Goal: Task Accomplishment & Management: Use online tool/utility

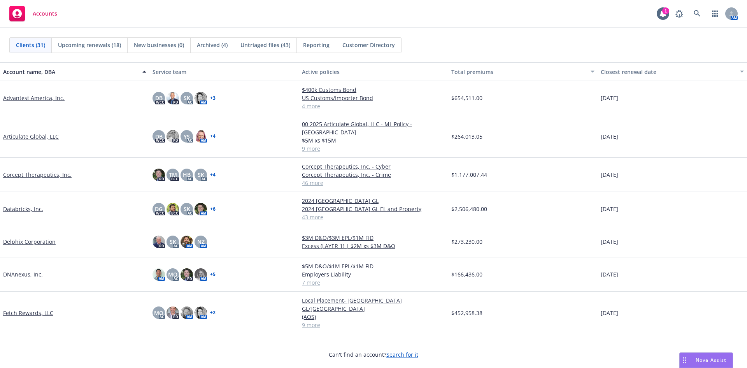
click at [23, 96] on link "Advantest America, Inc." at bounding box center [33, 98] width 61 height 8
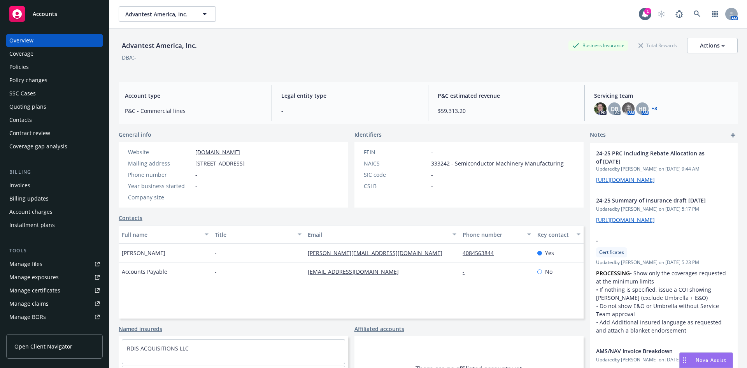
click at [23, 185] on div "Invoices" at bounding box center [19, 185] width 21 height 12
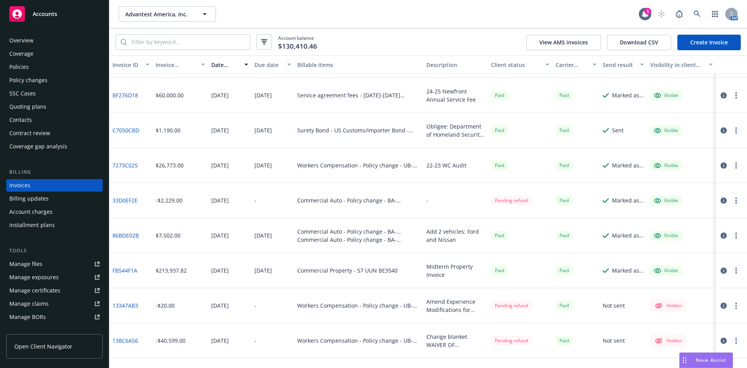
scroll to position [337, 0]
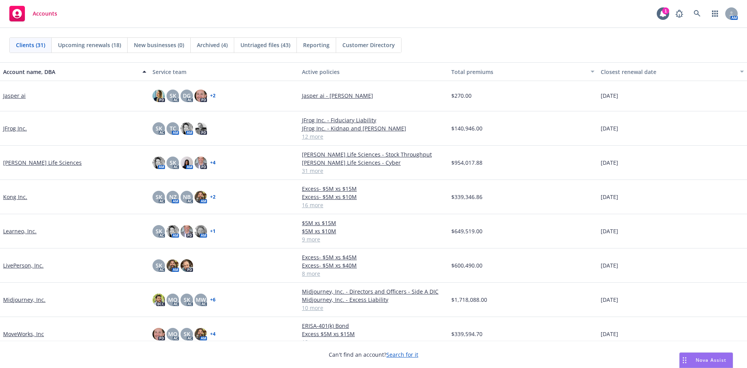
scroll to position [350, 0]
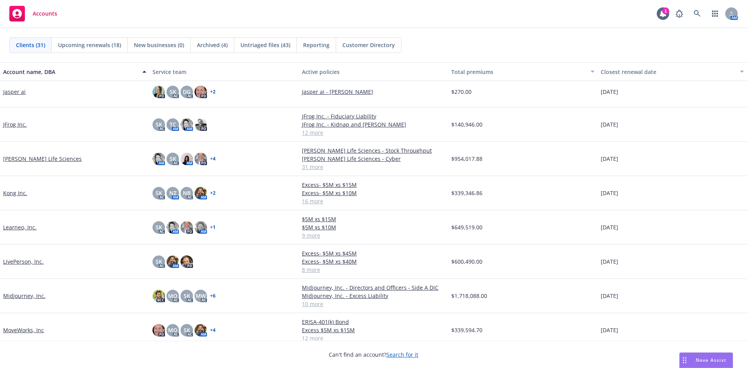
click at [23, 230] on link "Learneo, Inc." at bounding box center [19, 227] width 33 height 8
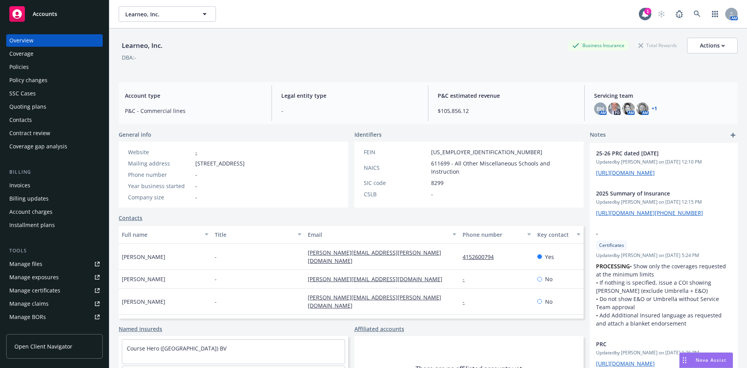
drag, startPoint x: 41, startPoint y: 69, endPoint x: 251, endPoint y: 16, distance: 217.1
click at [41, 69] on div "Policies" at bounding box center [54, 67] width 90 height 12
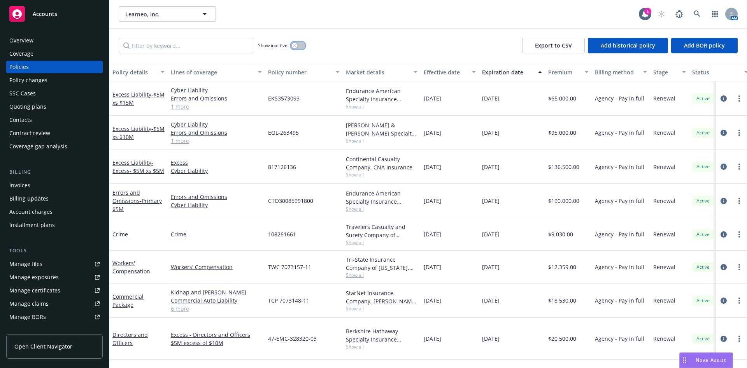
click at [293, 42] on button "button" at bounding box center [298, 46] width 15 height 8
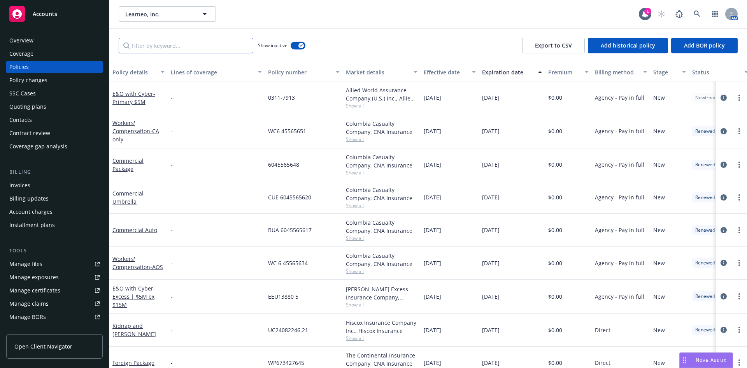
click at [200, 46] on input "Filter by keyword..." at bounding box center [186, 46] width 135 height 16
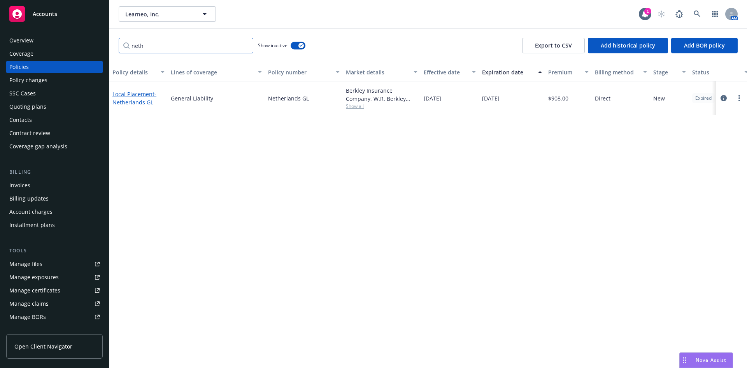
type input "neth"
click at [133, 100] on span "- Netherlands GL" at bounding box center [134, 98] width 44 height 16
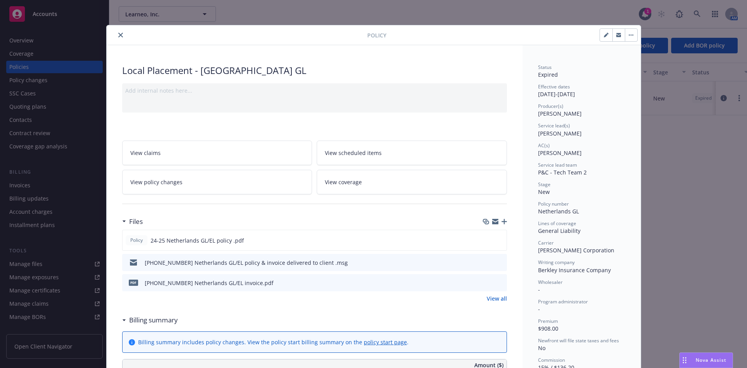
click at [632, 40] on button "button" at bounding box center [631, 35] width 12 height 12
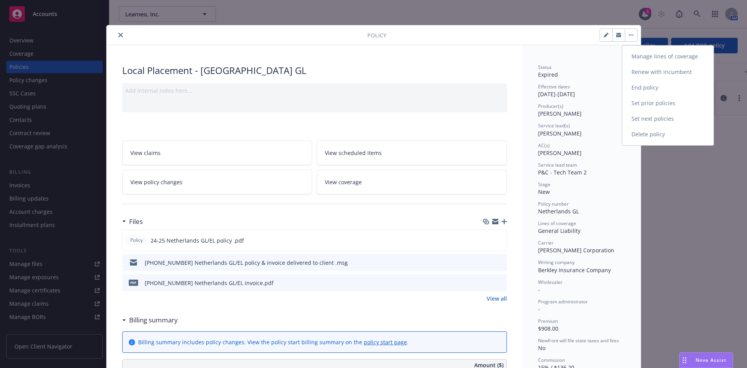
click at [653, 73] on link "Renew with incumbent" at bounding box center [667, 72] width 91 height 16
select select "12"
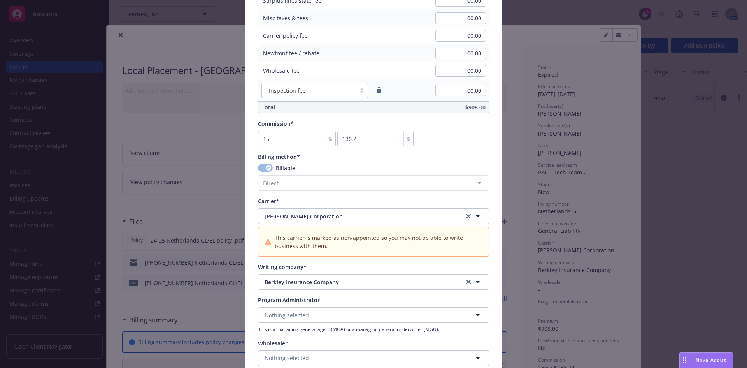
scroll to position [662, 0]
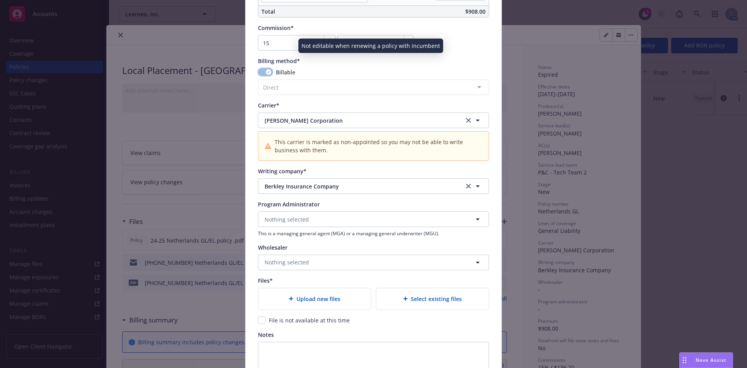
click at [267, 73] on icon "button" at bounding box center [268, 72] width 3 height 2
click at [269, 73] on button "button" at bounding box center [265, 72] width 15 height 8
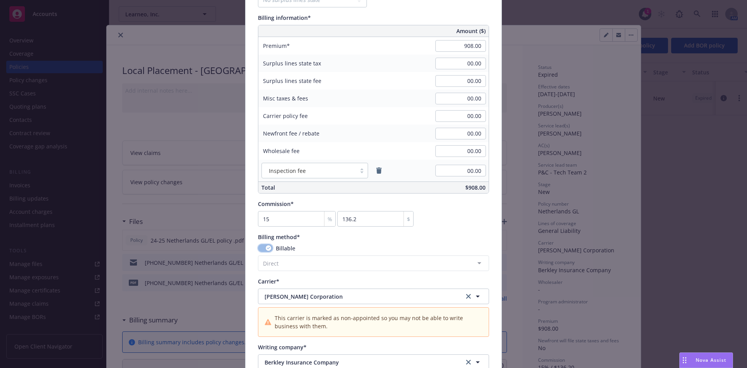
scroll to position [428, 0]
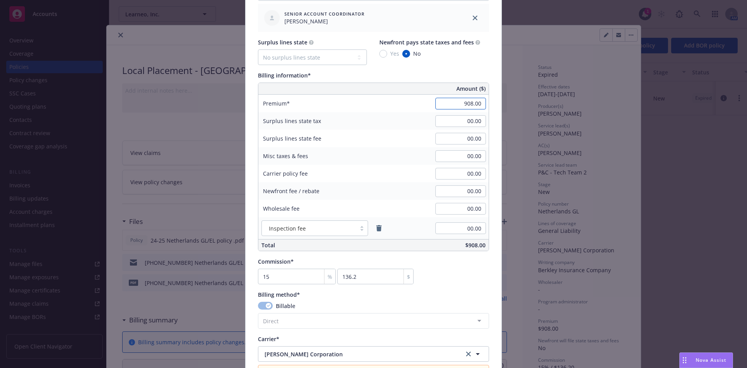
click at [455, 108] on input "908.00" at bounding box center [460, 104] width 51 height 12
type input "1,210.00"
type input "181.5"
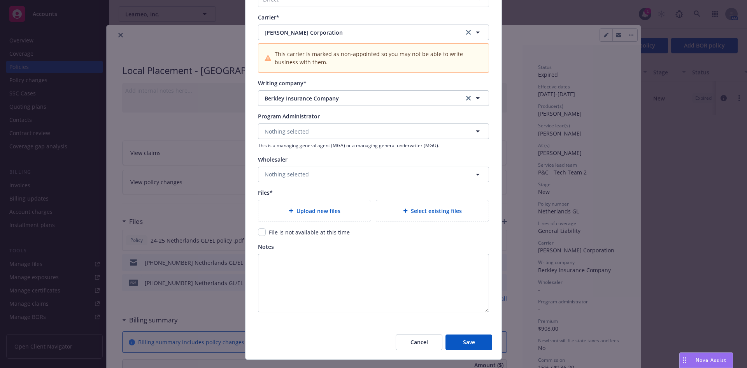
scroll to position [766, 0]
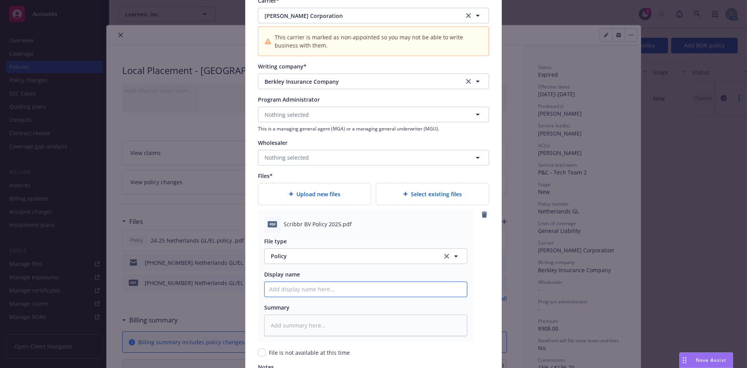
click at [309, 291] on input "Policy display name" at bounding box center [366, 289] width 202 height 15
type textarea "x"
type input "2"
type textarea "x"
type input "25"
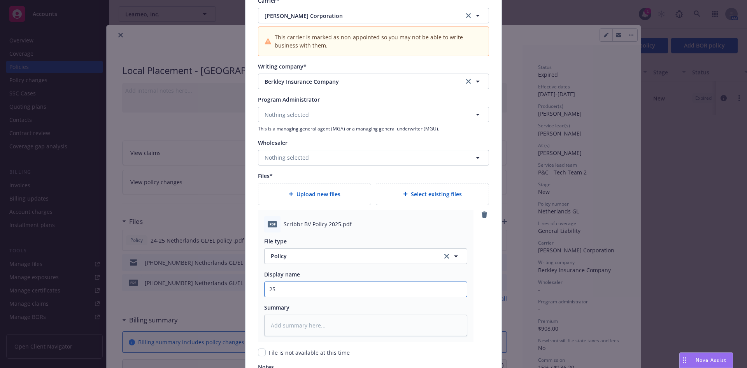
type textarea "x"
type input "25-"
type textarea "x"
type input "25-2"
type textarea "x"
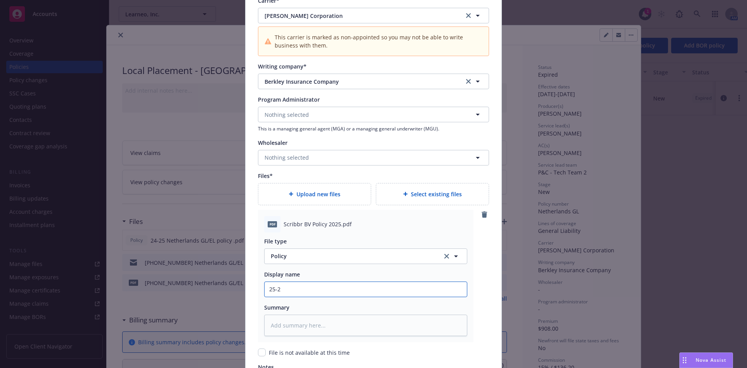
type input "25-26"
type textarea "x"
type input "25-26"
type textarea "x"
type input "25-26 B"
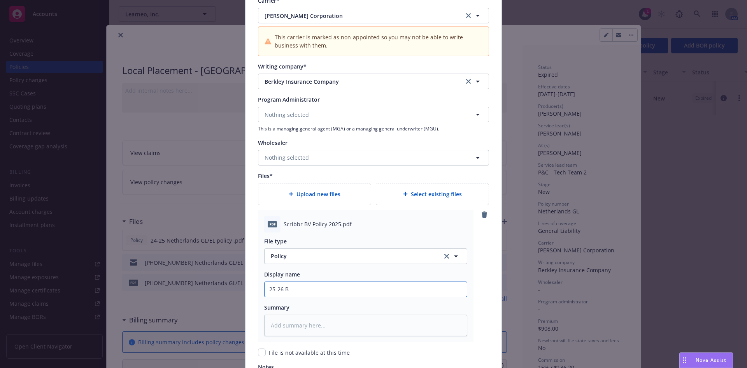
type textarea "x"
type input "25-26 Be"
type textarea "x"
type input "25-26 Ber"
type textarea "x"
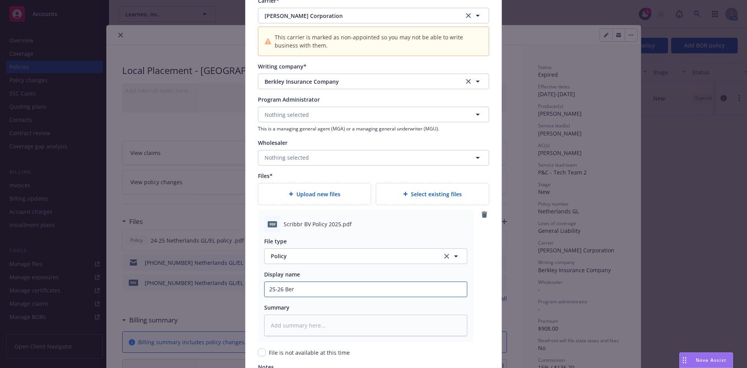
type input "25-26 Berk"
type textarea "x"
type input "25-26 Berkl"
type textarea "x"
type input "25-26 Berkle"
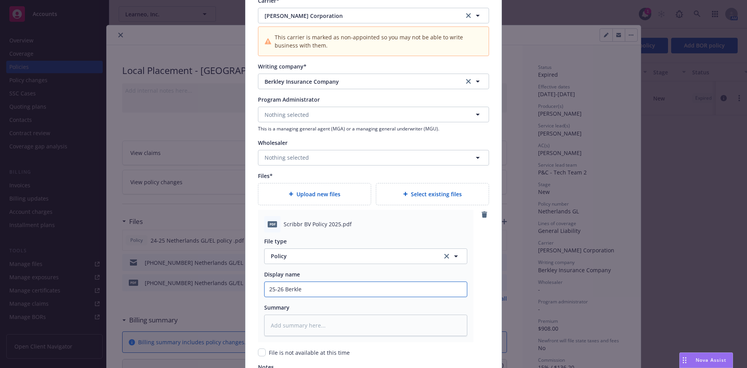
type textarea "x"
type input "25-26 Berkley"
type textarea "x"
type input "25-26 Berkley"
type textarea "x"
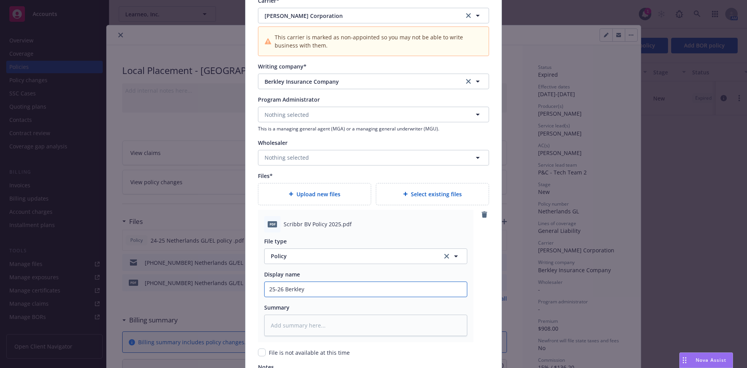
type input "25-26 Berkley N"
type textarea "x"
type input "25-26 Berkley Ne"
type textarea "x"
type input "25-26 Berkley Net"
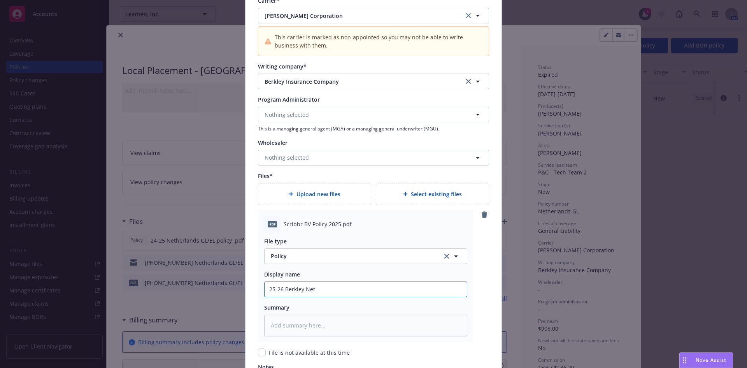
type textarea "x"
type input "25-26 Berkley Neth"
type textarea "x"
type input "25-26 Berkley Nethe"
type textarea "x"
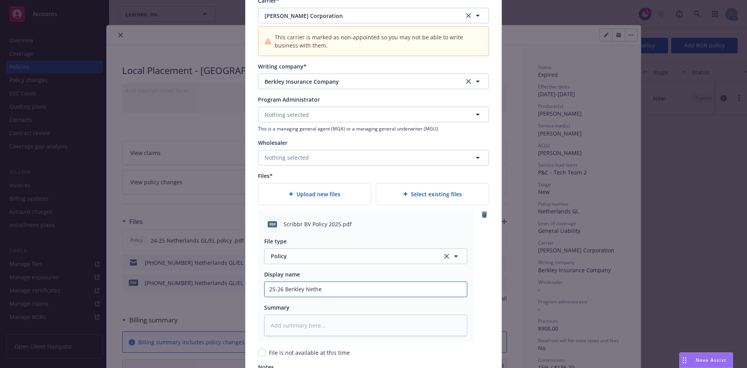
type input "25-26 Berkley Nether"
type textarea "x"
type input "25-26 Berkley Netherl"
type textarea "x"
type input "25-26 Berkley Netherla"
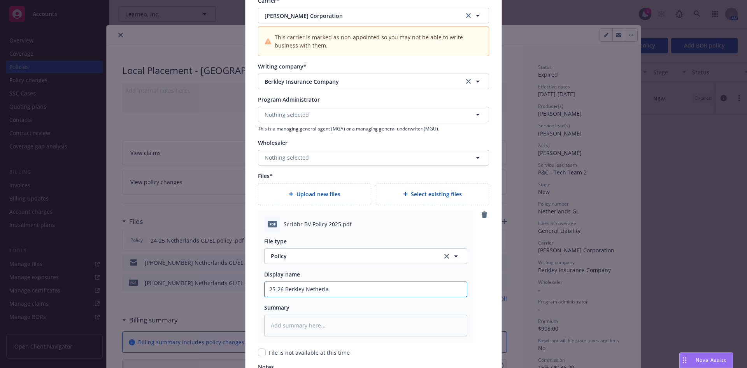
type textarea "x"
type input "25-26 Berkley Netherlan"
type textarea "x"
type input "25-26 Berkley Netherlan"
type textarea "x"
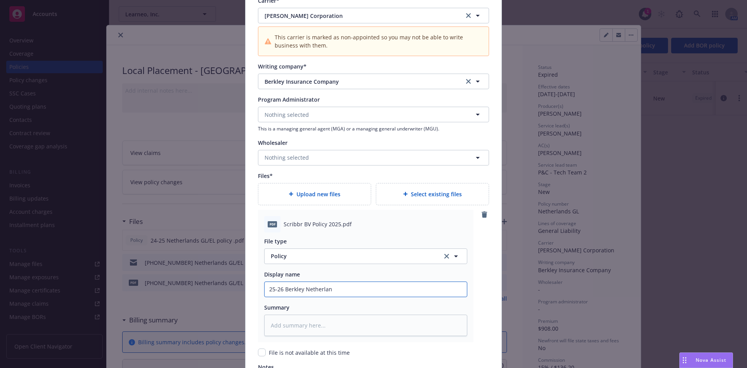
type input "25-26 Berkley Netherlan"
type textarea "x"
type input "25-26 Berkley Netherland"
type textarea "x"
type input "25-26 Berkley Netherland"
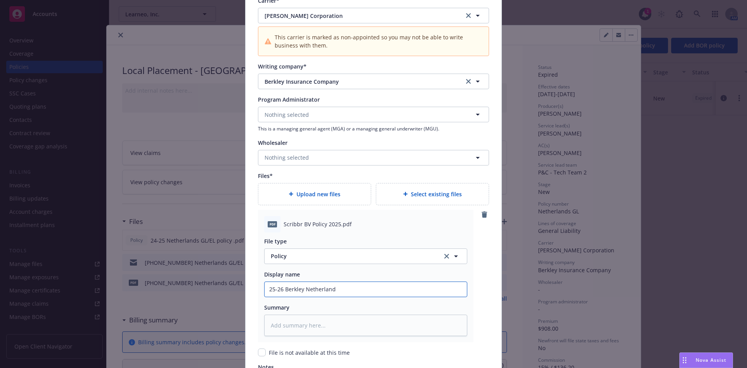
type textarea "x"
type input "25-26 Berkley Netherland P"
type textarea "x"
type input "25-26 Berkley Netherland Po"
type textarea "x"
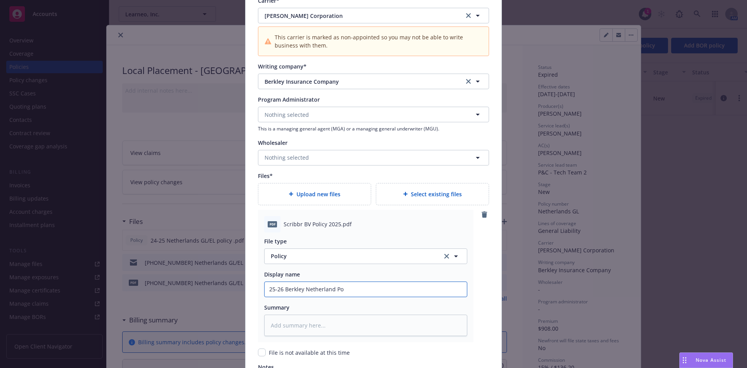
type input "25-26 Berkley Netherland Pol"
type textarea "x"
type input "25-26 Berkley Netherland Poli"
type textarea "x"
type input "25-26 Berkley Netherland Polic"
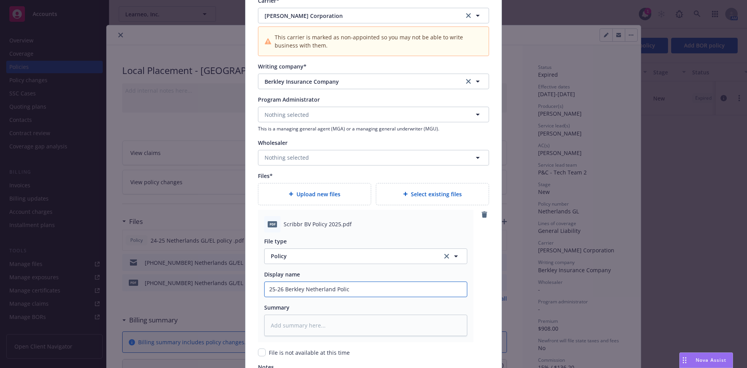
type textarea "x"
type input "25-26 Berkley Netherland Policy"
type textarea "x"
type input "25-26 Berkley Netherland Policy"
type textarea "x"
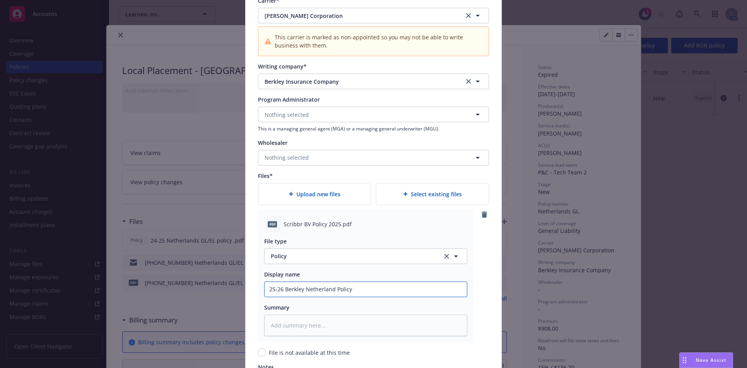
type input "25-26 Berkley Netherland Policy"
type textarea "x"
type input "25-26 Berkley Netherland Polic"
type textarea "x"
type input "25-26 Berkley Netherland Poli"
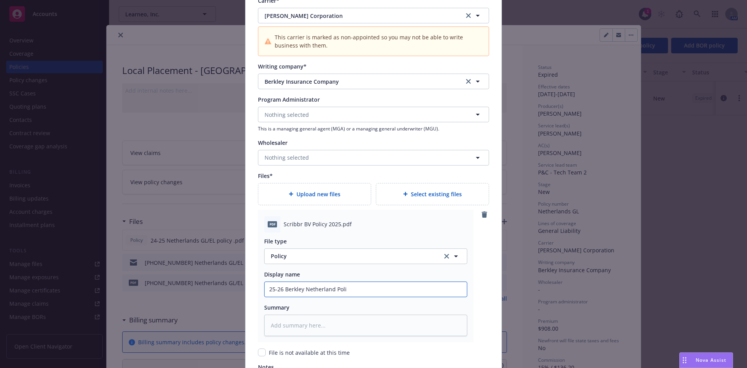
type textarea "x"
type input "25-26 Berkley Netherland Pol"
type textarea "x"
type input "25-26 Berkley Netherland Po"
type textarea "x"
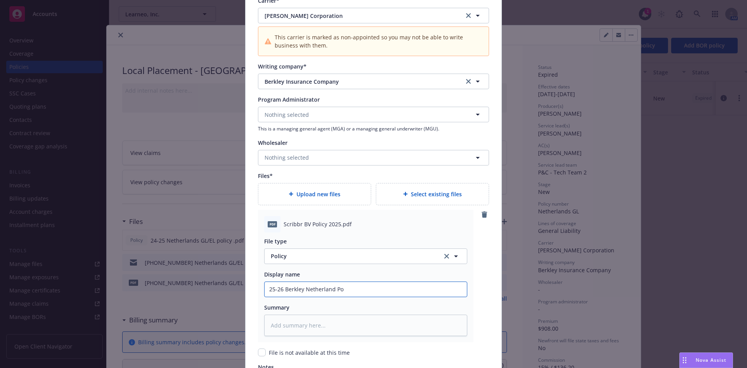
type input "25-26 Berkley Netherland P"
type textarea "x"
type input "25-26 Berkley Netherland"
type textarea "x"
type input "25-26 Berkley Netherland G"
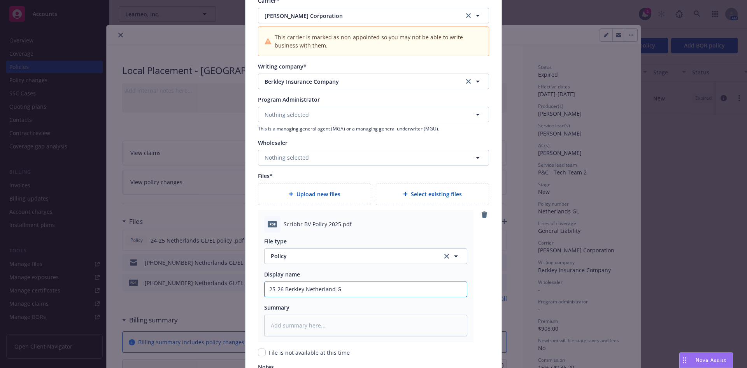
type textarea "x"
type input "25-26 Berkley Netherland GL"
type textarea "x"
type input "25-26 Berkley Netherland GL"
type textarea "x"
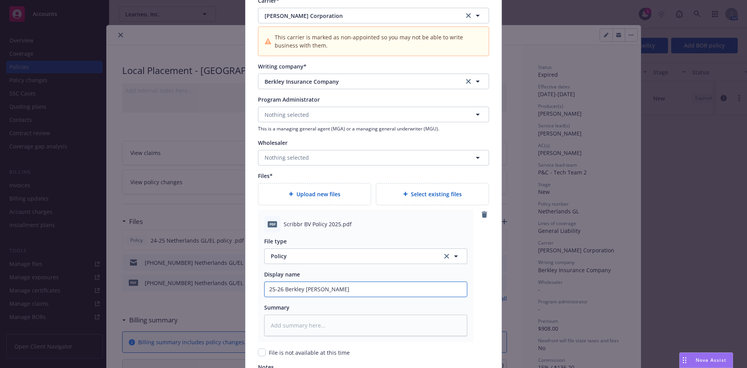
type input "25-26 Berkley Netherland GL P"
type textarea "x"
type input "25-26 Berkley Netherland GL Po"
type textarea "x"
type input "25-26 Berkley Netherland GL Pol"
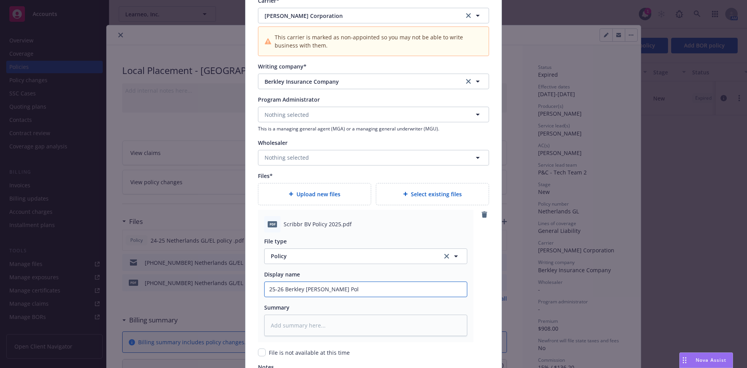
type textarea "x"
type input "25-26 Berkley Netherland GL Poli"
type textarea "x"
type input "25-26 Berkley Netherland GL Polic"
type textarea "x"
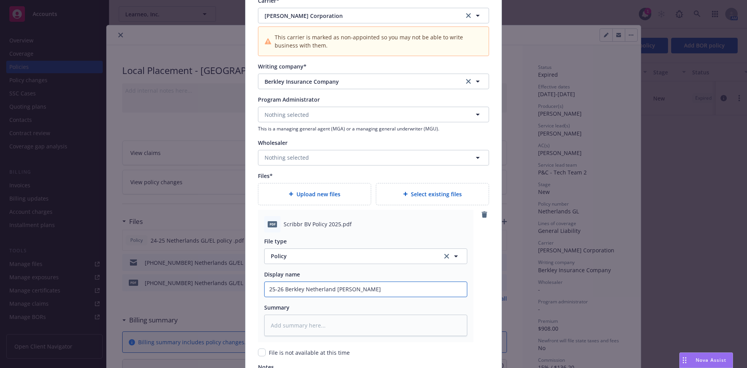
type input "25-26 Berkley Netherland GL Policy"
type textarea "x"
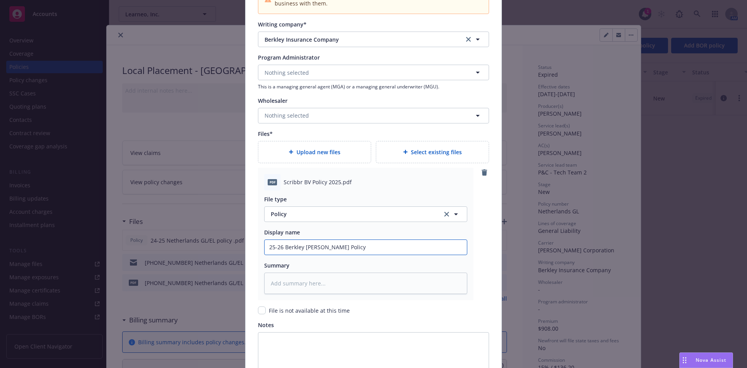
scroll to position [903, 0]
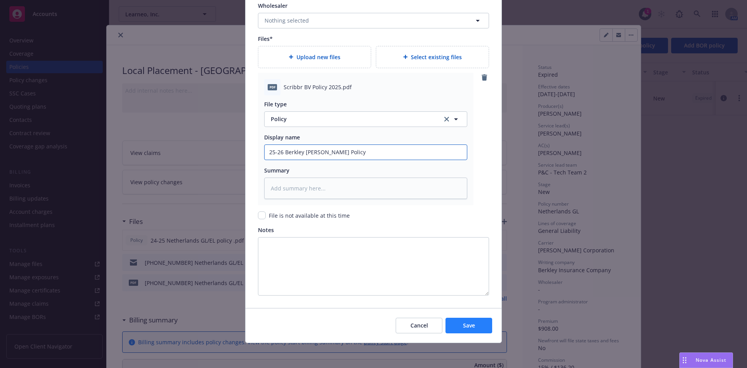
type input "25-26 Berkley Netherland GL Policy"
click at [471, 327] on span "Save" at bounding box center [469, 324] width 12 height 7
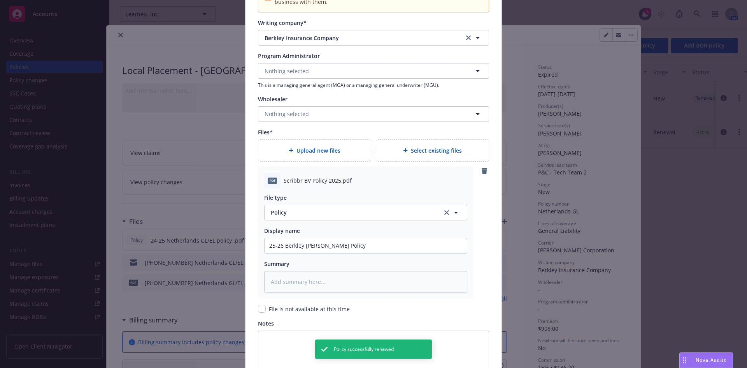
scroll to position [709, 0]
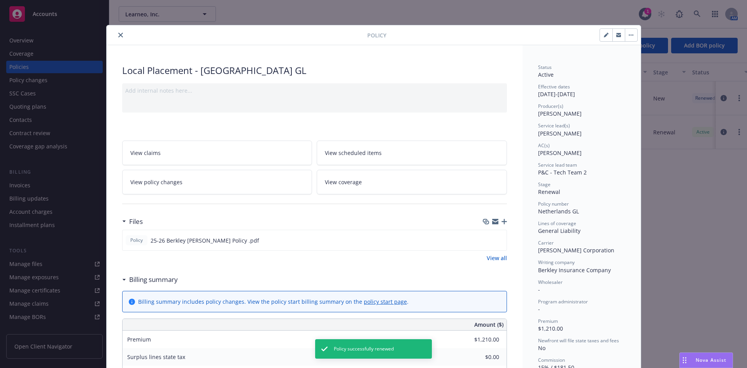
click at [118, 38] on button "close" at bounding box center [120, 34] width 9 height 9
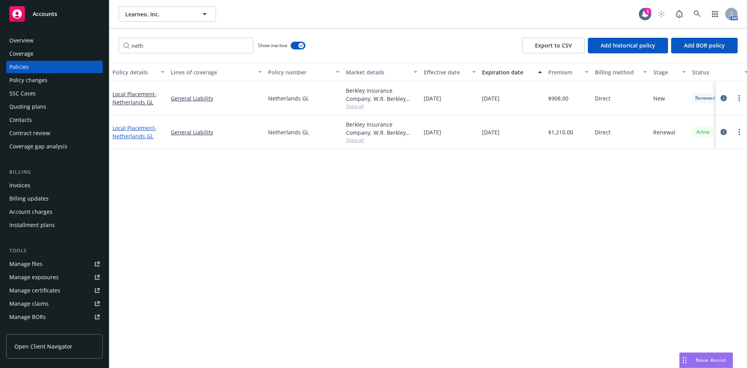
click at [139, 134] on span "- Netherlands GL" at bounding box center [134, 132] width 44 height 16
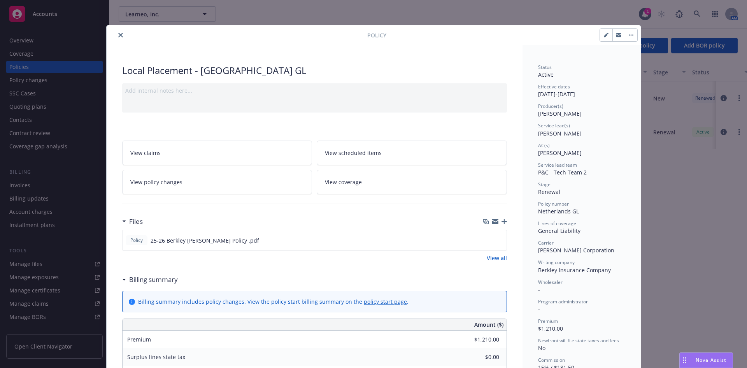
scroll to position [23, 0]
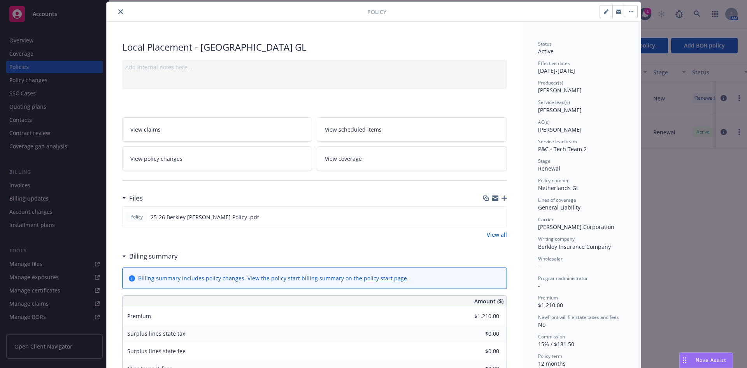
click at [502, 200] on icon "button" at bounding box center [504, 197] width 5 height 5
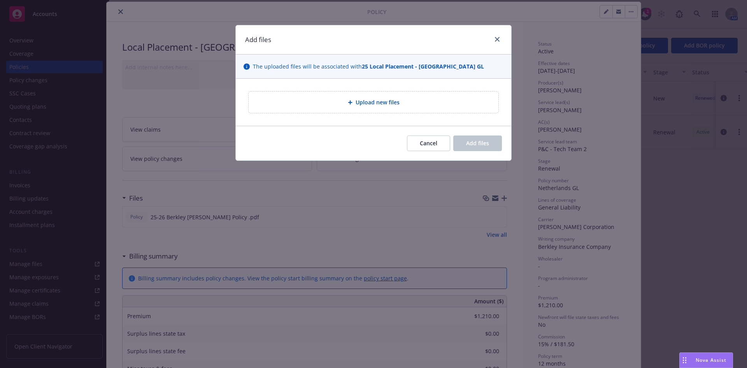
type textarea "x"
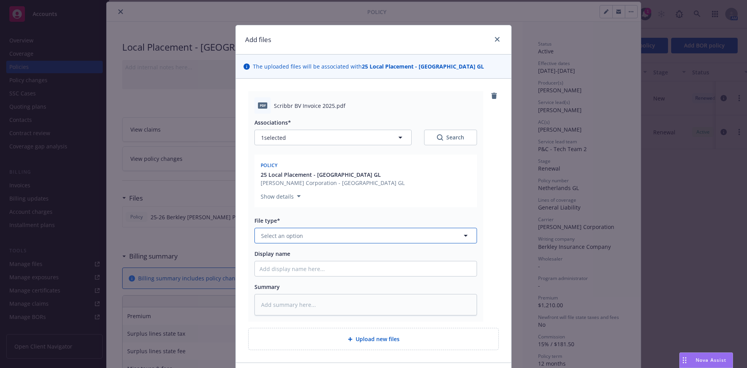
click at [291, 233] on span "Select an option" at bounding box center [282, 236] width 42 height 8
type input "inv"
click at [291, 280] on span "Invoice - Third Party" at bounding box center [290, 278] width 54 height 8
click at [290, 268] on input "Display name" at bounding box center [366, 268] width 222 height 15
type textarea "x"
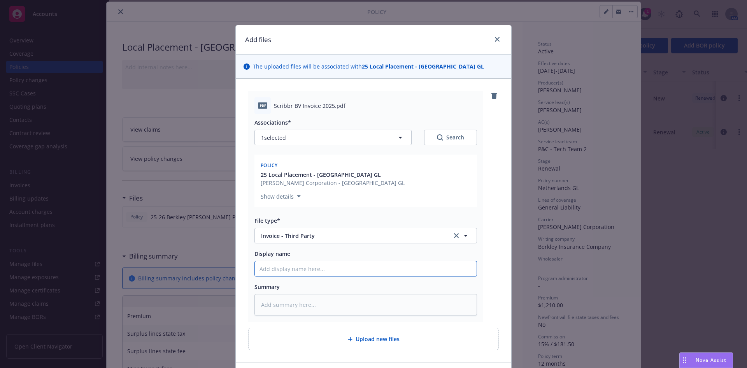
type input "2"
type textarea "x"
type input "25"
type textarea "x"
type input "25-"
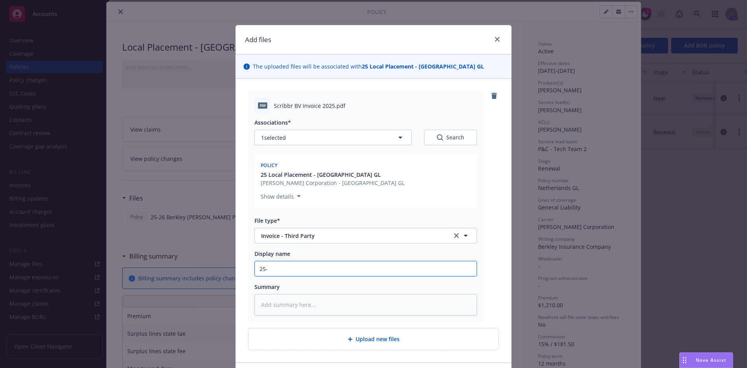
type textarea "x"
type input "25-2"
type textarea "x"
type input "25-26"
type textarea "x"
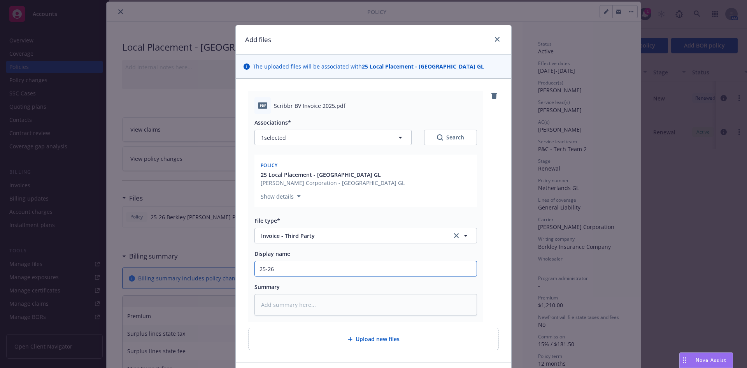
type input "25-26"
type textarea "x"
type input "25-26 B"
type textarea "x"
type input "25-26 Be"
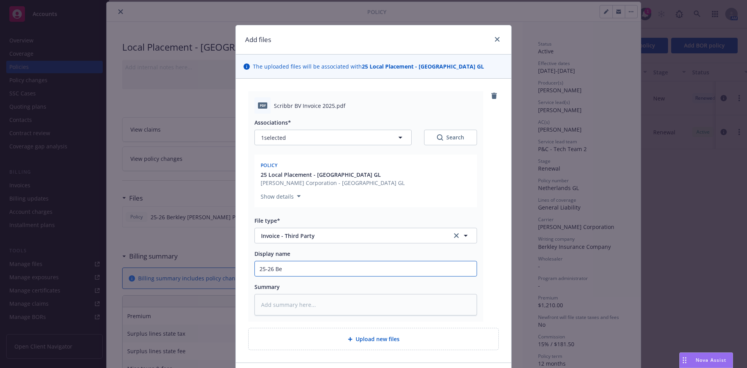
type textarea "x"
type input "25-26 Berk"
type textarea "x"
type input "25-26 Berkl"
type textarea "x"
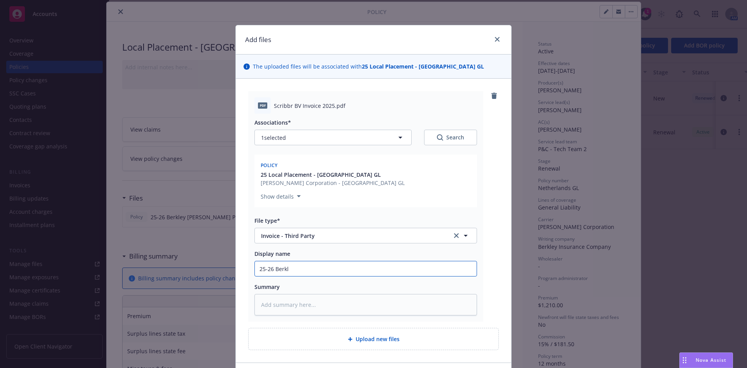
type input "25-26 Berkle"
type textarea "x"
type input "25-26 Berkley"
type textarea "x"
type input "25-26 Berkley"
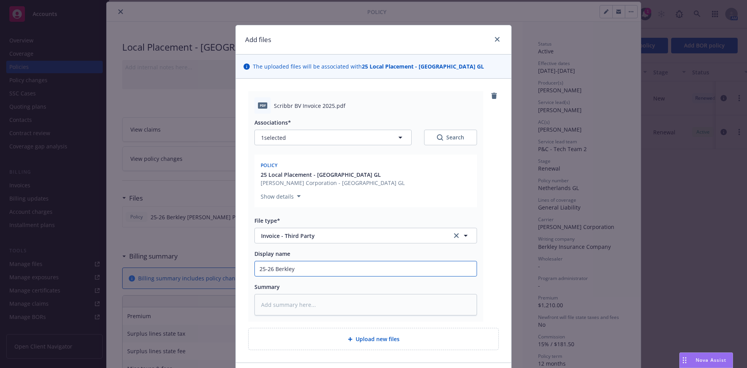
type textarea "x"
type input "25-26 Berkley D"
type textarea "x"
type input "25-26 Berkley DB"
type textarea "x"
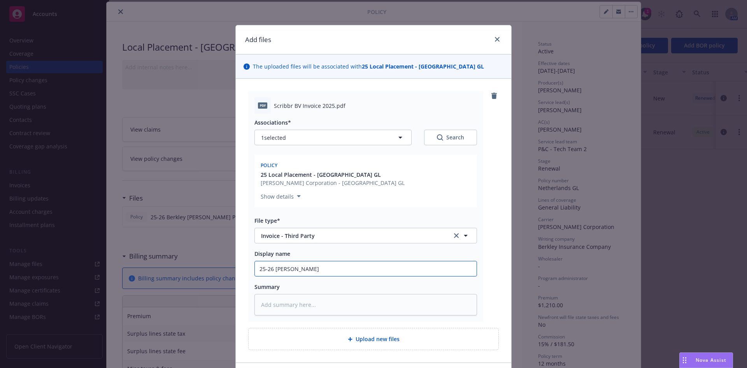
type input "25-26 Berkley DB"
type textarea "x"
type input "25-26 Berkley DB i"
type textarea "x"
type input "25-26 Berkley DB in"
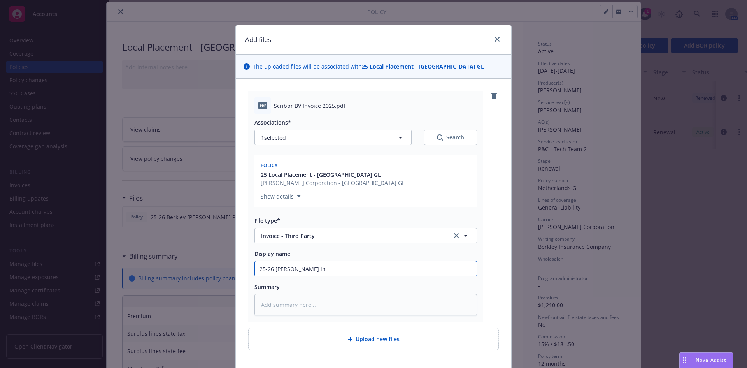
type textarea "x"
type input "25-26 Berkley DB inv"
type textarea "x"
type input "25-26 Berkley DB invo"
type textarea "x"
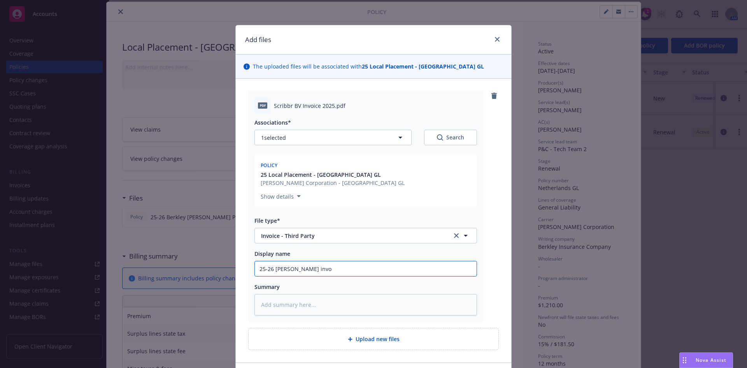
type input "25-26 Berkley DB invoi"
type textarea "x"
type input "25-26 Berkley DB invoic"
type textarea "x"
type input "25-26 Berkley DB invoice"
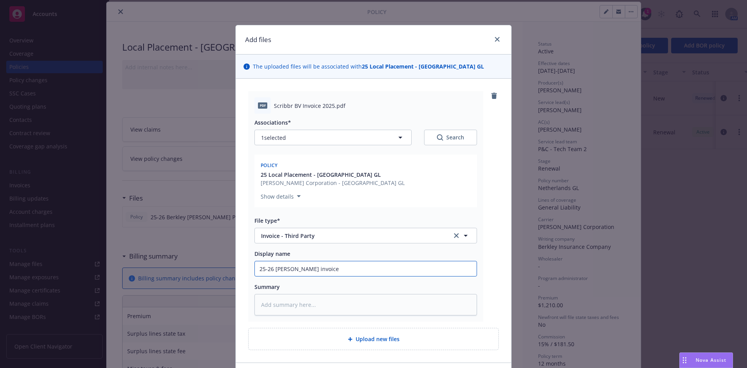
type textarea "x"
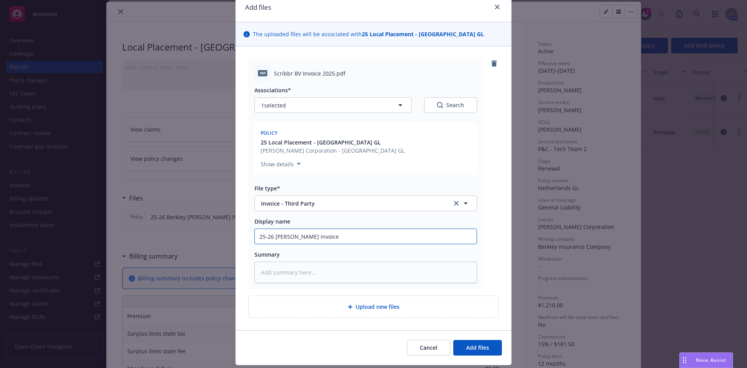
scroll to position [54, 0]
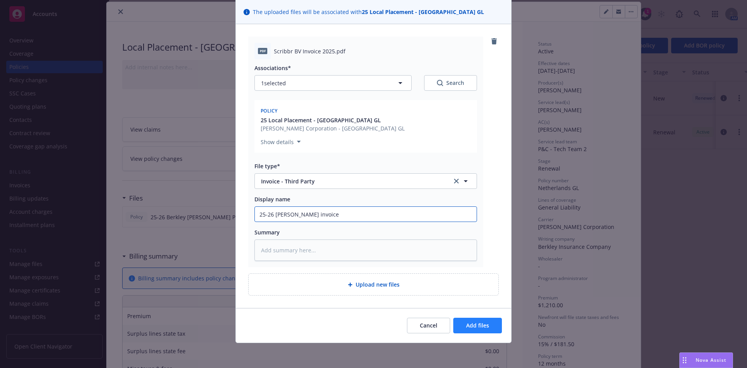
type input "25-26 Berkley DB invoice"
click at [472, 322] on span "Add files" at bounding box center [477, 324] width 23 height 7
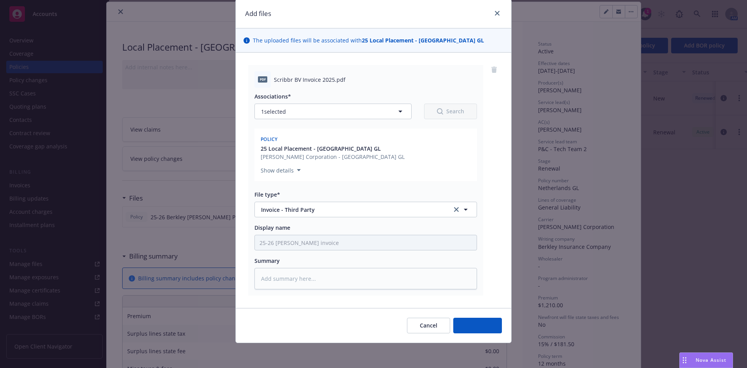
scroll to position [26, 0]
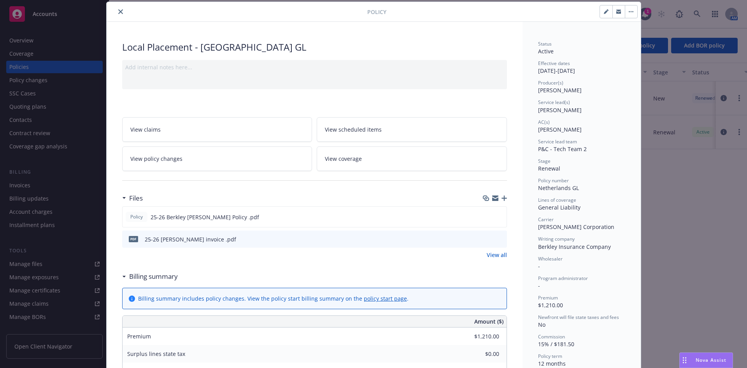
click at [502, 200] on icon "button" at bounding box center [504, 197] width 5 height 5
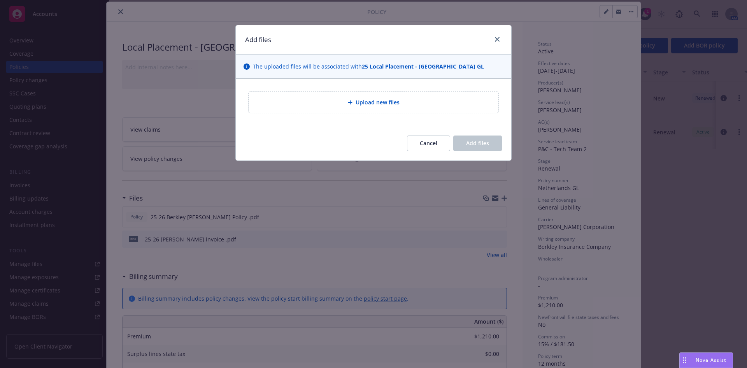
type textarea "x"
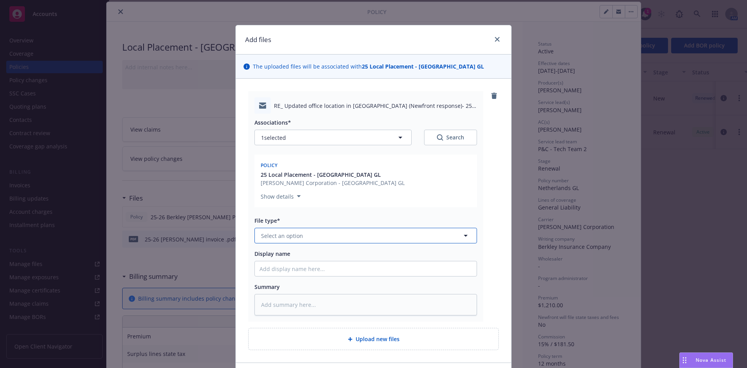
click at [279, 241] on button "Select an option" at bounding box center [366, 236] width 223 height 16
type input "bill"
click at [279, 256] on span "Billing correspondence" at bounding box center [293, 257] width 61 height 8
type textarea "x"
type input "Billing correspondence"
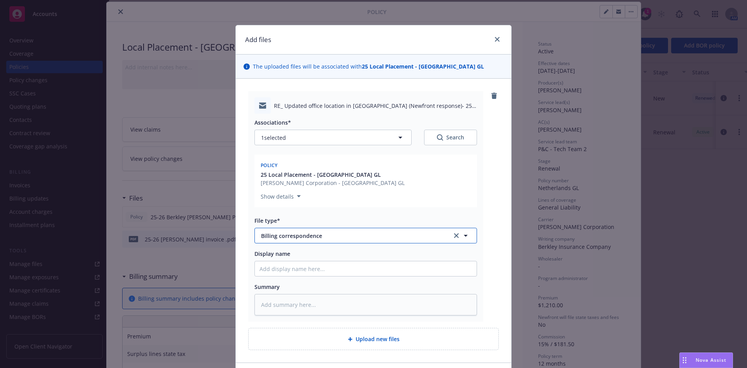
click at [297, 235] on span "Billing correspondence" at bounding box center [351, 236] width 180 height 8
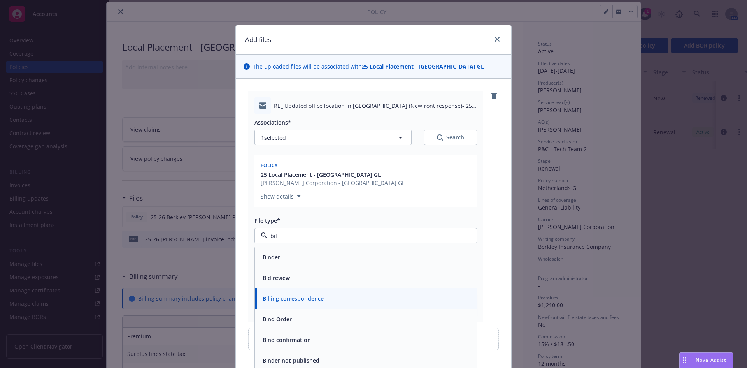
type input "bill"
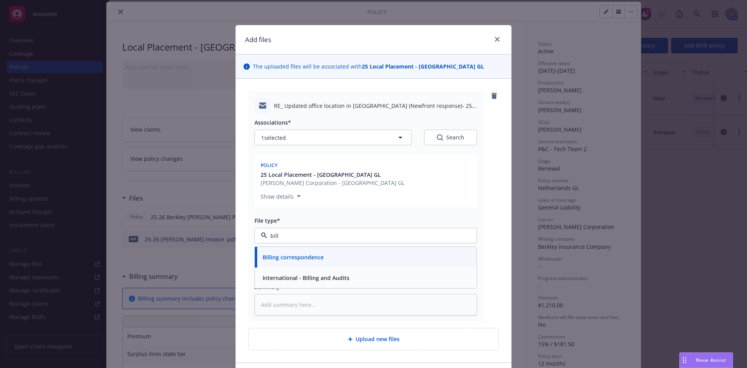
click at [289, 279] on span "International - Billing and Audits" at bounding box center [306, 278] width 87 height 8
click at [293, 272] on input "Display name" at bounding box center [366, 268] width 222 height 15
type textarea "x"
type input "2"
type textarea "x"
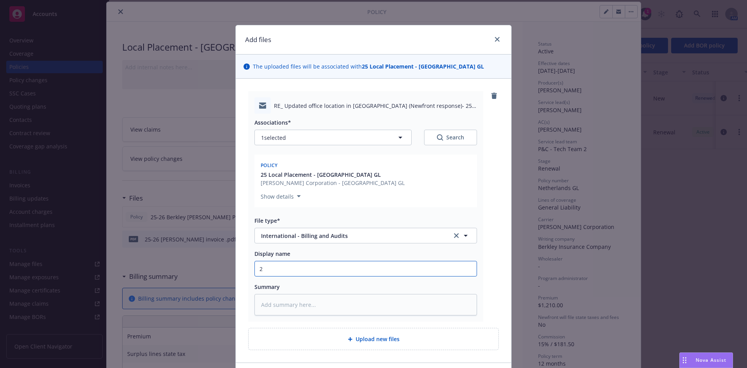
type input "25"
type textarea "x"
type input "25-"
type textarea "x"
type input "25-2"
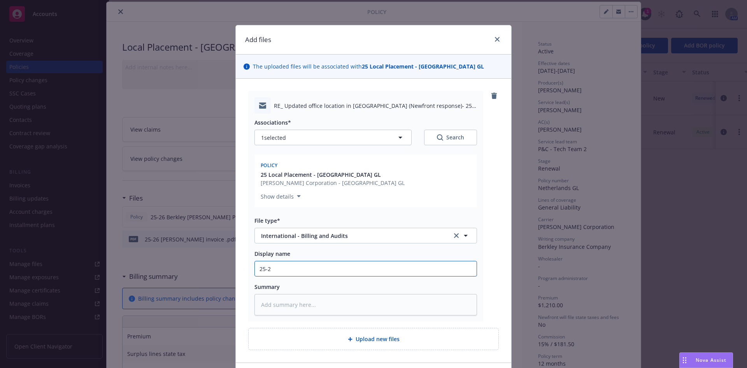
type textarea "x"
type input "25-26"
type textarea "x"
type input "25-26"
type textarea "x"
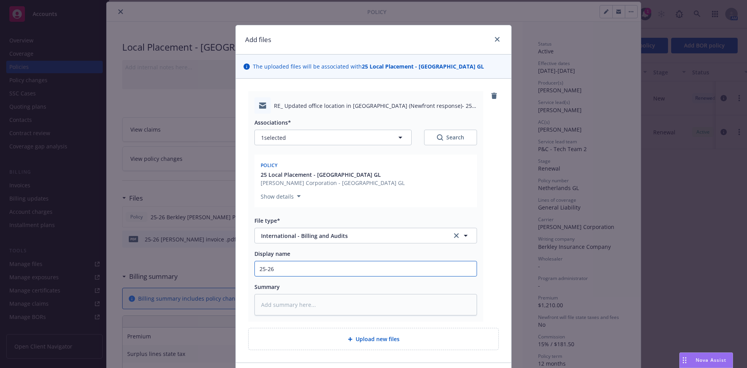
type input "25-26 B"
type textarea "x"
type input "25-26 Be"
type textarea "x"
type input "25-26 Ber"
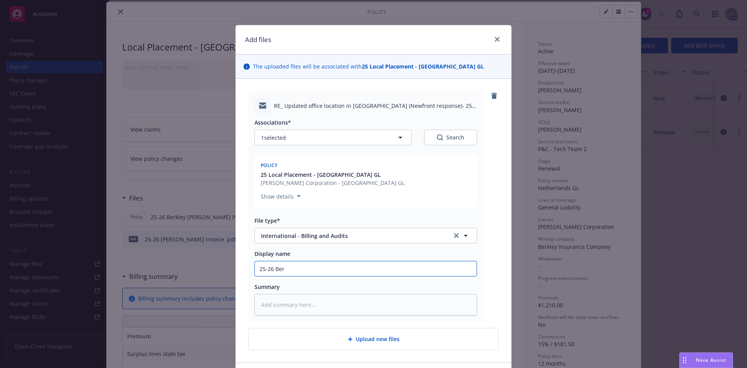
type textarea "x"
type input "25-26 Berk"
type textarea "x"
type input "25-26 Berkl"
type textarea "x"
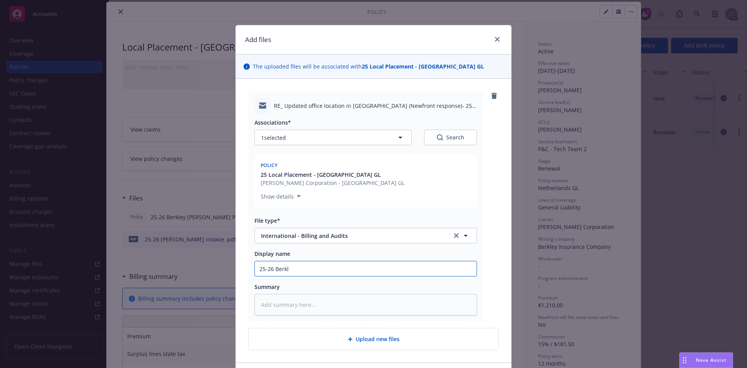
type input "25-26 Berkly"
type textarea "x"
type input "25-26 Berkly"
type textarea "x"
type input "25-26 Berkly"
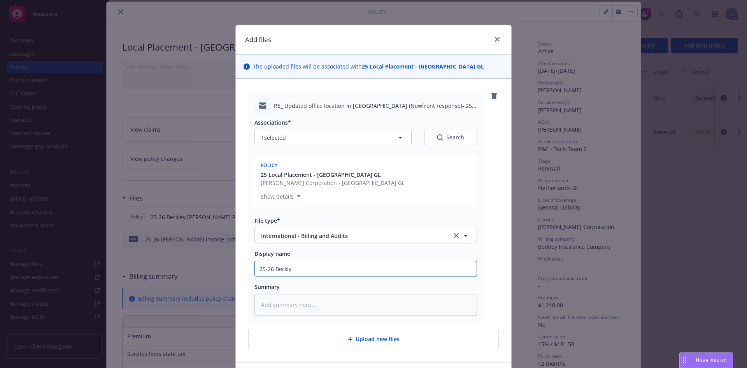
type textarea "x"
type input "25-26 Berkl"
type textarea "x"
type input "25-26 Berkle"
type textarea "x"
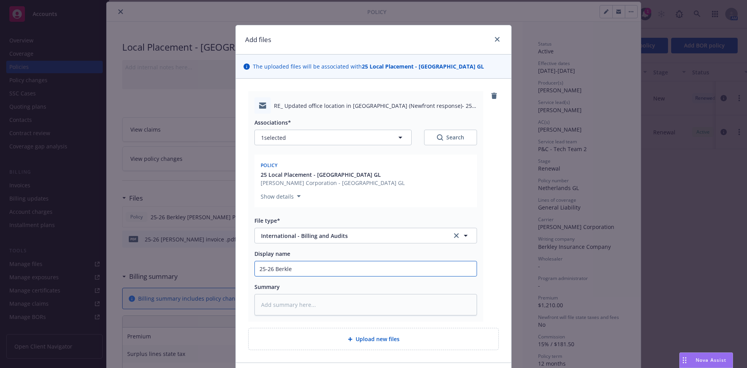
type input "25-26 Berkley"
type textarea "x"
type input "25-26 Berkley"
type textarea "x"
type input "25-26 Berkley N"
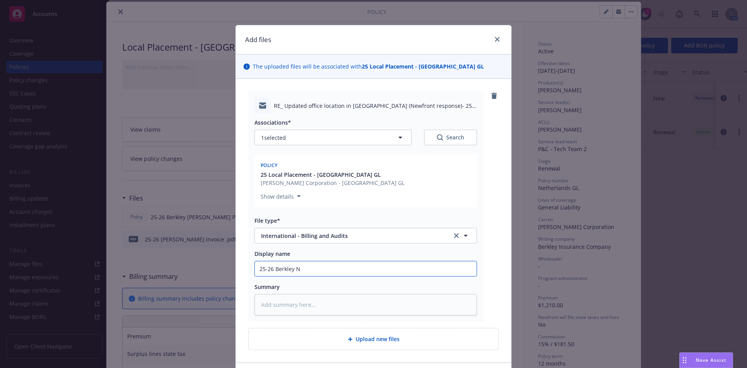
type textarea "x"
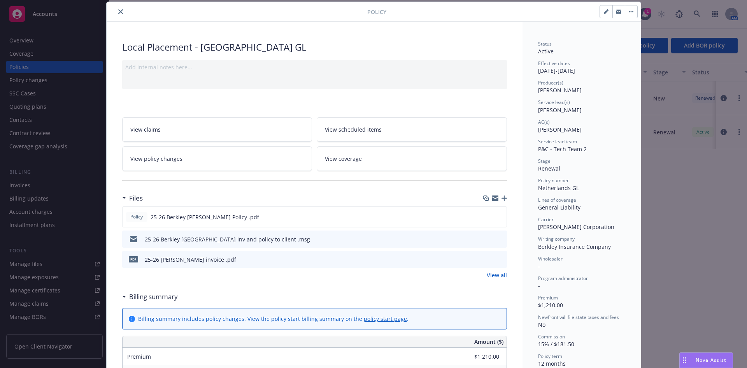
click at [119, 12] on icon "close" at bounding box center [120, 11] width 5 height 5
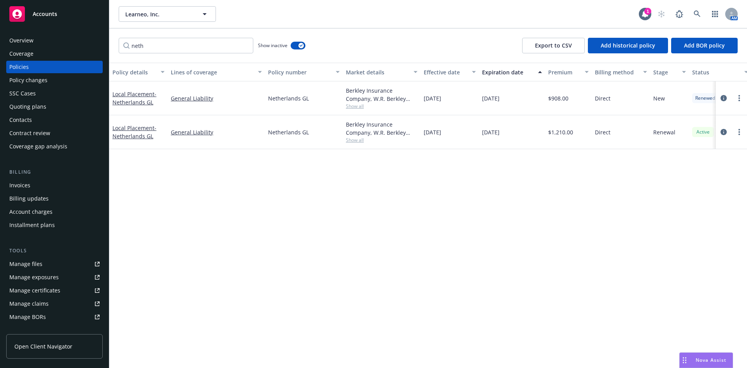
click at [46, 18] on div "Accounts" at bounding box center [54, 14] width 90 height 16
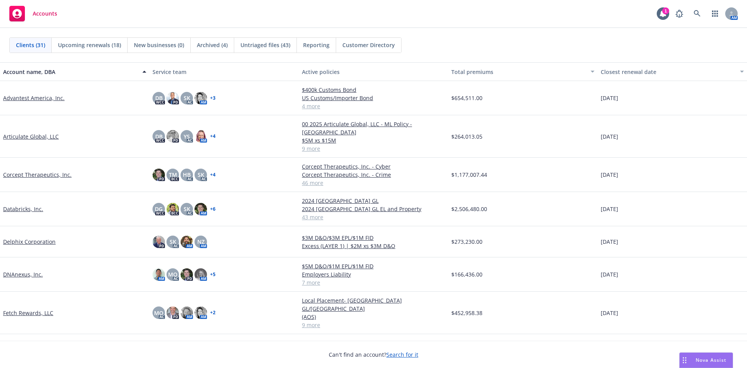
click at [26, 205] on link "Databricks, Inc." at bounding box center [23, 209] width 40 height 8
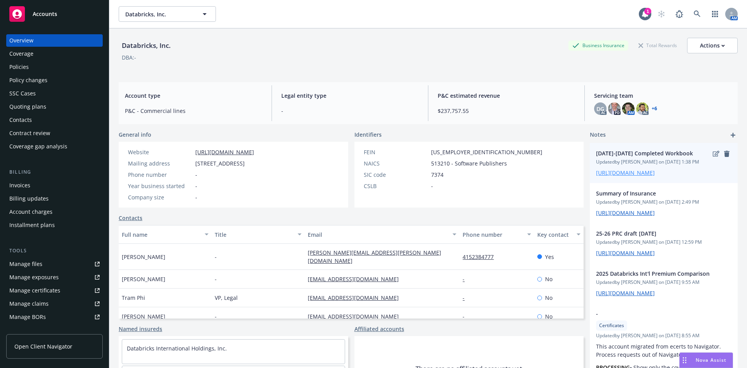
click at [623, 176] on link "https://iln-my.sharepoint.com/:x:/r/personal/mandee_loney_newfront_com/Document…" at bounding box center [625, 172] width 59 height 7
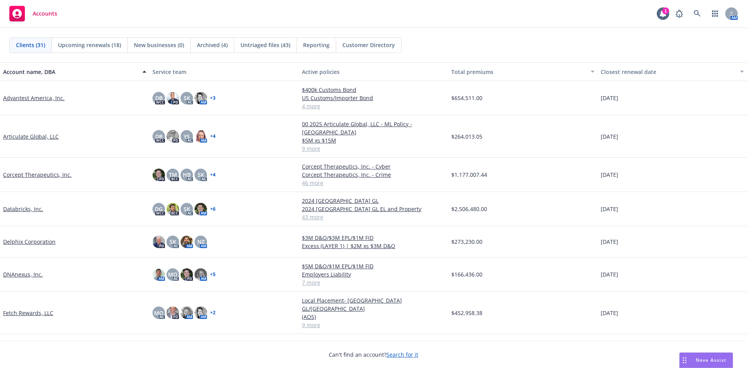
click at [25, 205] on link "Databricks, Inc." at bounding box center [23, 209] width 40 height 8
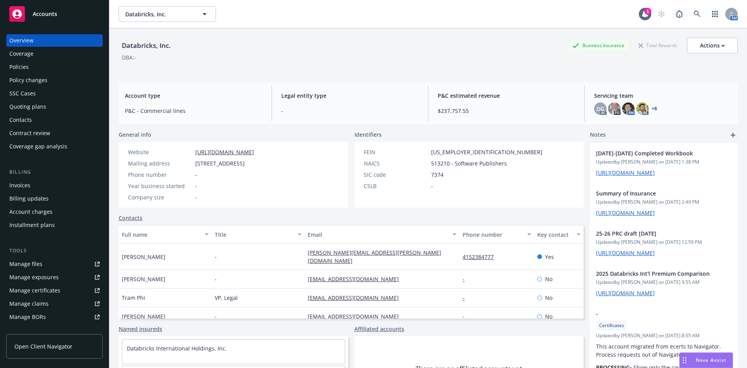
click at [49, 107] on div "Quoting plans" at bounding box center [54, 106] width 90 height 12
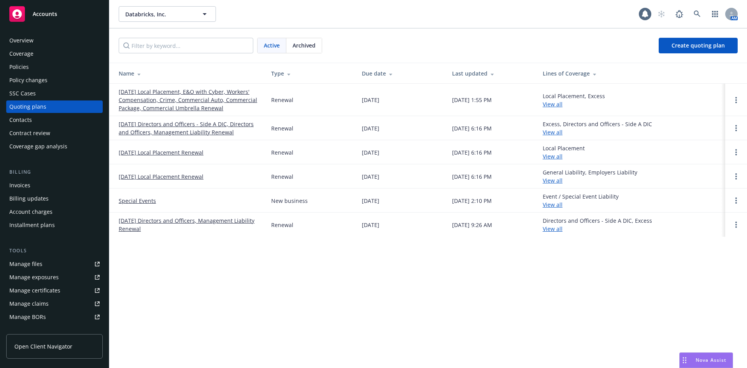
click at [181, 96] on link "09/30/25 Local Placement, E&O with Cyber, Workers' Compensation, Crime, Commerc…" at bounding box center [189, 100] width 140 height 25
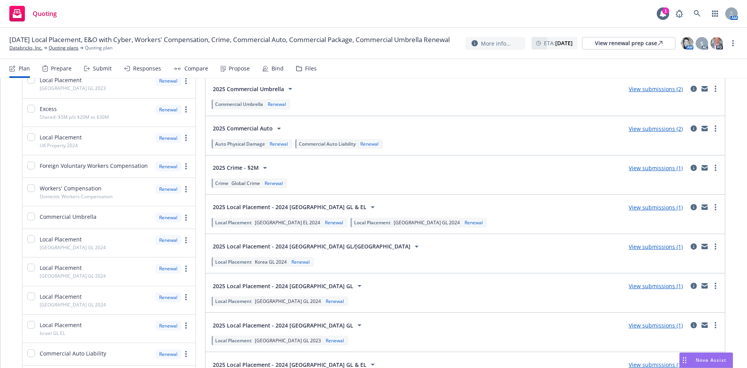
scroll to position [140, 0]
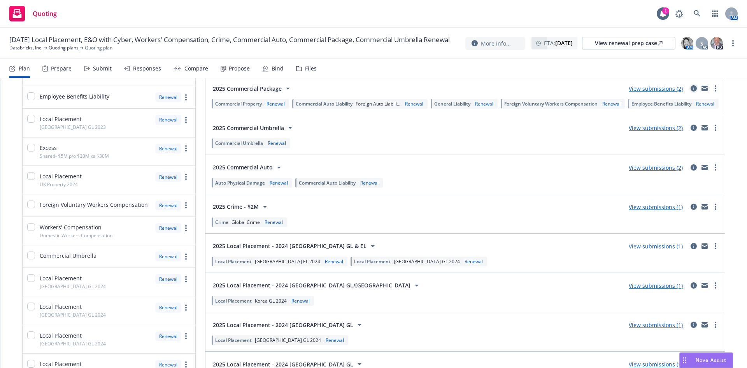
click at [691, 88] on icon "circleInformation" at bounding box center [694, 88] width 6 height 6
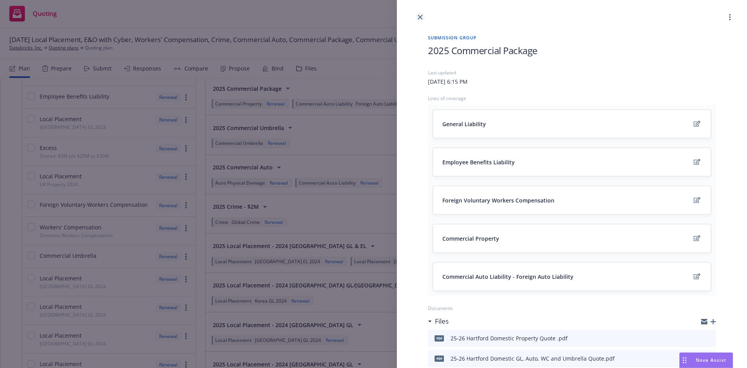
click at [418, 17] on icon "close" at bounding box center [420, 17] width 5 height 5
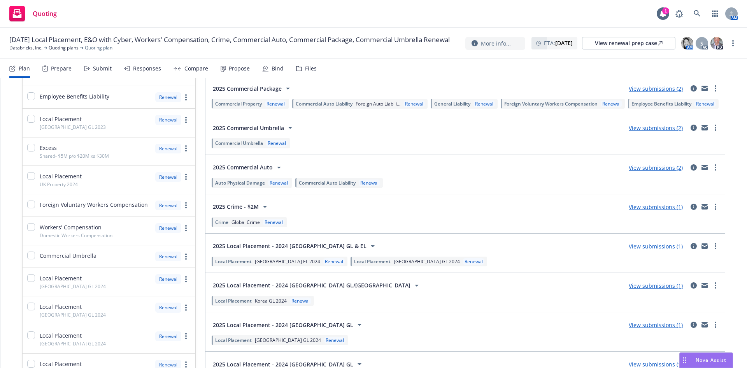
click at [90, 67] on div "Submit" at bounding box center [98, 68] width 28 height 19
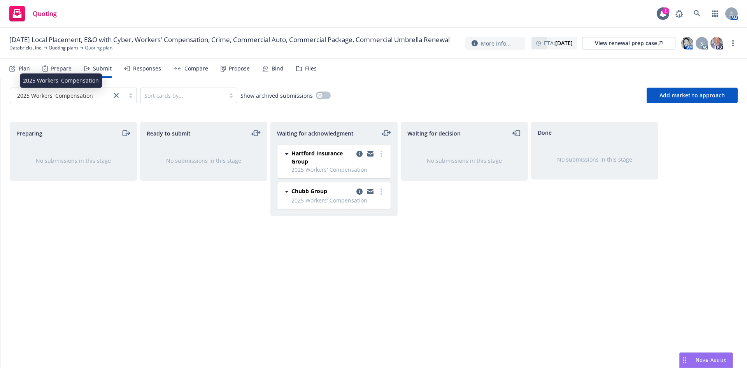
click at [74, 96] on span "2025 Workers' Compensation" at bounding box center [55, 95] width 76 height 8
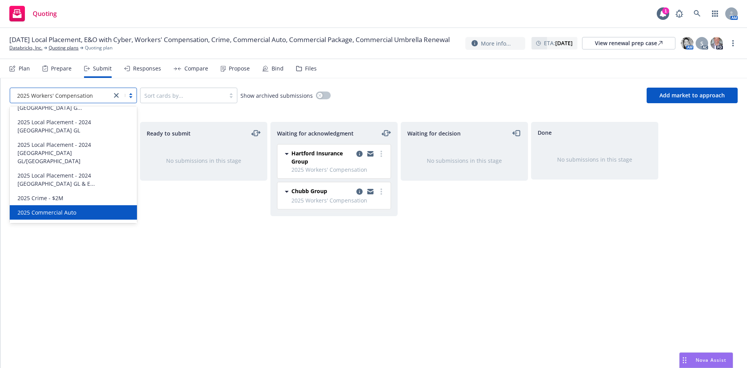
scroll to position [367, 0]
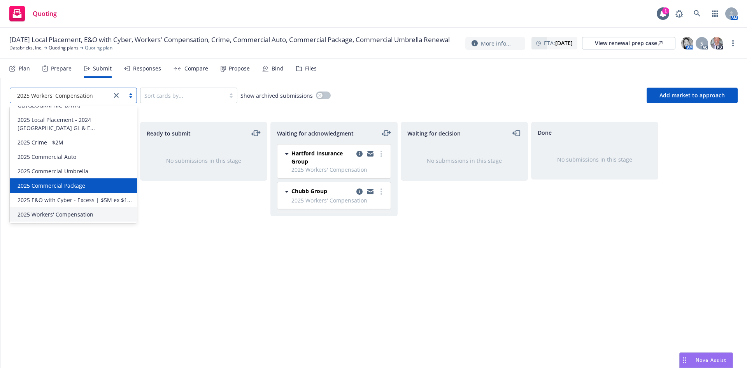
click at [70, 181] on span "2025 Commercial Package" at bounding box center [52, 185] width 68 height 8
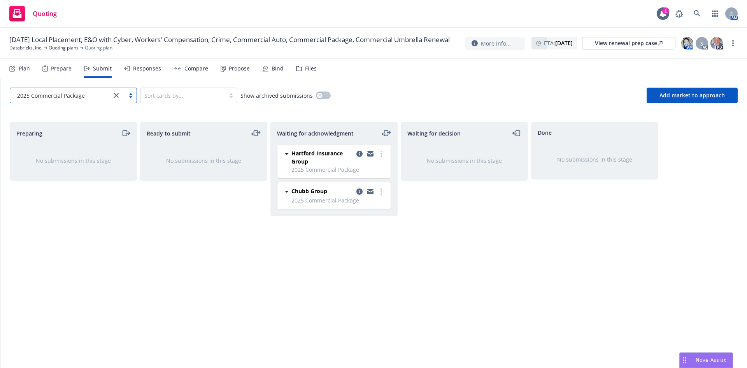
click at [360, 192] on icon "copy logging email" at bounding box center [359, 191] width 6 height 6
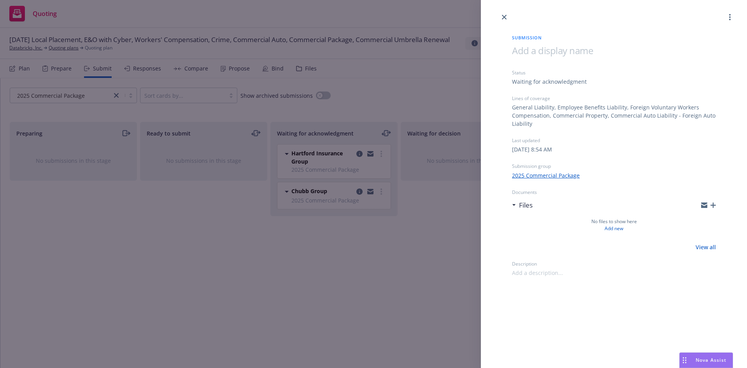
click at [716, 205] on icon "button" at bounding box center [713, 204] width 5 height 5
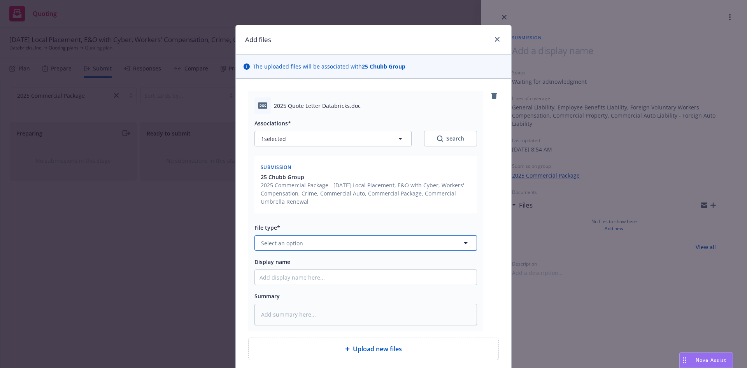
click at [295, 244] on span "Select an option" at bounding box center [282, 243] width 42 height 8
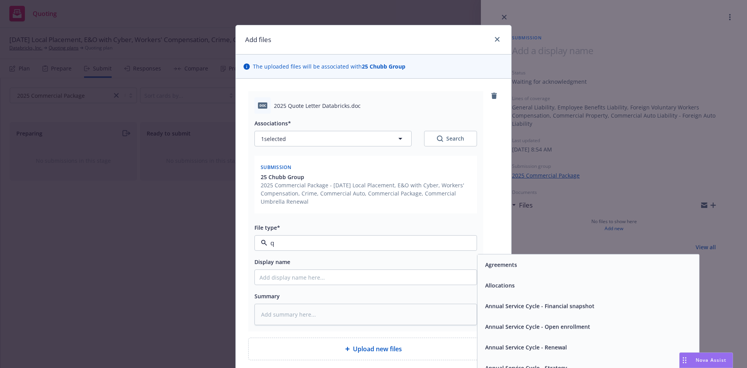
type input "qu"
click at [485, 264] on span "Quote" at bounding box center [493, 264] width 17 height 8
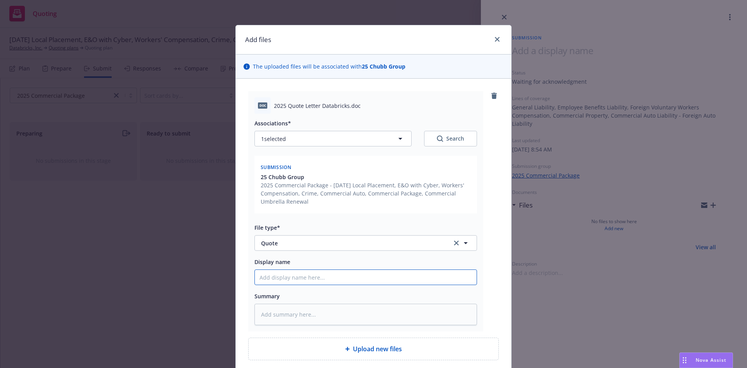
click at [344, 275] on input "Display name" at bounding box center [366, 277] width 222 height 15
type textarea "x"
type input "2"
type textarea "x"
type input "25"
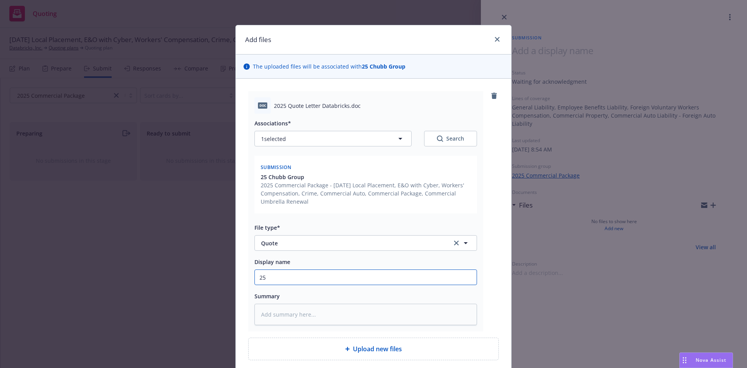
type textarea "x"
type input "25-"
type textarea "x"
type input "25-2"
type textarea "x"
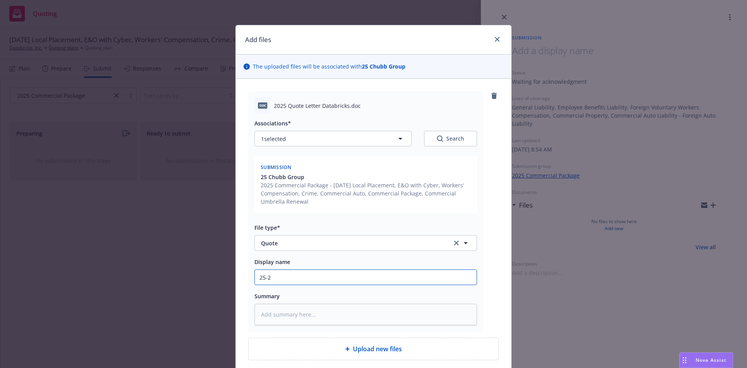
type input "25-26"
type textarea "x"
type input "25-26"
type textarea "x"
type input "25-26 C"
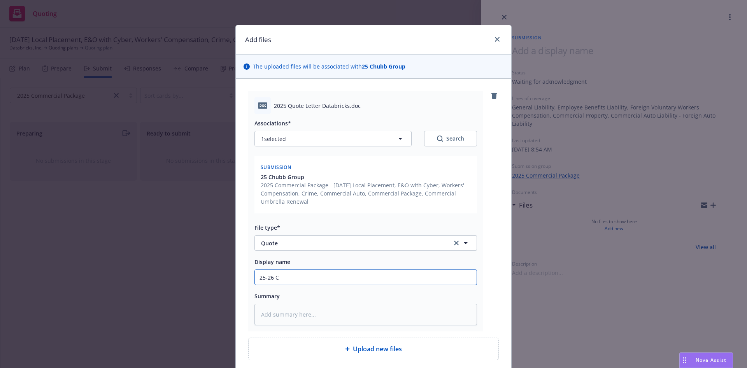
type textarea "x"
type input "25-26 Ch"
type textarea "x"
type input "25-26 Chu"
type textarea "x"
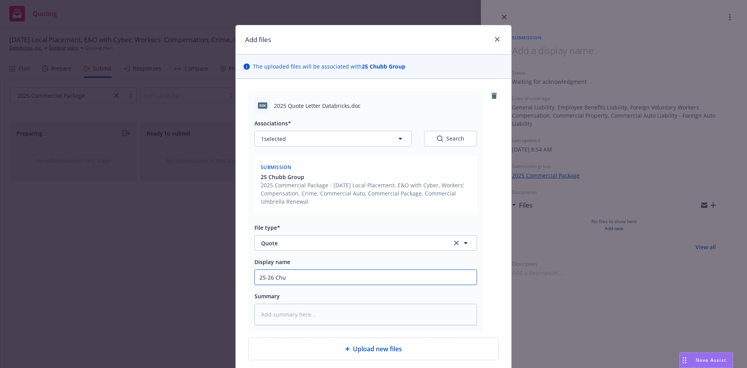
type input "25-26 Chub"
type textarea "x"
type input "25-26 Chubb"
type textarea "x"
type input "25-26 Chubb"
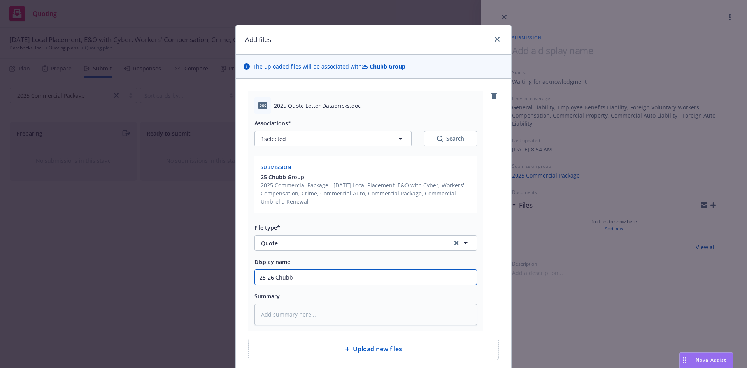
type textarea "x"
type input "25-26 Chubb P"
type textarea "x"
type input "25-26 Chubb Pc"
type textarea "x"
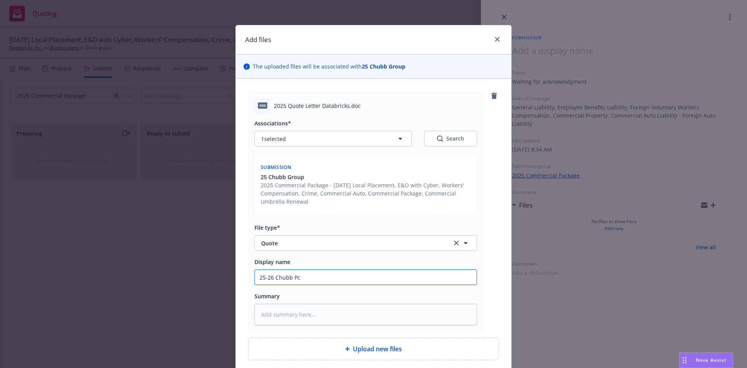
type input "25-26 Chubb Pca"
type textarea "x"
type input "25-26 Chubb Pcak"
type textarea "x"
type input "25-26 Chubb Pcakg"
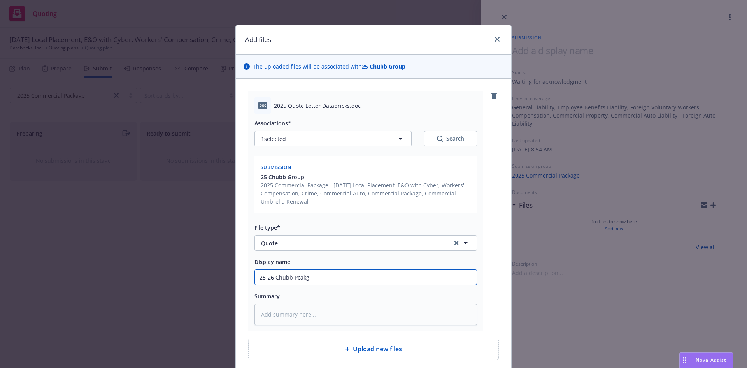
type textarea "x"
type input "25-26 Chubb Pcakge"
type textarea "x"
type input "25-26 Chubb Pcakge"
type textarea "x"
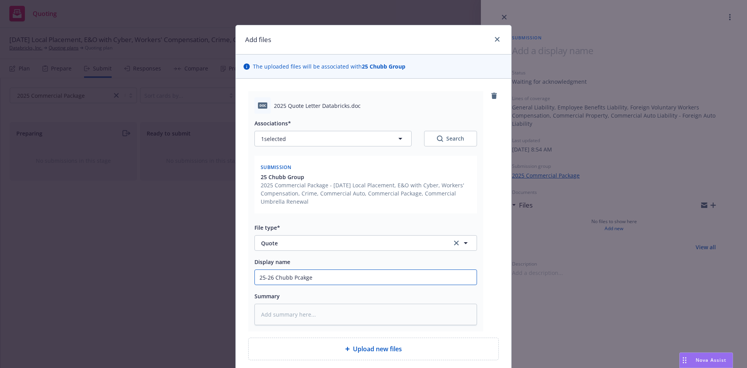
type input "25-26 Chubb Pcakge"
type textarea "x"
type input "25-26 Chubb Pcakg"
type textarea "x"
type input "25-26 Chubb Pcak"
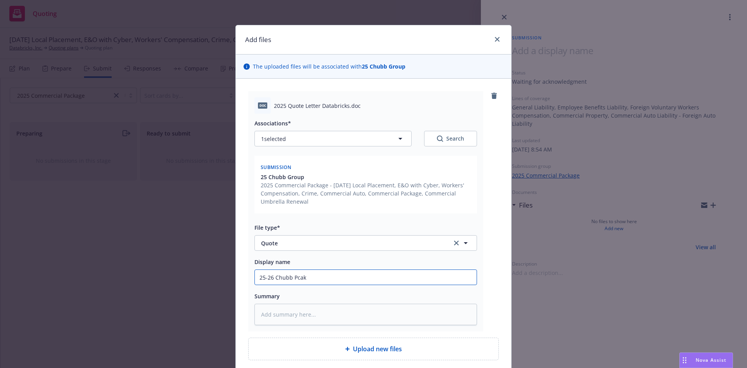
type textarea "x"
type input "25-26 Chubb Pca"
type textarea "x"
type input "25-26 Chubb Pc"
type textarea "x"
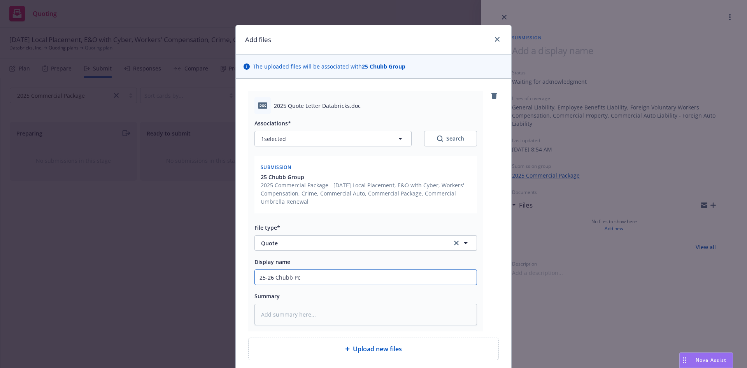
type input "25-26 Chubb P"
type textarea "x"
type input "25-26 Chubb"
type textarea "x"
type input "25-26 Chubb G"
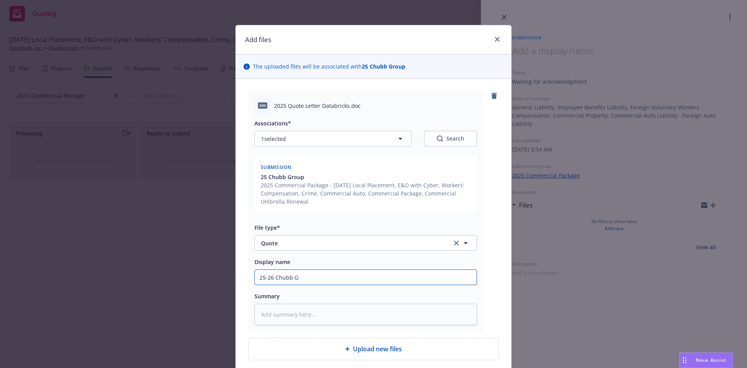
type textarea "x"
type input "25-26 Chubb Gl"
type textarea "x"
type input "25-26 Chubb Glo"
type textarea "x"
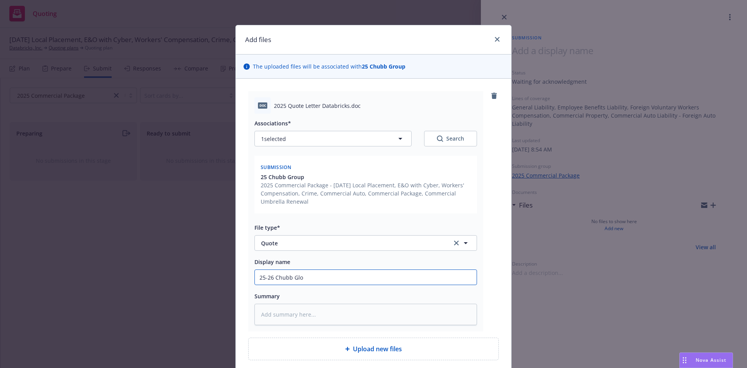
type input "25-26 Chubb Glob"
type textarea "x"
type input "25-26 Chubb Globa"
type textarea "x"
type input "25-26 Chubb Global"
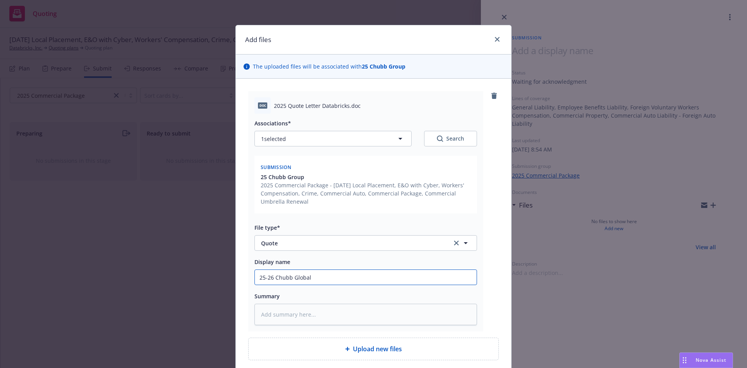
type textarea "x"
type input "25-26 Chubb Global"
type textarea "x"
type input "25-26 Chubb Global P"
type textarea "x"
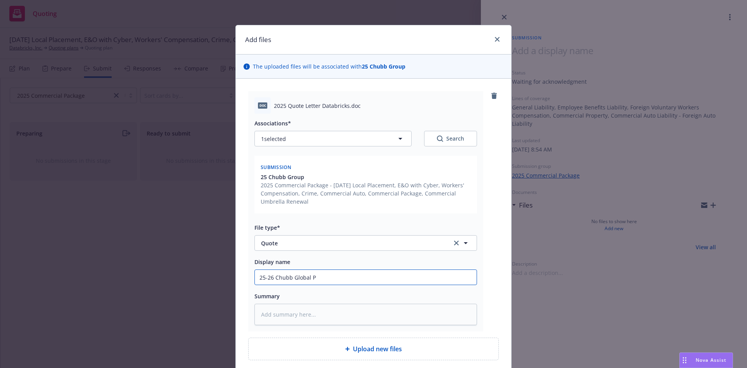
type input "25-26 Chubb Global Pa"
type textarea "x"
type input "25-26 Chubb Global Pac"
type textarea "x"
type input "25-26 Chubb Global Pack"
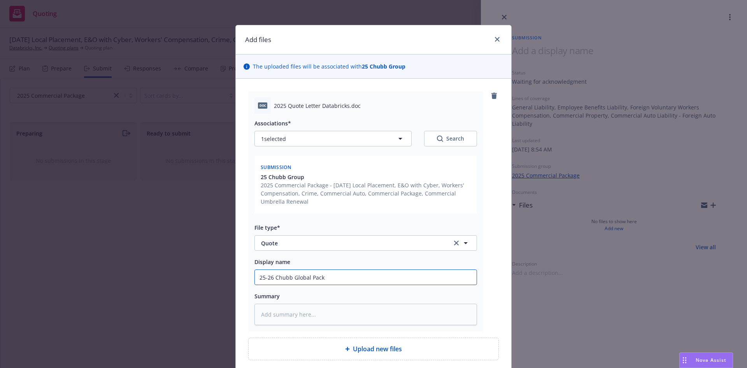
type textarea "x"
type input "25-26 Chubb Global Packa"
type textarea "x"
type input "25-26 Chubb Global Packag"
type textarea "x"
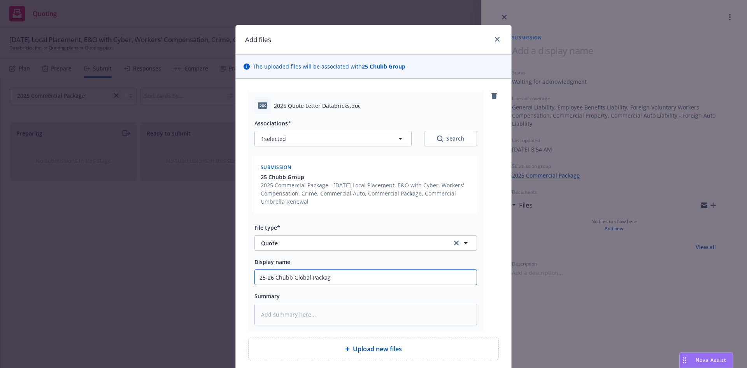
type input "25-26 Chubb Global Package"
type textarea "x"
type input "25-26 Chubb Global Package"
type textarea "x"
type input "25-26 Chubb Global Package Q"
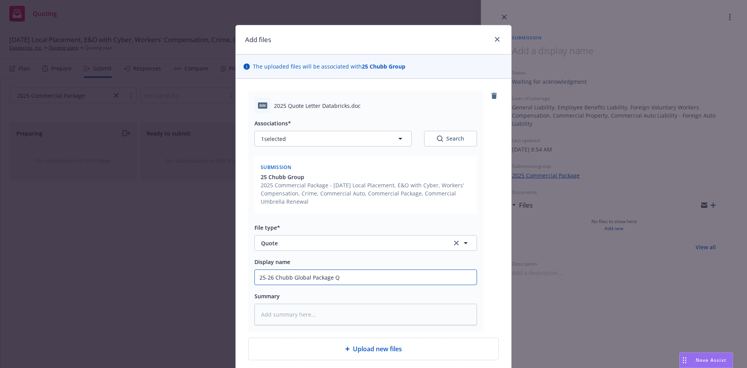
type textarea "x"
type input "25-26 Chubb Global Package Qu"
type textarea "x"
type input "25-26 Chubb Global Package Quo"
type textarea "x"
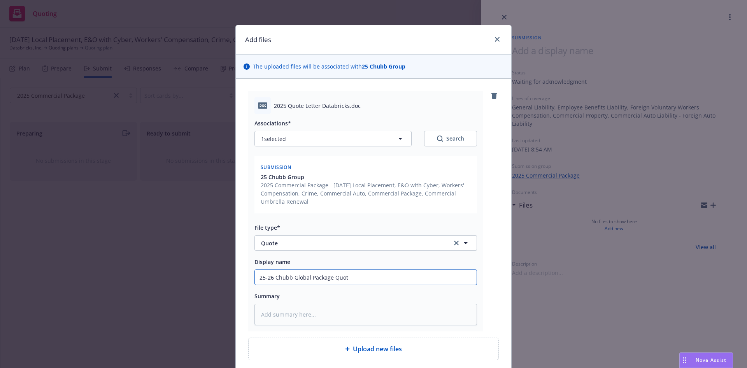
type input "25-26 Chubb Global Package Quote"
type textarea "x"
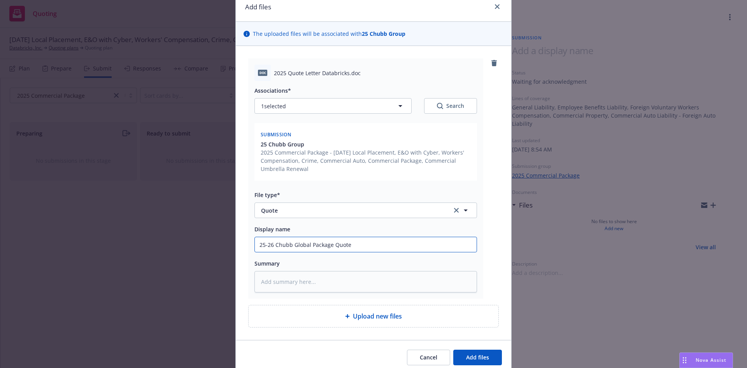
scroll to position [65, 0]
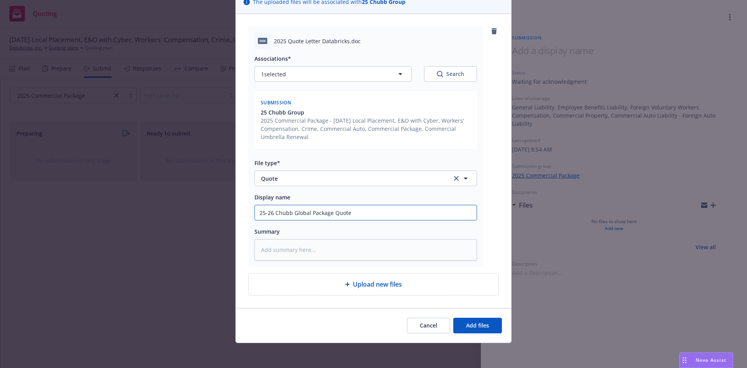
type input "25-26 Chubb Global Package Quote"
click at [399, 74] on icon "button" at bounding box center [401, 74] width 4 height 2
type textarea "x"
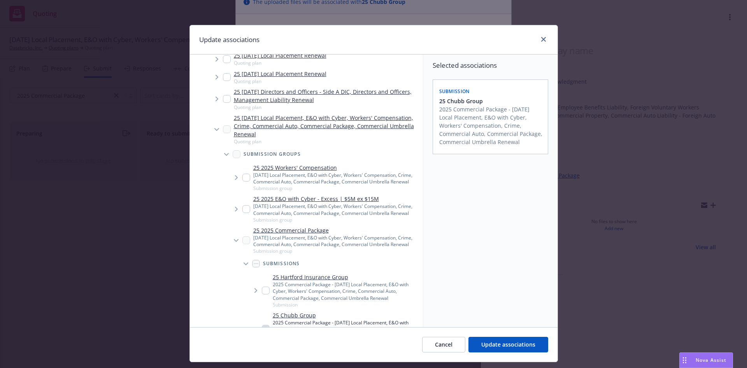
scroll to position [117, 0]
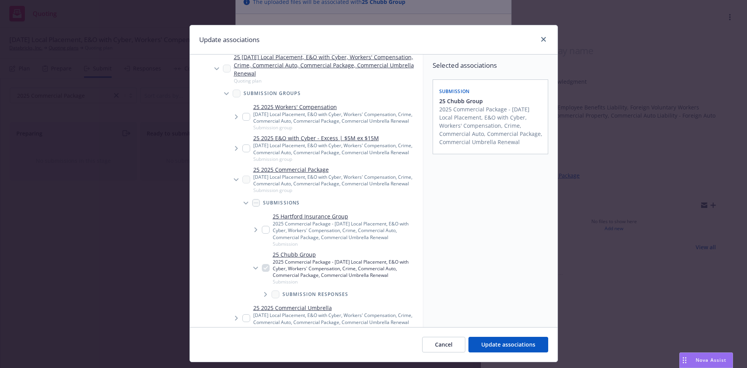
click at [242, 121] on input "Tree Example" at bounding box center [246, 117] width 8 height 8
checkbox input "true"
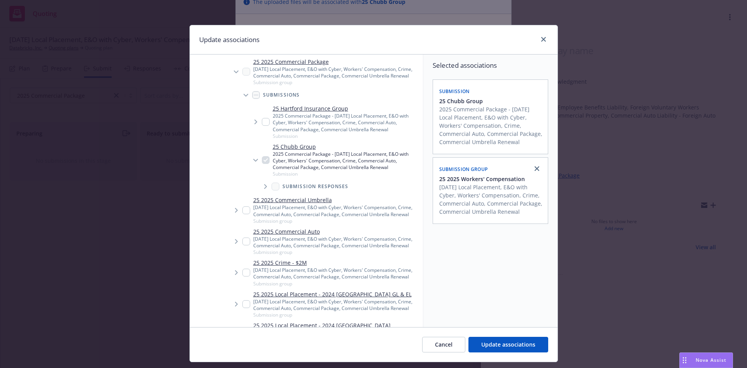
scroll to position [234, 0]
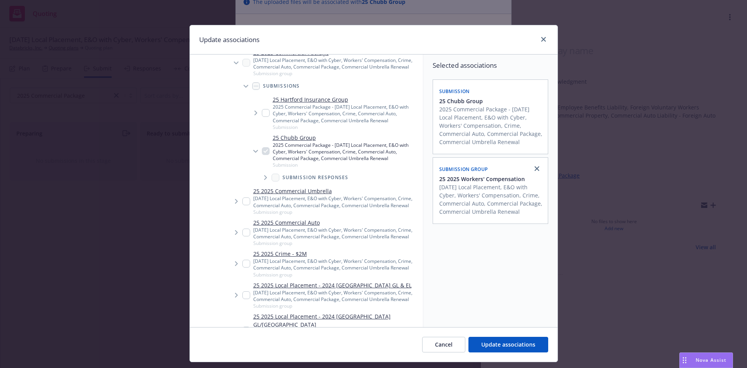
click at [243, 205] on input "Tree Example" at bounding box center [246, 201] width 8 height 8
checkbox input "true"
click at [244, 236] on input "Tree Example" at bounding box center [246, 232] width 8 height 8
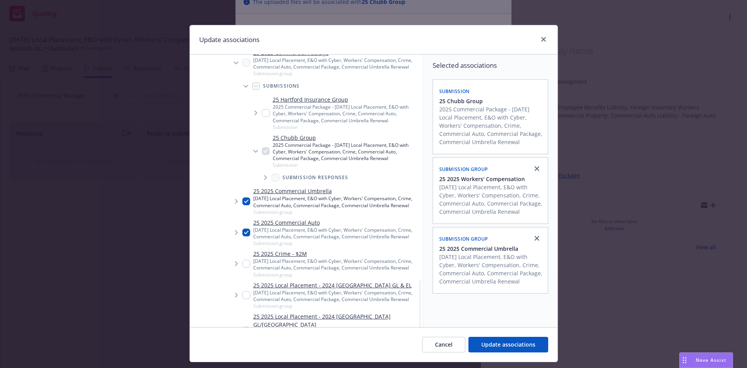
checkbox input "true"
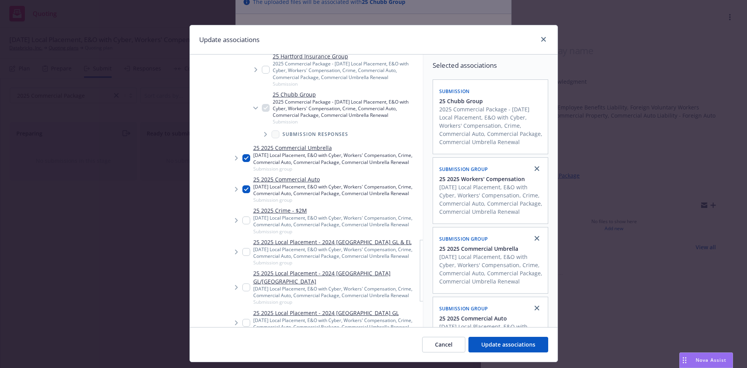
scroll to position [311, 0]
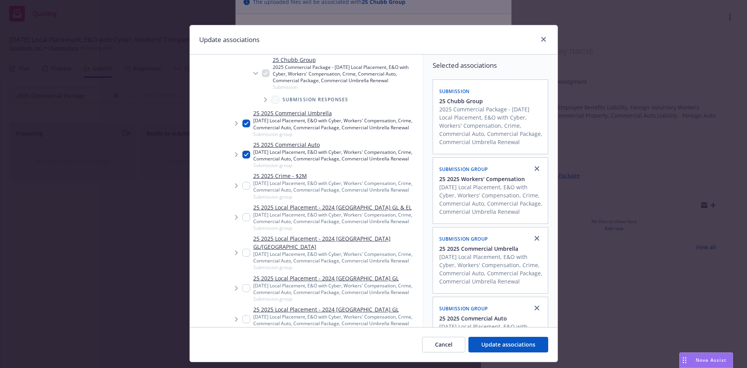
click at [235, 157] on icon "Tree Example" at bounding box center [236, 154] width 3 height 5
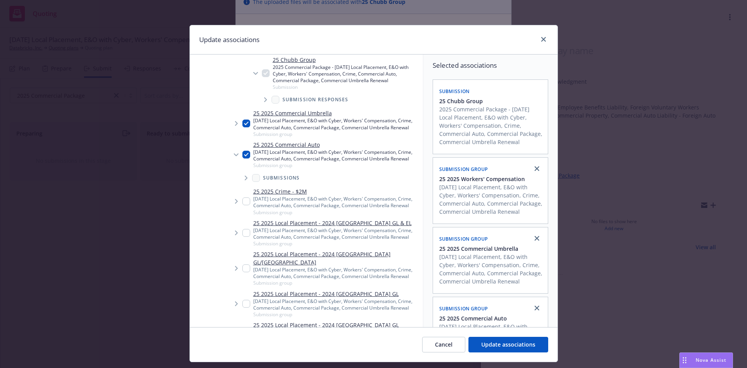
click at [234, 156] on icon "Tree Example" at bounding box center [236, 154] width 5 height 3
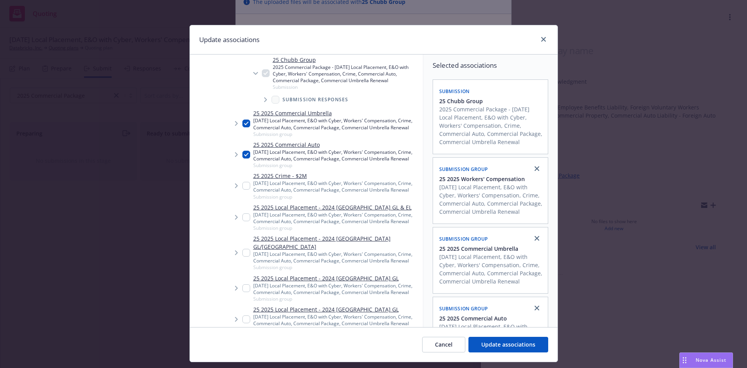
click at [235, 157] on icon "Tree Example" at bounding box center [236, 154] width 3 height 5
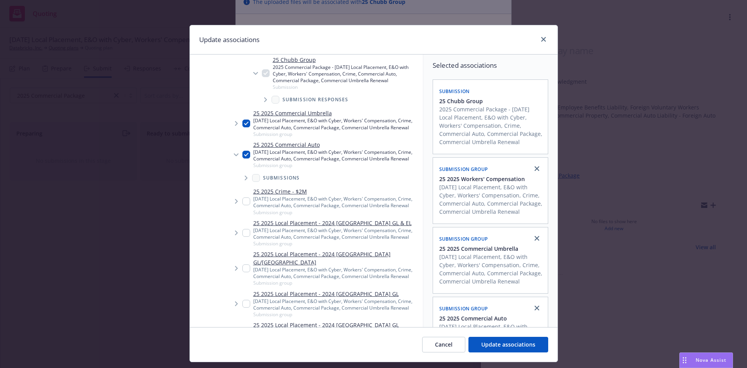
click at [245, 180] on icon "Tree Example" at bounding box center [246, 178] width 3 height 5
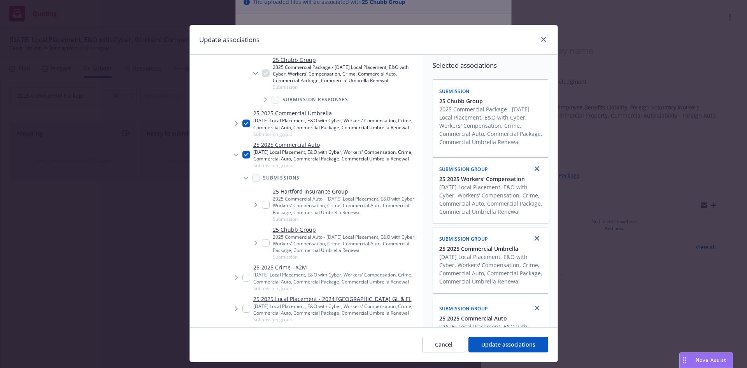
click at [264, 247] on input "Tree Example" at bounding box center [266, 243] width 8 height 8
checkbox input "true"
click at [242, 158] on input "Tree Example" at bounding box center [246, 155] width 8 height 8
checkbox input "false"
click at [231, 130] on span "Tree Example" at bounding box center [236, 123] width 12 height 12
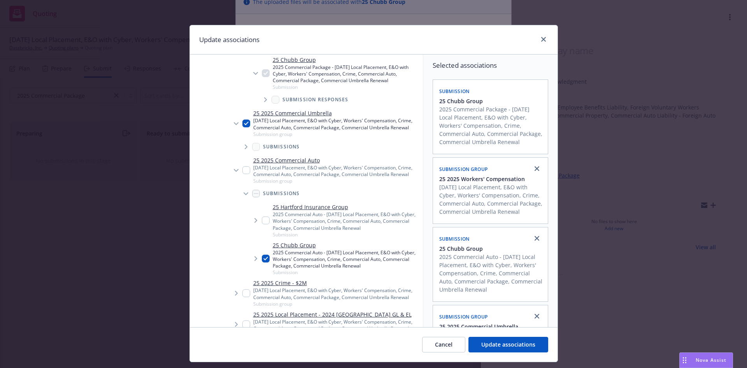
click at [241, 153] on span "Tree Example" at bounding box center [246, 146] width 12 height 12
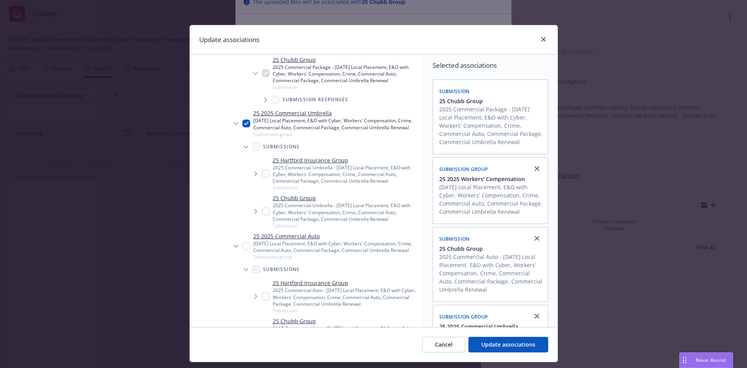
click at [265, 215] on input "Tree Example" at bounding box center [266, 211] width 8 height 8
checkbox input "true"
click at [244, 127] on input "Tree Example" at bounding box center [246, 123] width 8 height 8
checkbox input "false"
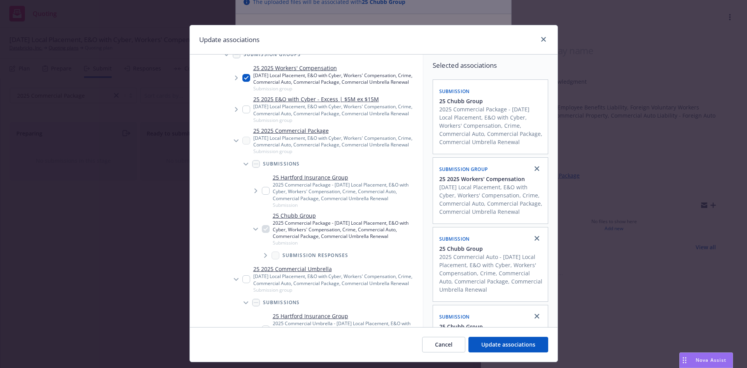
click at [243, 82] on input "Tree Example" at bounding box center [246, 78] width 8 height 8
checkbox input "false"
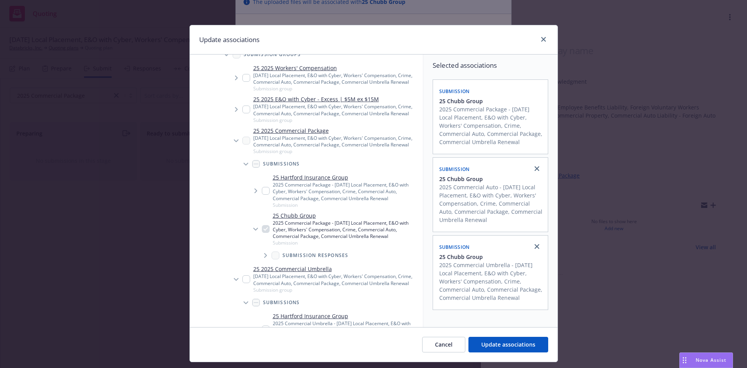
click at [235, 80] on icon "Tree Example" at bounding box center [236, 78] width 3 height 5
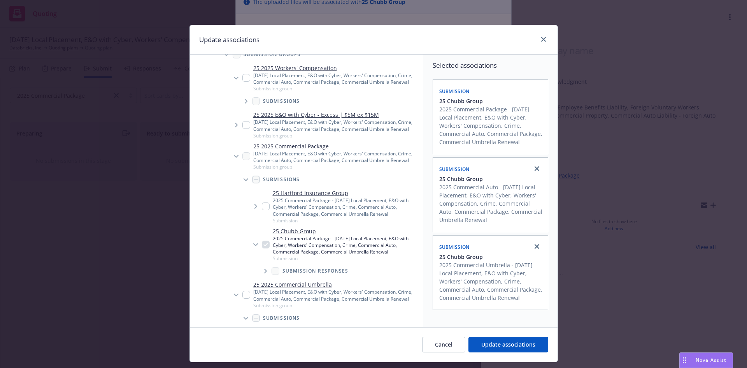
click at [240, 107] on span "Tree Example" at bounding box center [246, 101] width 12 height 12
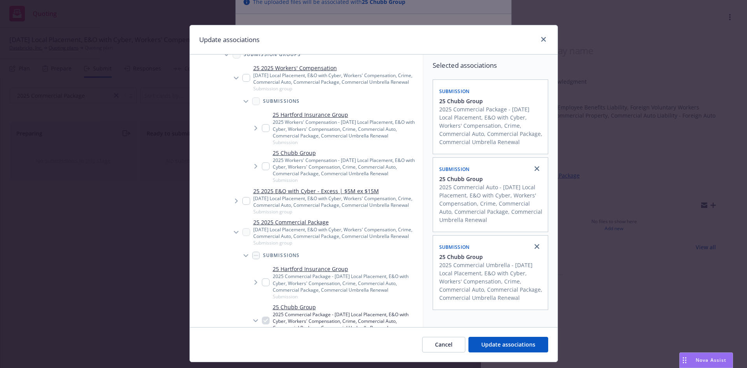
click at [262, 170] on input "Tree Example" at bounding box center [266, 166] width 8 height 8
checkbox input "true"
click at [502, 341] on span "Update associations" at bounding box center [508, 344] width 54 height 7
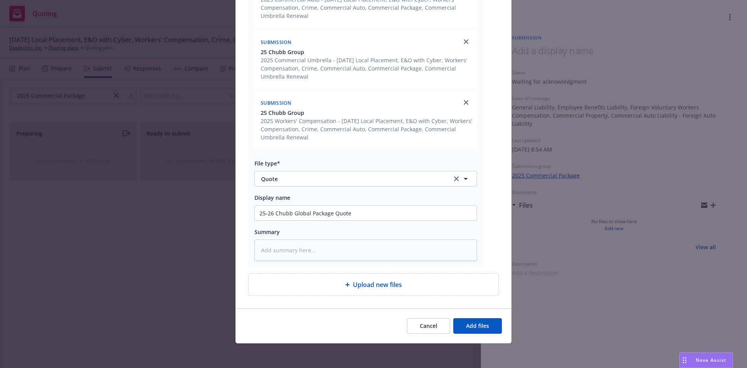
scroll to position [247, 0]
click at [484, 326] on span "Add files" at bounding box center [477, 324] width 23 height 7
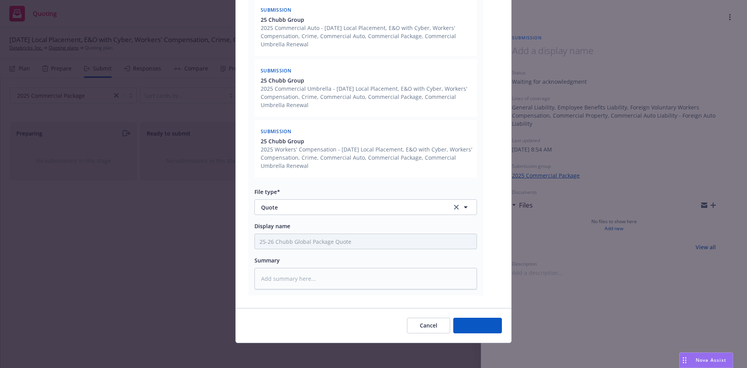
scroll to position [218, 0]
type textarea "x"
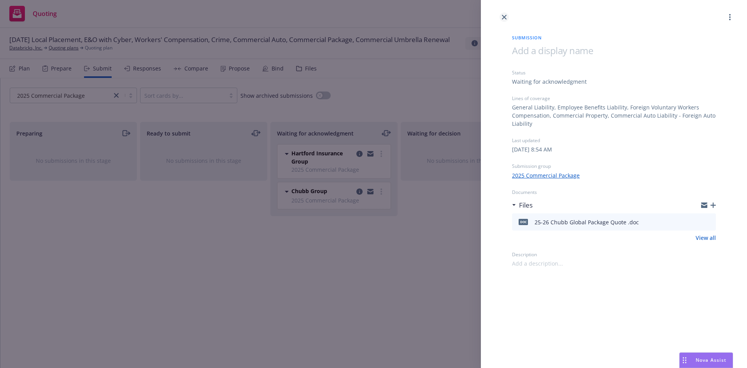
click at [506, 19] on icon "close" at bounding box center [504, 17] width 5 height 5
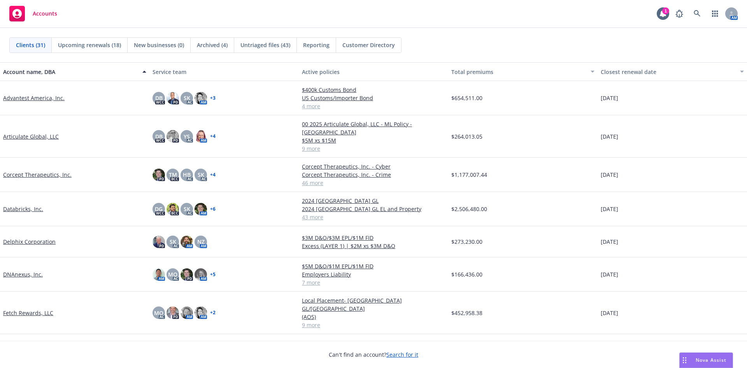
click at [22, 205] on link "Databricks, Inc." at bounding box center [23, 209] width 40 height 8
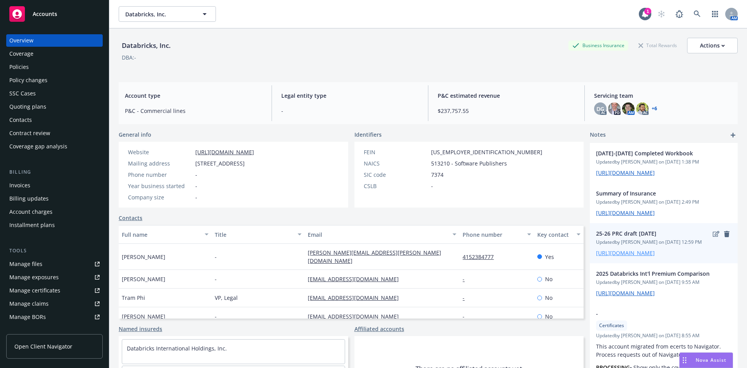
click at [629, 256] on link "[URL][DOMAIN_NAME]" at bounding box center [625, 252] width 59 height 7
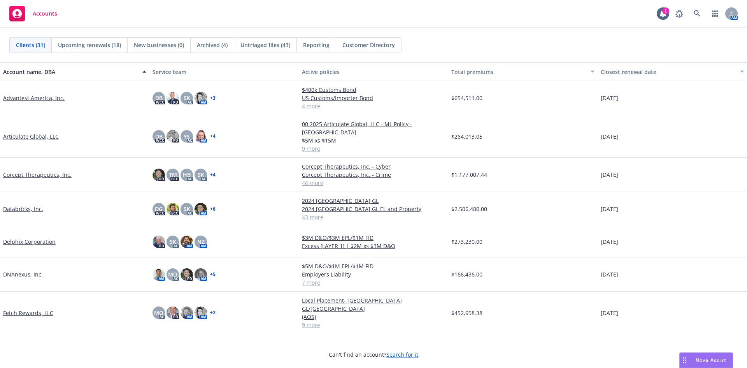
click at [30, 205] on link "Databricks, Inc." at bounding box center [23, 209] width 40 height 8
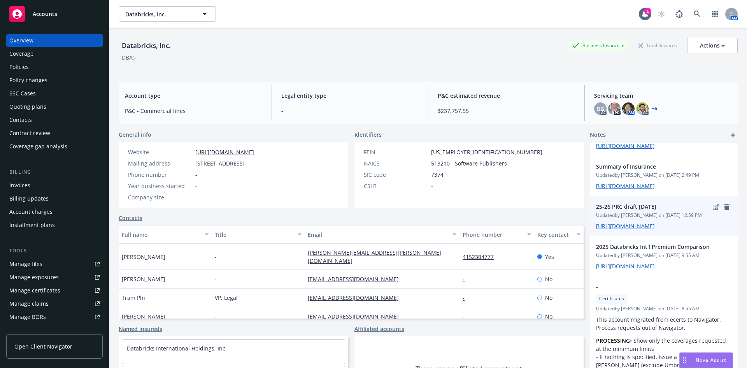
scroll to position [78, 0]
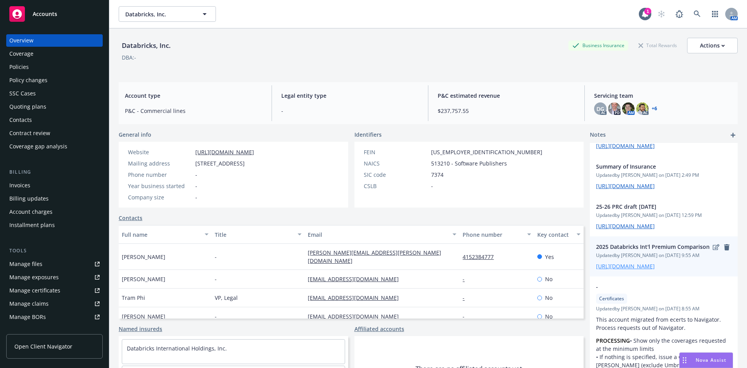
click at [624, 270] on link "https://iln-my.sharepoint.com/:x:/r/personal/mei_huang_newfront_com/Documents/A…" at bounding box center [625, 265] width 59 height 7
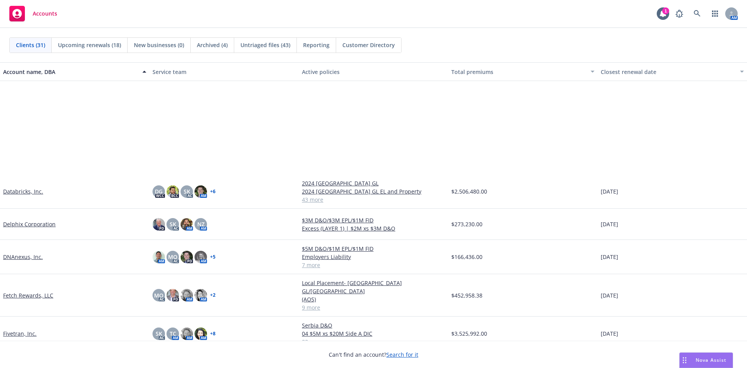
scroll to position [156, 0]
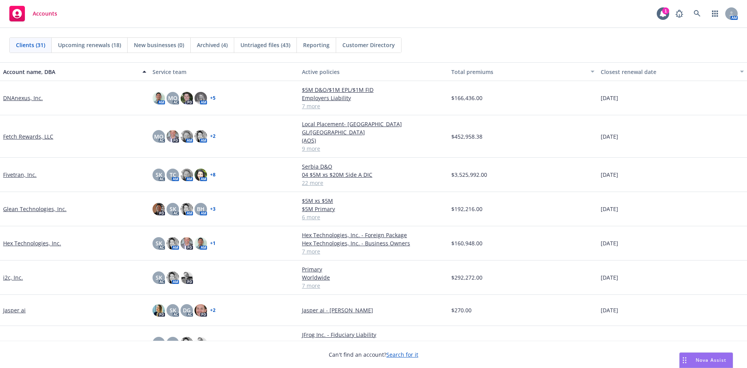
click at [11, 339] on link "JFrog Inc." at bounding box center [15, 343] width 24 height 8
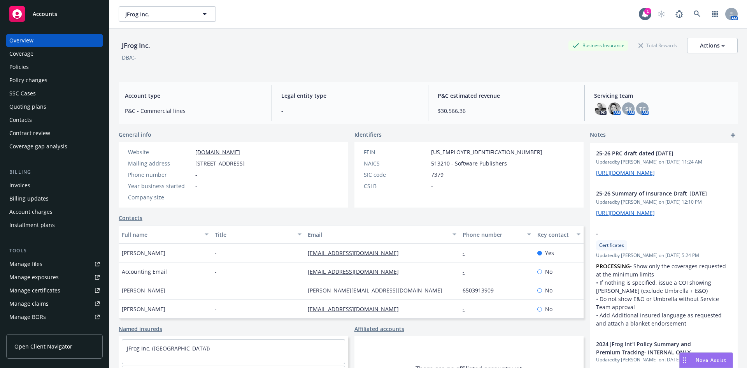
click at [47, 289] on div "Manage certificates" at bounding box center [34, 290] width 51 height 12
click at [50, 289] on div "Manage certificates" at bounding box center [34, 290] width 51 height 12
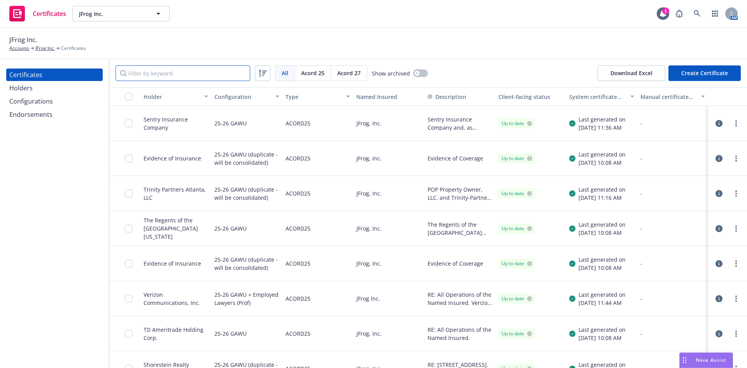
click at [154, 75] on input "Filter by keyword" at bounding box center [183, 73] width 135 height 16
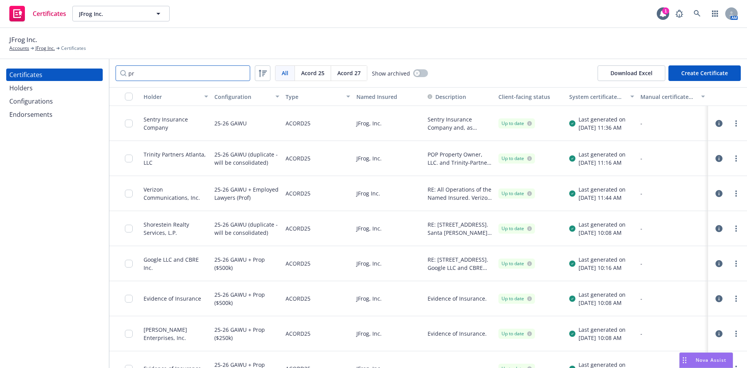
click at [150, 74] on input "pr" at bounding box center [183, 73] width 135 height 16
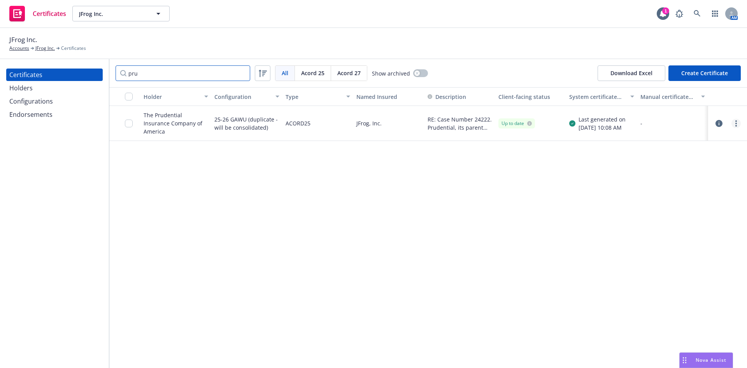
type input "pru"
click at [737, 122] on link "more" at bounding box center [736, 123] width 9 height 9
click at [629, 137] on link "Edit" at bounding box center [678, 140] width 125 height 16
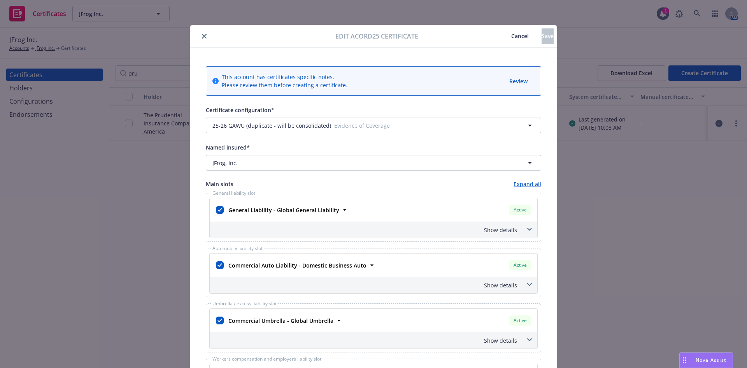
click at [202, 35] on button "close" at bounding box center [204, 36] width 9 height 9
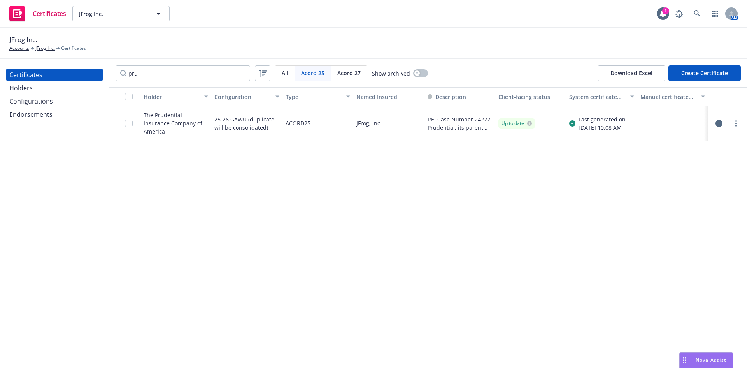
click at [31, 104] on div "Configurations" at bounding box center [31, 101] width 44 height 12
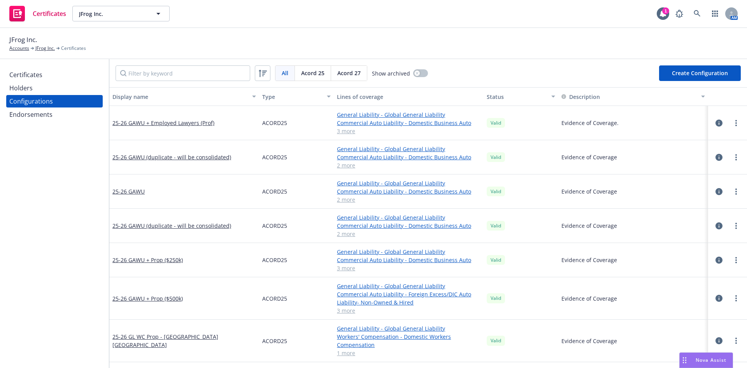
click at [30, 78] on div "Certificates" at bounding box center [25, 74] width 33 height 12
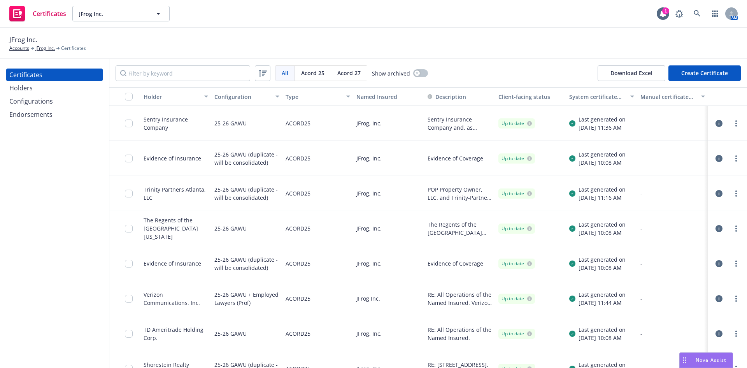
click at [30, 88] on div "Holders" at bounding box center [20, 88] width 23 height 12
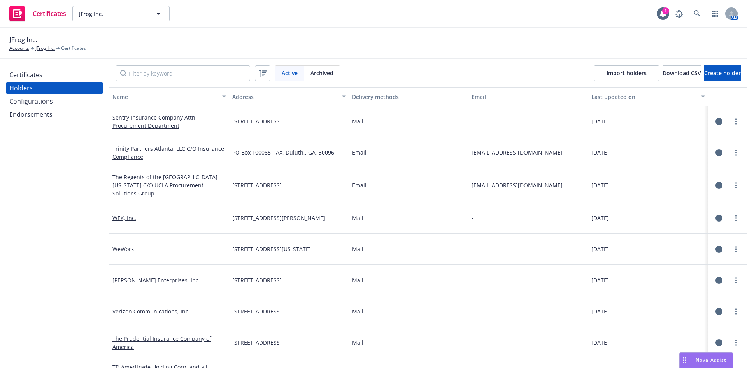
click at [47, 80] on div "Certificates" at bounding box center [54, 74] width 90 height 12
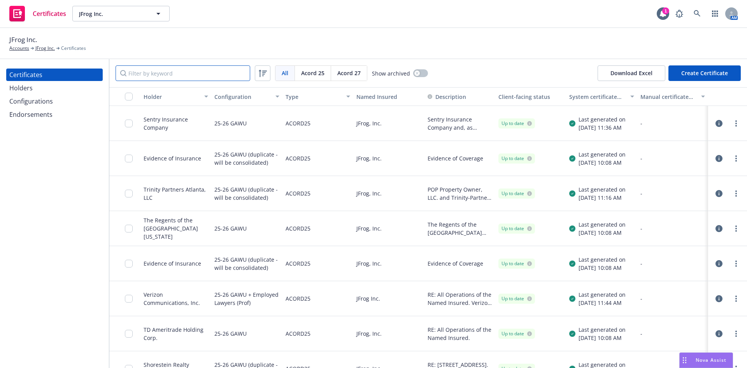
click at [145, 74] on input "Filter by keyword" at bounding box center [183, 73] width 135 height 16
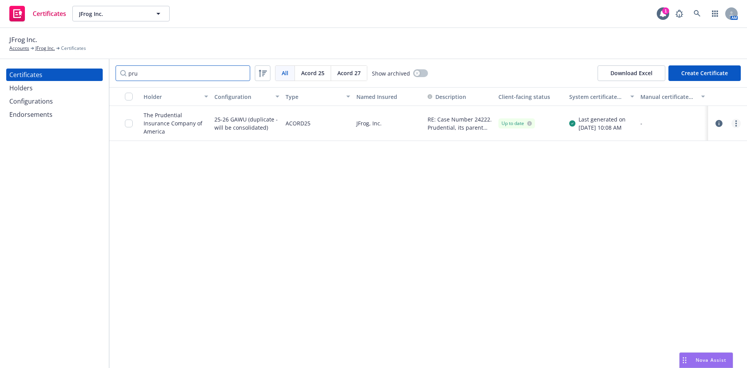
type input "pru"
click at [737, 122] on link "more" at bounding box center [736, 123] width 9 height 9
click at [316, 212] on div "Holder Configuration Type Named Insured Description Client-facing status System…" at bounding box center [428, 227] width 638 height 281
click at [51, 104] on div "Configurations" at bounding box center [31, 101] width 44 height 12
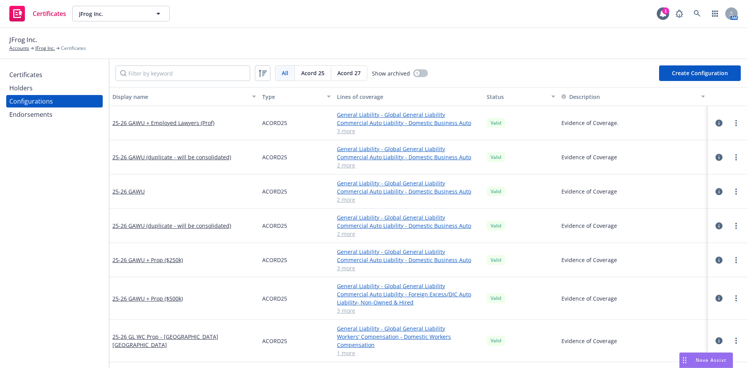
click at [37, 78] on div "Certificates" at bounding box center [25, 74] width 33 height 12
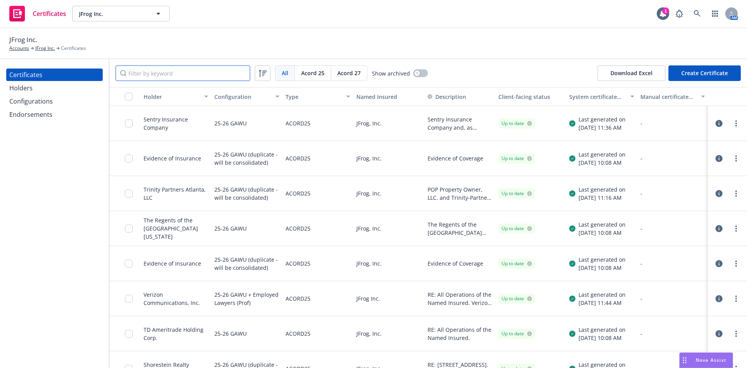
click at [150, 76] on input "Filter by keyword" at bounding box center [183, 73] width 135 height 16
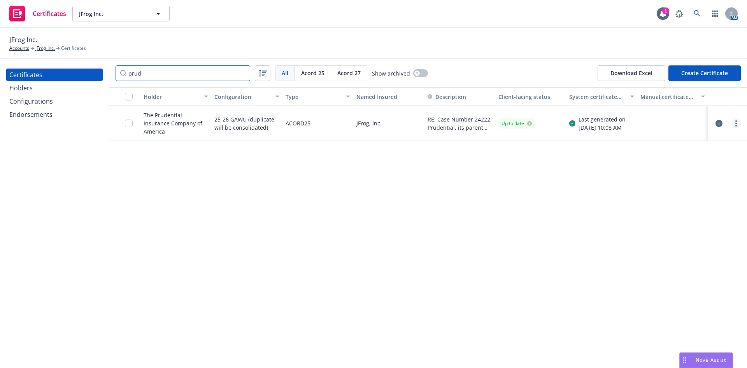
type input "prud"
click at [739, 124] on link "more" at bounding box center [736, 123] width 9 height 9
click at [633, 140] on link "Edit" at bounding box center [678, 140] width 125 height 16
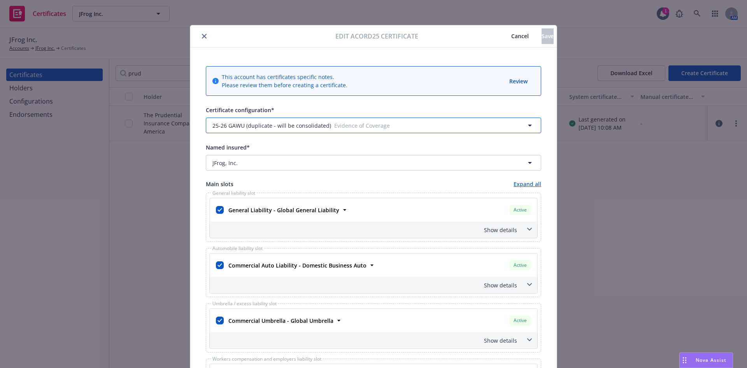
click at [452, 128] on span "Evidence of Coverage" at bounding box center [399, 125] width 131 height 8
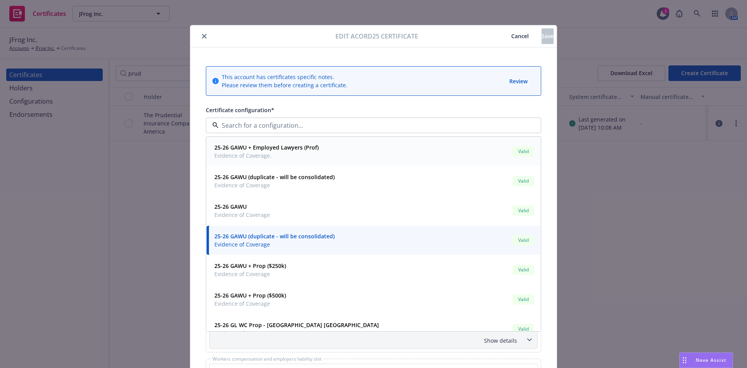
click at [311, 153] on span "Evidence of Coverage." at bounding box center [266, 155] width 104 height 8
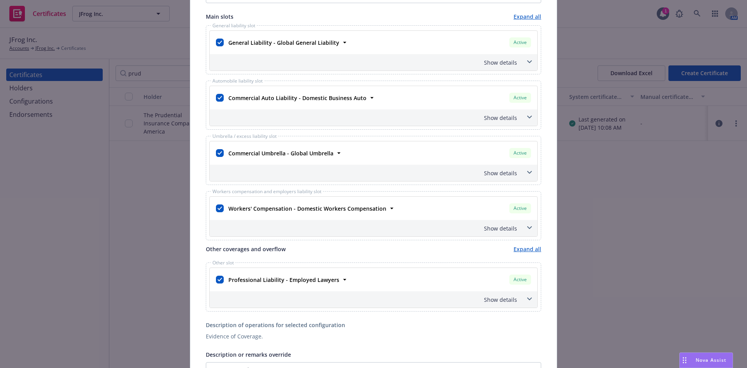
scroll to position [156, 0]
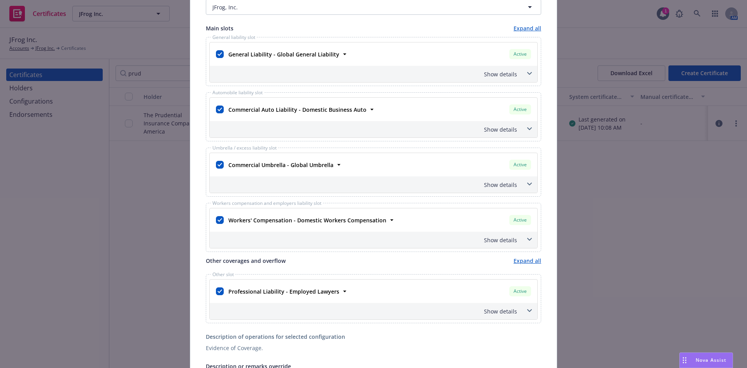
click at [527, 75] on icon at bounding box center [529, 73] width 5 height 3
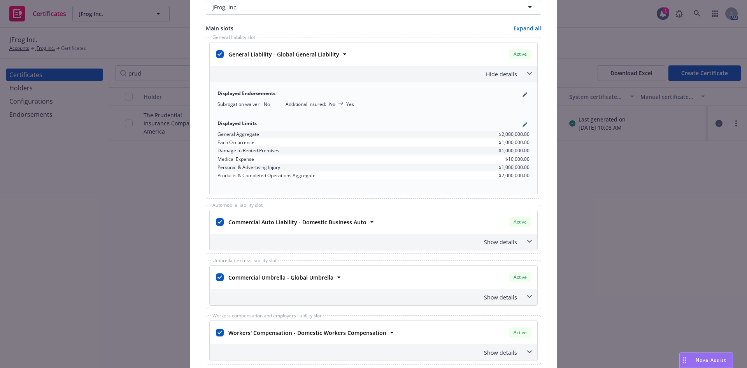
click at [527, 75] on icon at bounding box center [529, 73] width 5 height 3
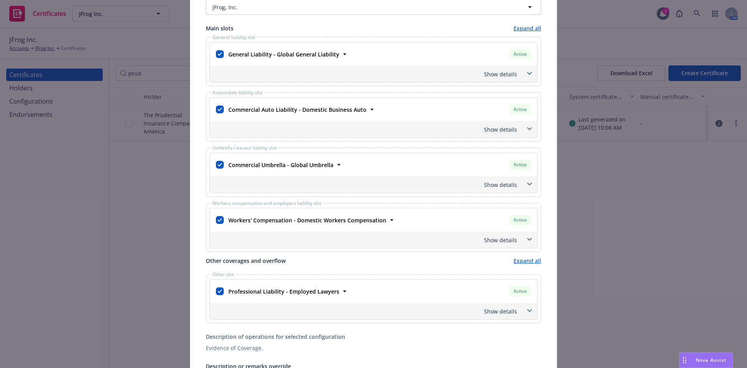
click at [525, 127] on span at bounding box center [529, 129] width 12 height 12
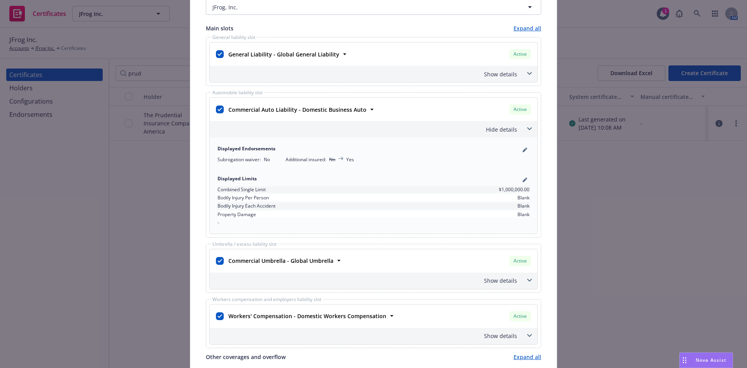
click at [525, 127] on span at bounding box center [529, 129] width 12 height 12
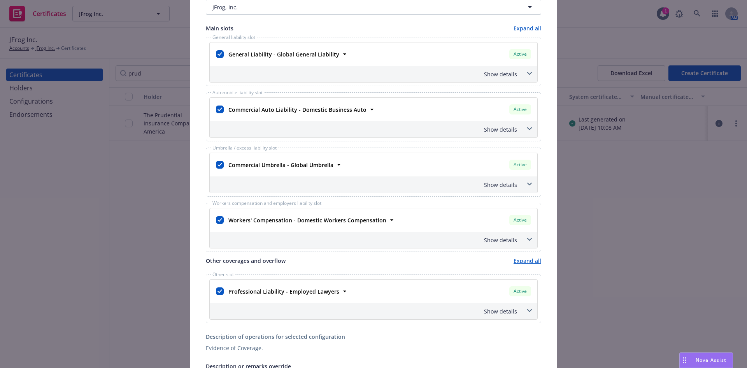
click at [527, 183] on span at bounding box center [529, 184] width 12 height 12
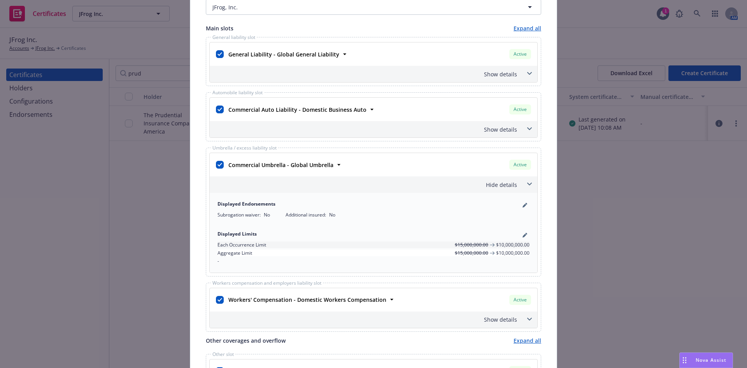
click at [527, 183] on icon at bounding box center [529, 184] width 5 height 3
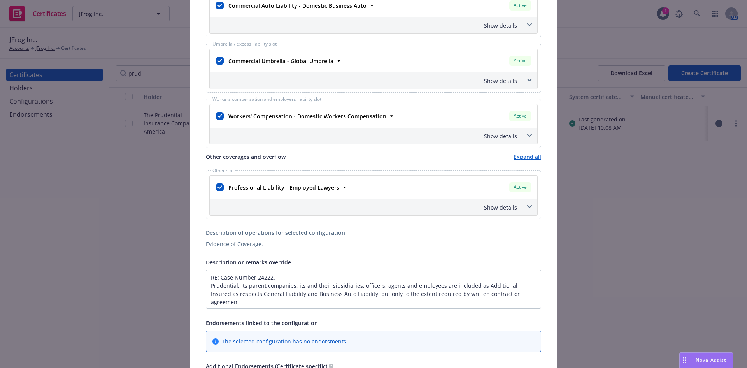
scroll to position [272, 0]
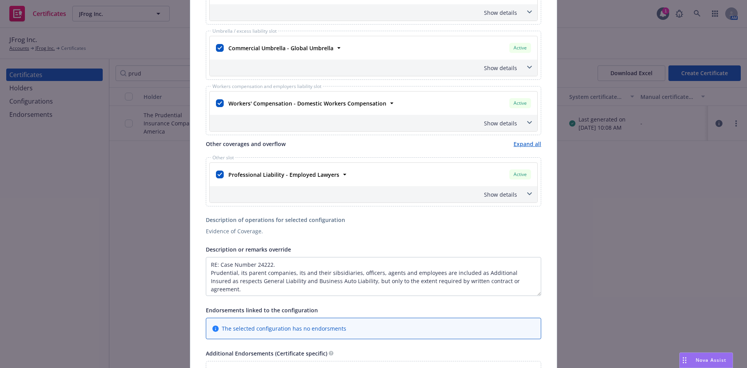
click at [528, 192] on icon at bounding box center [529, 193] width 5 height 3
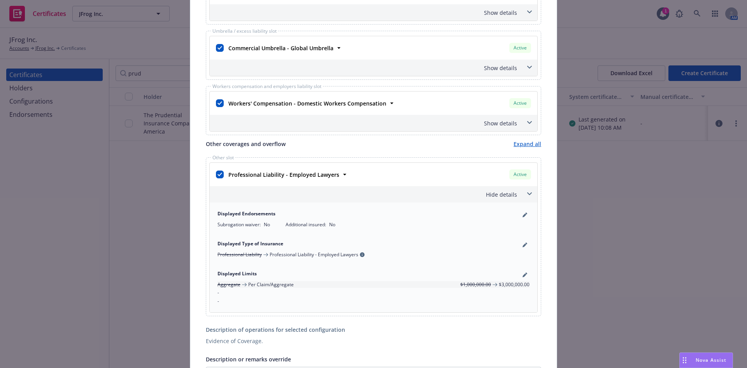
click at [528, 192] on icon at bounding box center [529, 193] width 5 height 3
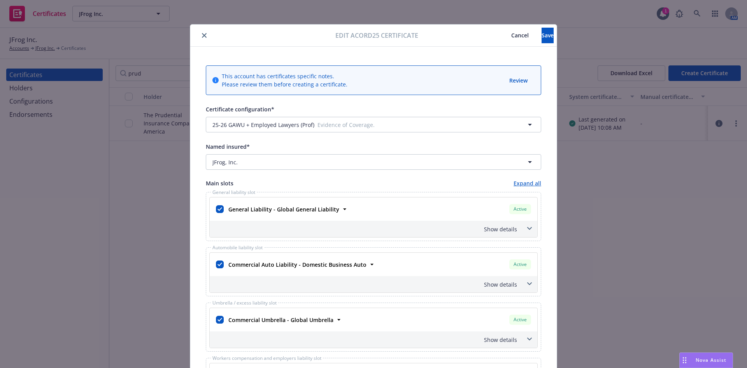
scroll to position [0, 0]
click at [542, 34] on button "Save" at bounding box center [548, 36] width 12 height 16
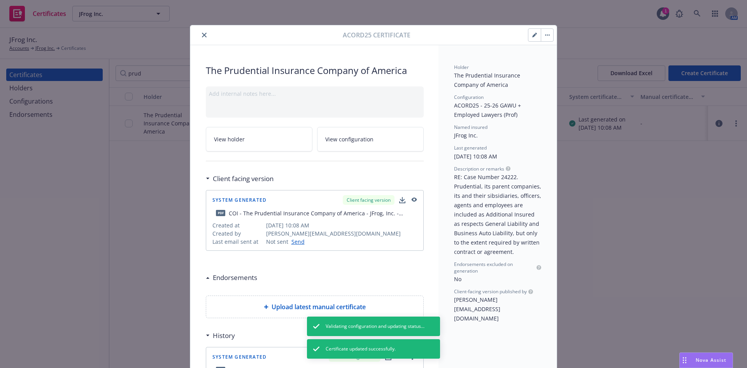
click at [202, 34] on icon "close" at bounding box center [204, 35] width 5 height 5
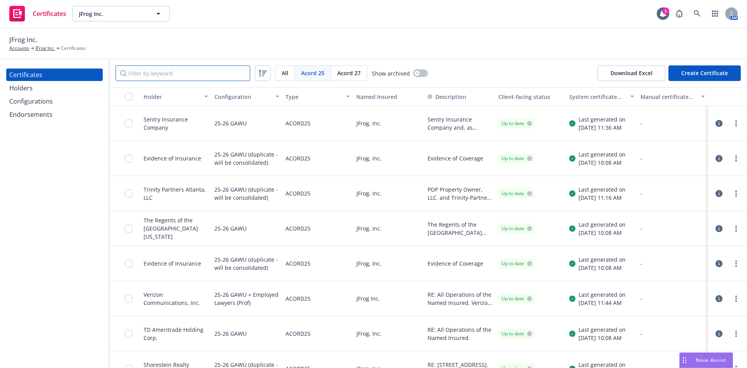
click at [149, 75] on input "Filter by keyword" at bounding box center [183, 73] width 135 height 16
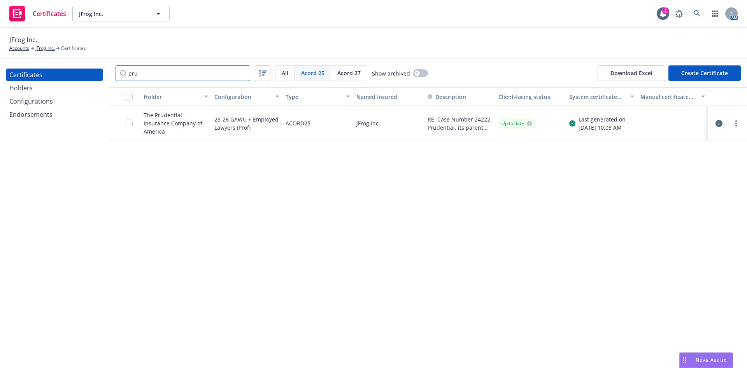
type input "pru"
click at [131, 124] on input "checkbox" at bounding box center [129, 123] width 8 height 8
click at [736, 123] on icon "more" at bounding box center [737, 123] width 2 height 6
click at [661, 172] on link "Regenerate" at bounding box center [678, 171] width 125 height 16
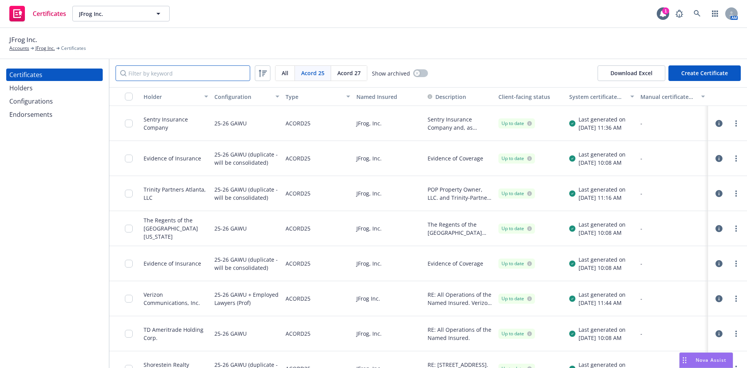
click at [209, 74] on input "Filter by keyword" at bounding box center [183, 73] width 135 height 16
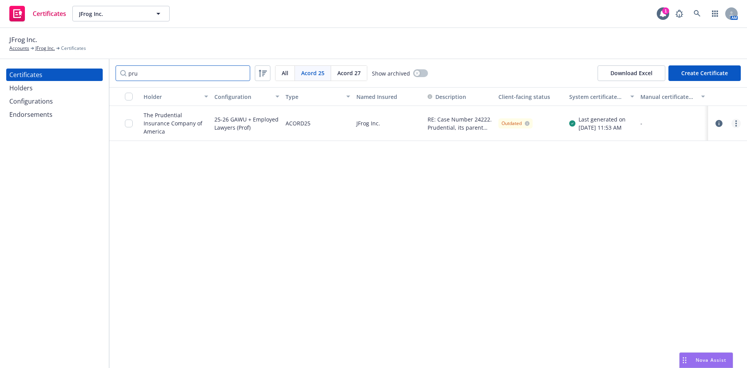
type input "pru"
click at [735, 123] on link "more" at bounding box center [736, 123] width 9 height 9
click at [654, 234] on link "Download uneditable generated certificate" at bounding box center [678, 233] width 125 height 16
click at [736, 120] on icon "more" at bounding box center [737, 123] width 2 height 6
click at [129, 123] on input "checkbox" at bounding box center [129, 123] width 8 height 8
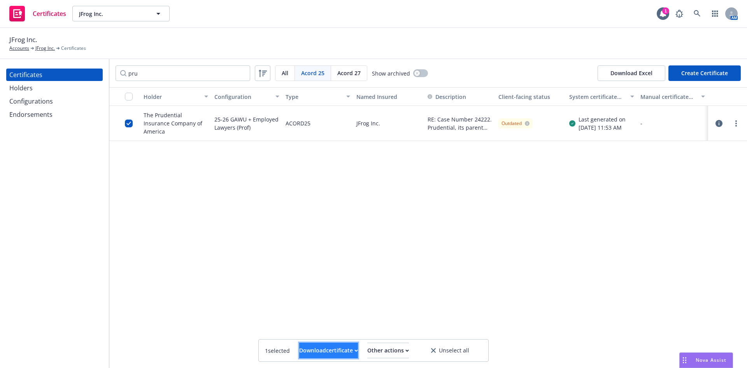
click at [345, 347] on div "Download certificate" at bounding box center [328, 350] width 59 height 15
click at [385, 347] on div "Other actions" at bounding box center [388, 350] width 42 height 15
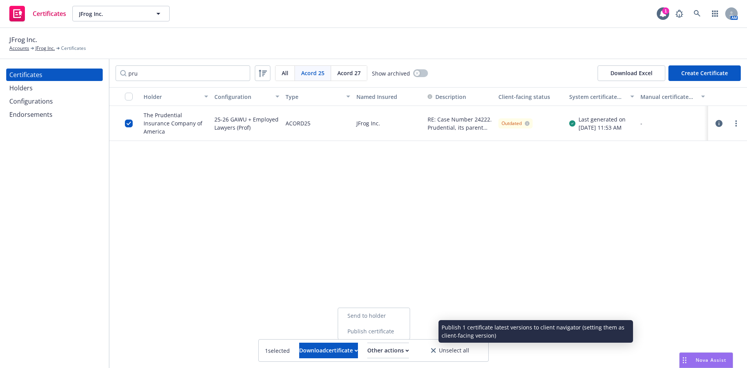
click at [392, 334] on link "Publish certificate" at bounding box center [374, 331] width 72 height 16
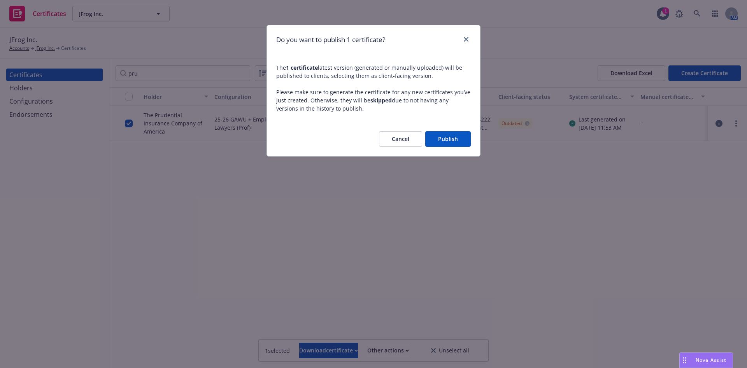
click at [450, 134] on button "Publish" at bounding box center [448, 139] width 46 height 16
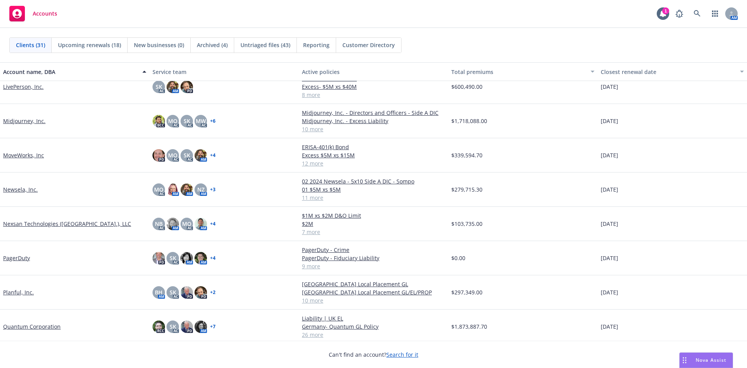
scroll to position [706, 0]
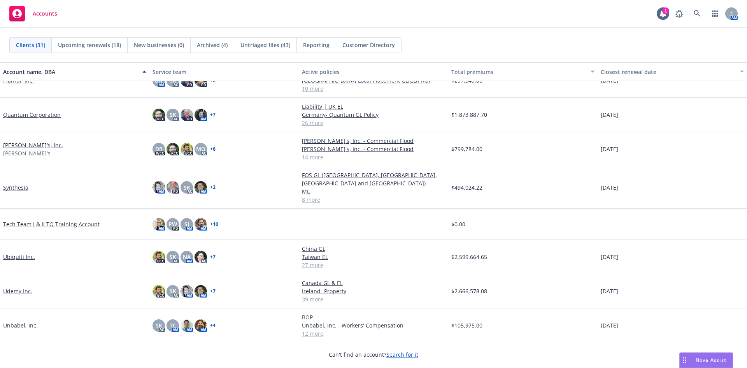
click at [29, 118] on link "Quantum Corporation" at bounding box center [32, 115] width 58 height 8
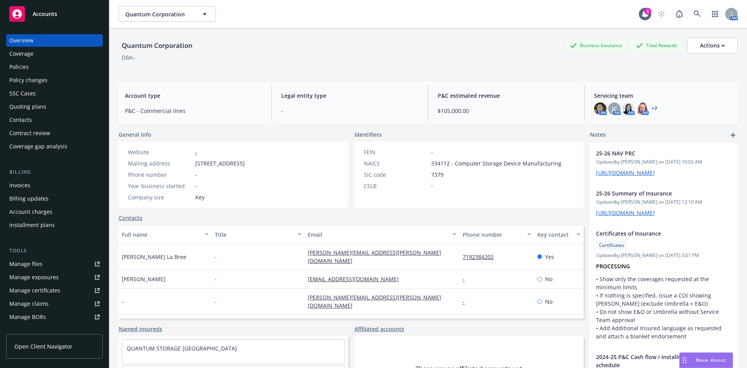
click at [39, 290] on div "Manage certificates" at bounding box center [34, 290] width 51 height 12
click at [47, 346] on span "Open Client Navigator" at bounding box center [43, 346] width 58 height 8
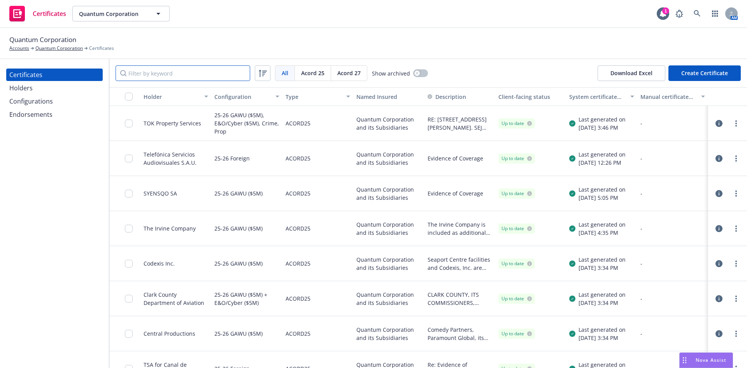
click at [153, 73] on input "Filter by keyword" at bounding box center [183, 73] width 135 height 16
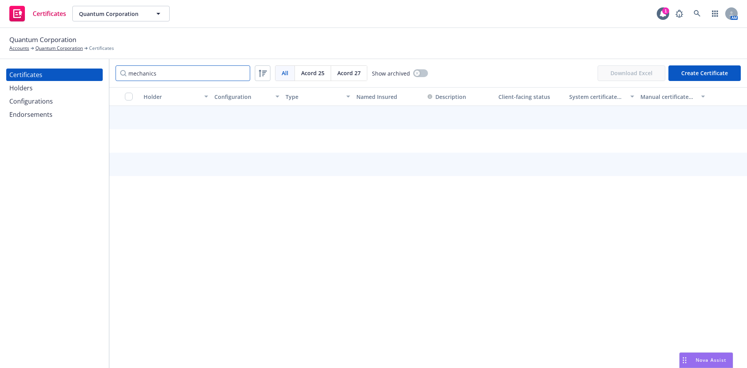
type input "mechanics"
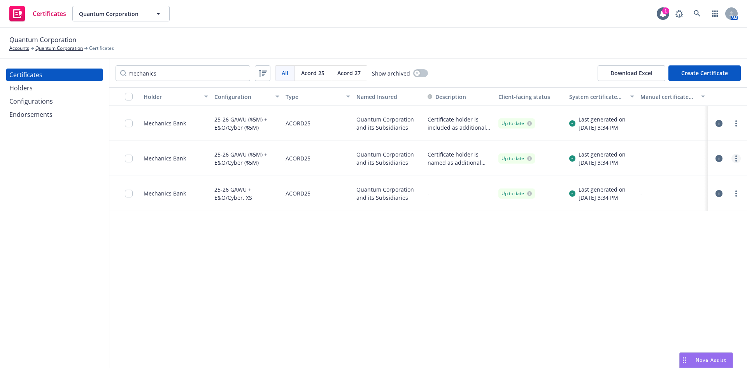
click at [735, 158] on link "more" at bounding box center [736, 158] width 9 height 9
click at [637, 301] on link "Preview a new version" at bounding box center [678, 299] width 125 height 16
click at [735, 160] on link "more" at bounding box center [736, 158] width 9 height 9
click at [638, 189] on link "Archive" at bounding box center [678, 190] width 125 height 16
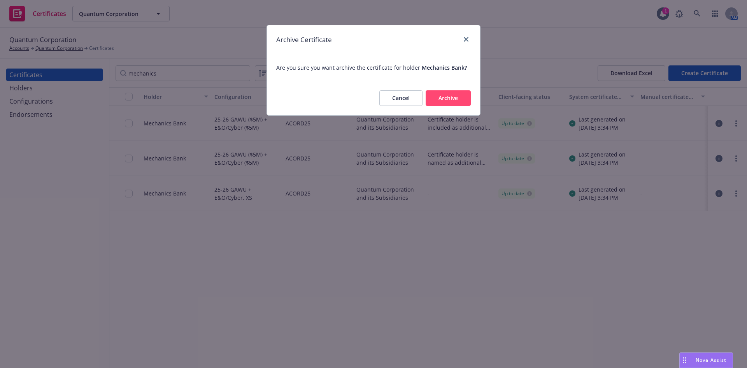
click at [455, 95] on button "Archive" at bounding box center [448, 98] width 45 height 16
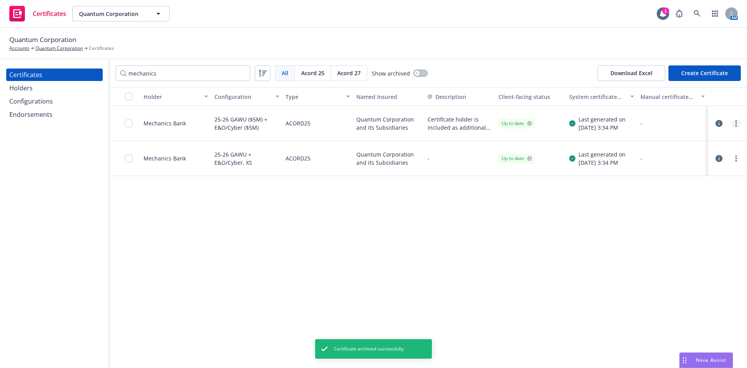
click at [737, 124] on icon "more" at bounding box center [737, 123] width 2 height 6
click at [662, 233] on link "Download uneditable generated certificate" at bounding box center [678, 233] width 125 height 16
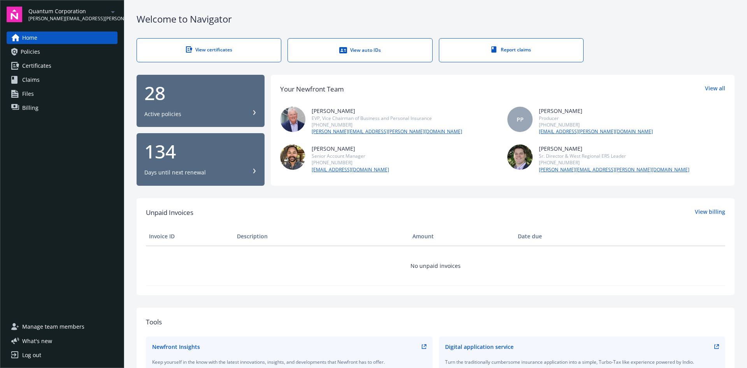
click at [45, 65] on span "Certificates" at bounding box center [36, 66] width 29 height 12
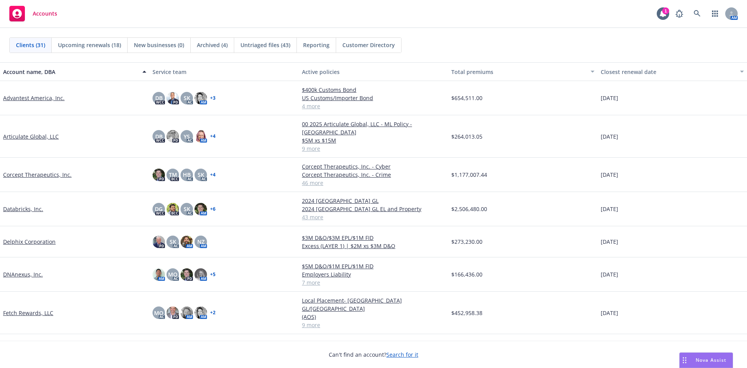
click at [40, 95] on link "Advantest America, Inc." at bounding box center [33, 98] width 61 height 8
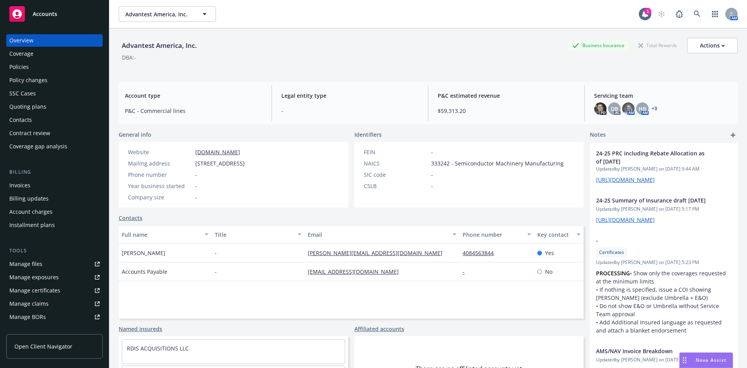
click at [36, 188] on div "Invoices" at bounding box center [54, 185] width 90 height 12
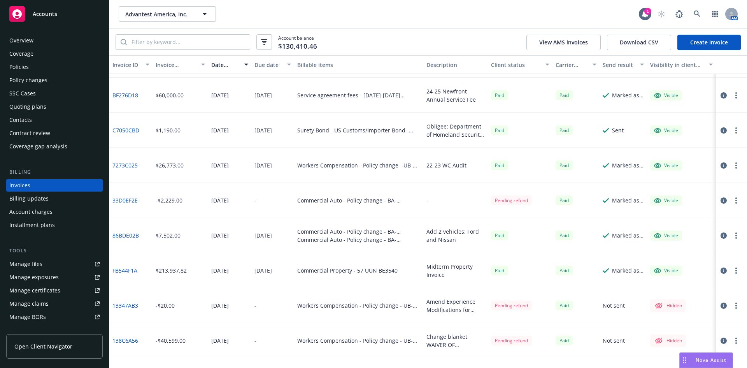
scroll to position [337, 0]
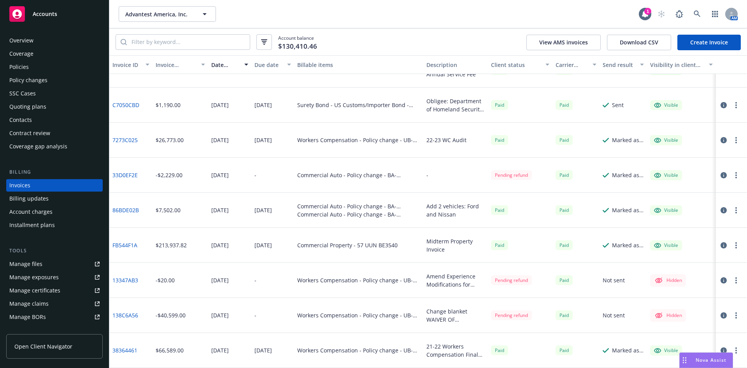
click at [721, 313] on icon "button" at bounding box center [724, 315] width 6 height 6
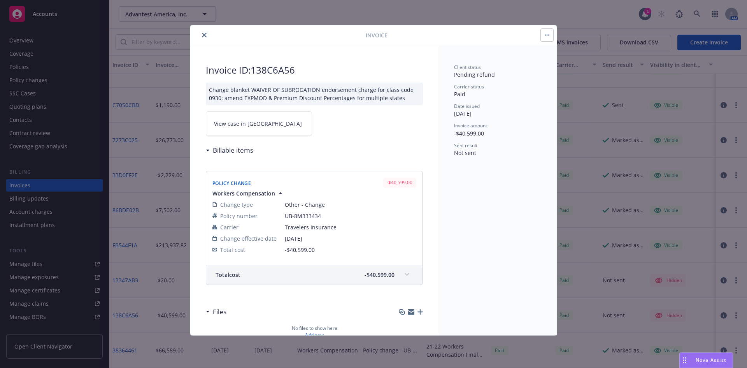
click at [280, 192] on icon "button" at bounding box center [281, 193] width 8 height 8
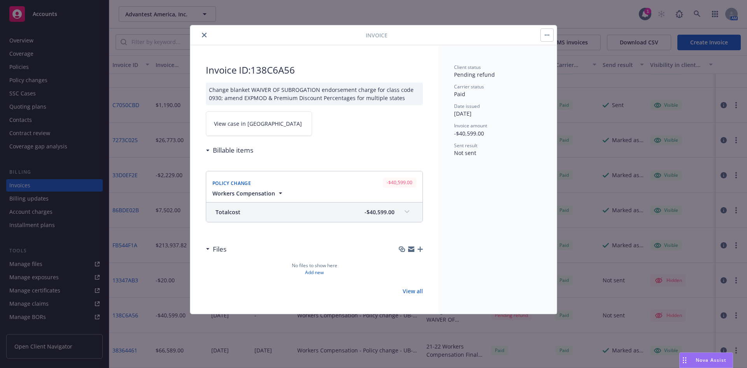
click at [277, 191] on icon "button" at bounding box center [281, 193] width 8 height 8
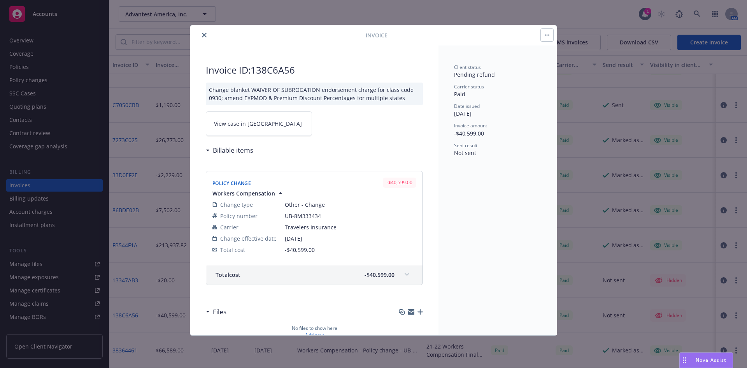
click at [202, 36] on icon "close" at bounding box center [204, 35] width 5 height 5
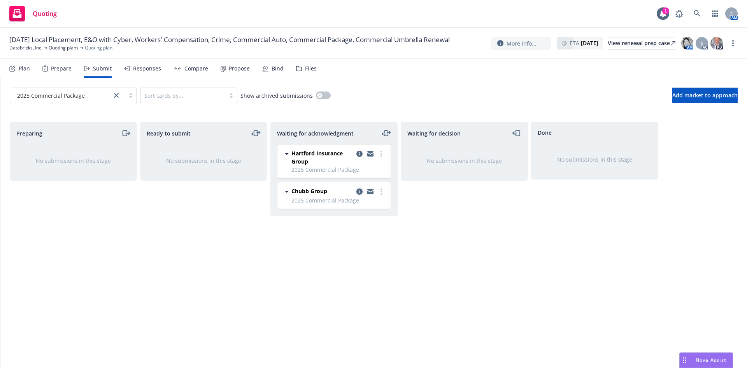
click at [360, 191] on icon "copy logging email" at bounding box center [359, 191] width 6 height 6
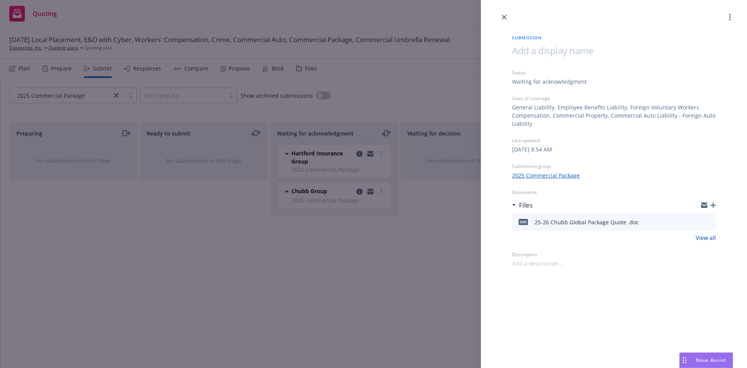
click at [715, 204] on icon "button" at bounding box center [713, 204] width 5 height 5
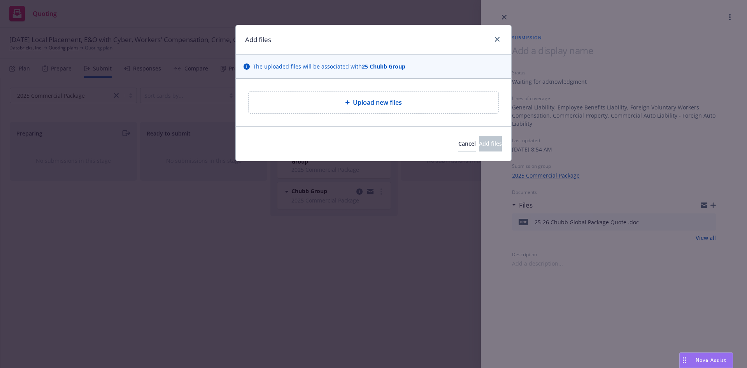
type textarea "x"
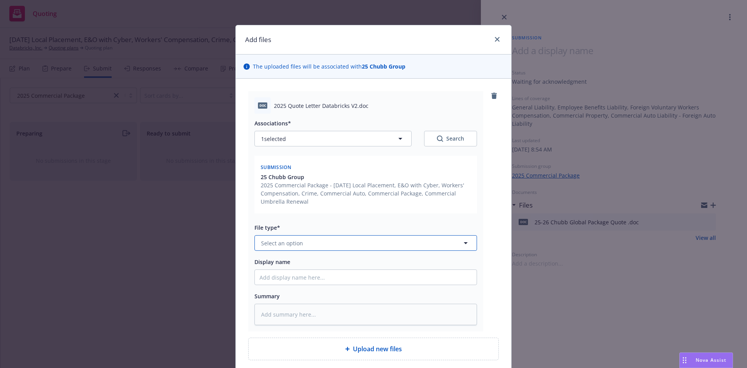
click at [289, 243] on span "Select an option" at bounding box center [282, 243] width 42 height 8
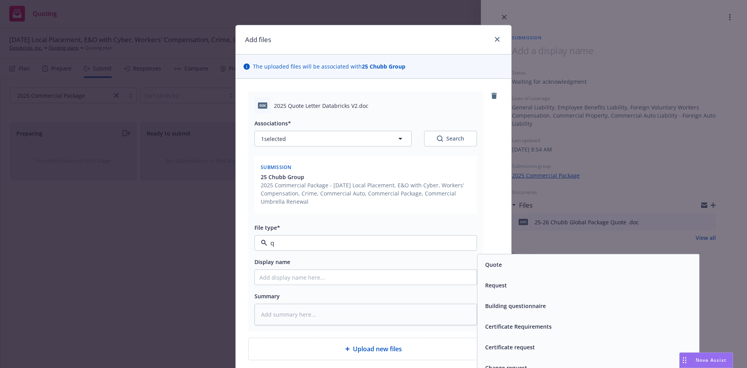
type input "qu"
click at [490, 264] on span "Quote" at bounding box center [493, 264] width 17 height 8
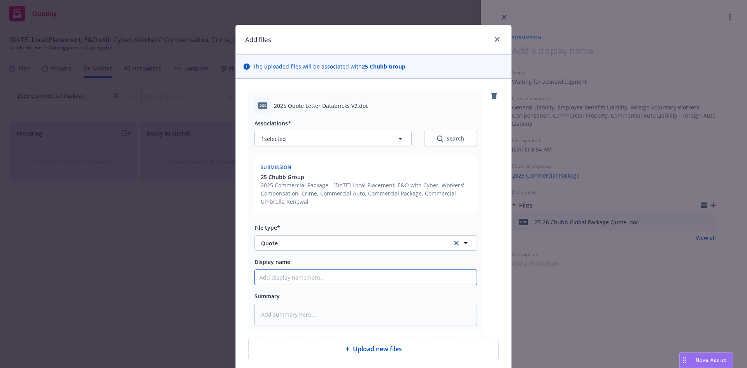
click at [312, 278] on input "Display name" at bounding box center [366, 277] width 222 height 15
type textarea "x"
type input "R"
type textarea "x"
type input "Re"
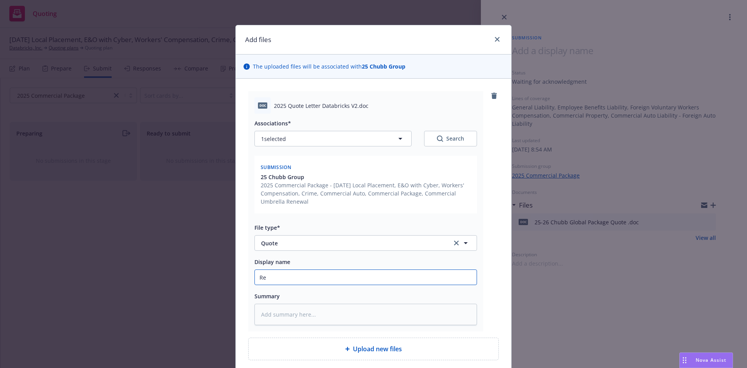
type textarea "x"
type input "Rev"
type textarea "x"
type input "Revi"
type textarea "x"
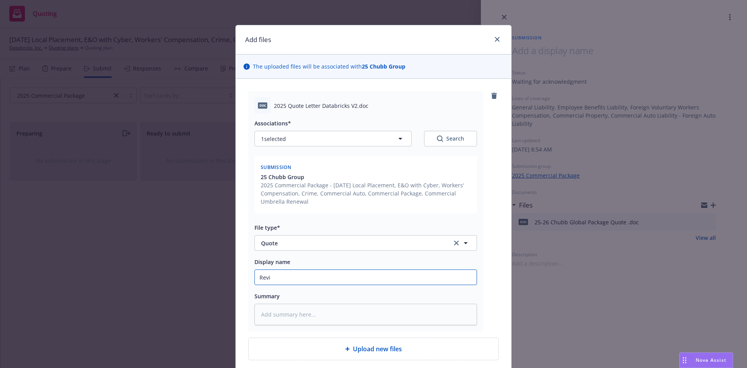
type input "[PERSON_NAME]"
type textarea "x"
type input "Revise"
type textarea "x"
type input "Revised"
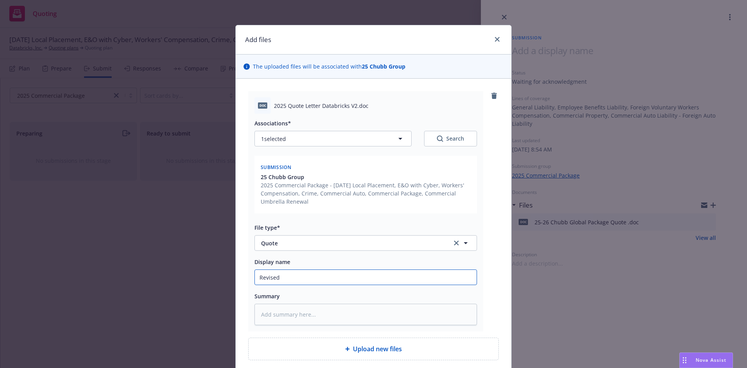
type textarea "x"
type input "Revised"
type textarea "x"
type input "Revised 2"
type textarea "x"
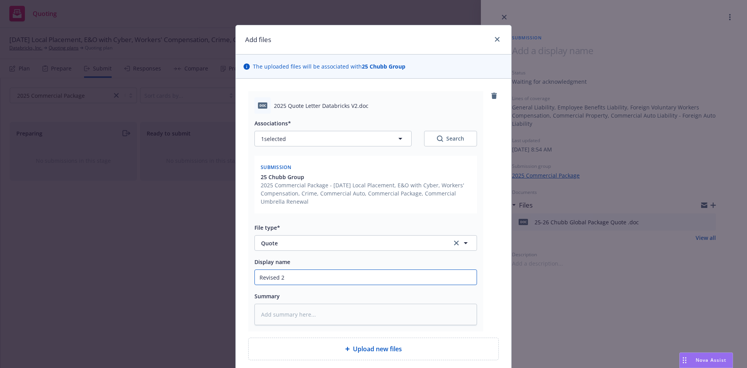
type input "Revised 25"
type textarea "x"
type input "Revised 25-"
type textarea "x"
type input "Revised 25-2"
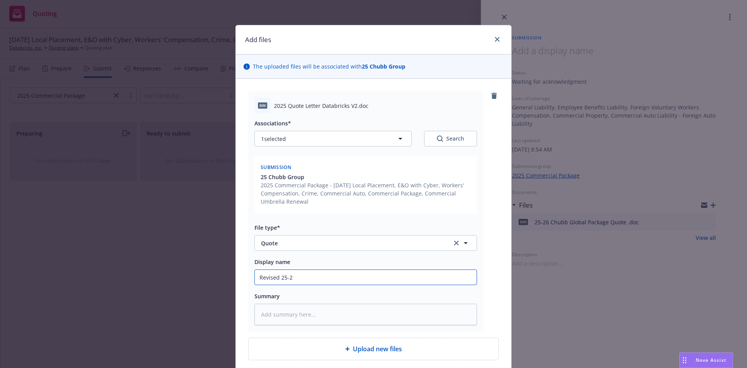
type textarea "x"
type input "Revised 25-26"
type textarea "x"
type input "Revised 25-26"
type textarea "x"
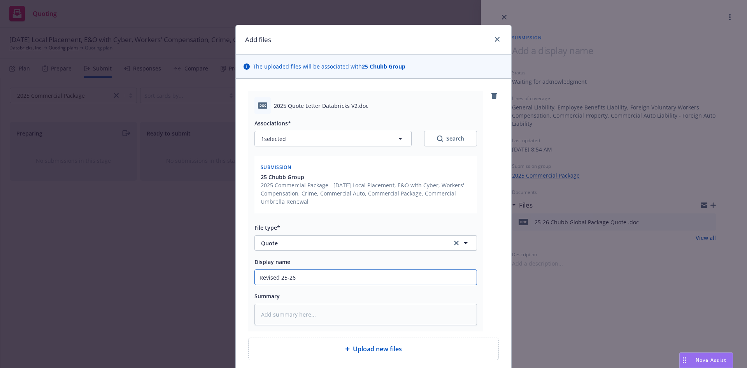
type input "Revised 25-26 C"
type textarea "x"
type input "Revised 25-26 Cu"
type textarea "x"
type input "Revised 25-26 C"
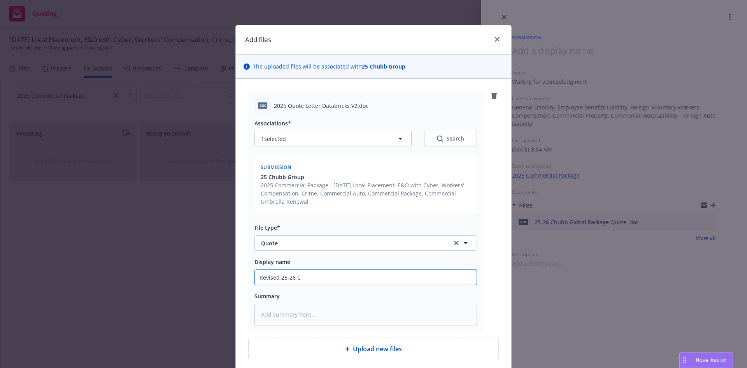
type textarea "x"
type input "Revised 25-26 Ch"
type textarea "x"
type input "Revised 25-26 Chu"
type textarea "x"
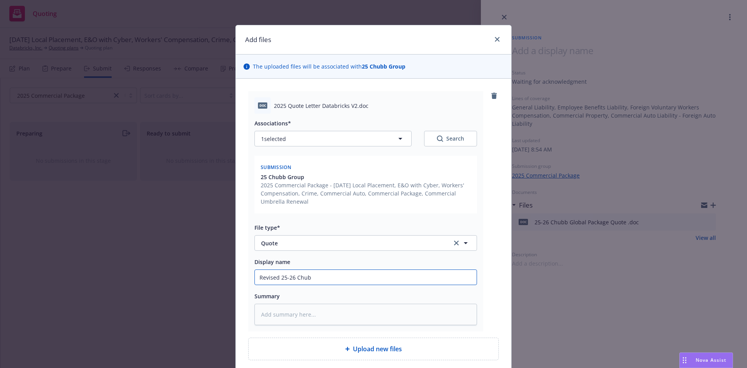
type input "Revised 25-26 Chubb"
type textarea "x"
type input "Revised 25-26 Chubbn"
type textarea "x"
type input "Revised 25-26 Chubb"
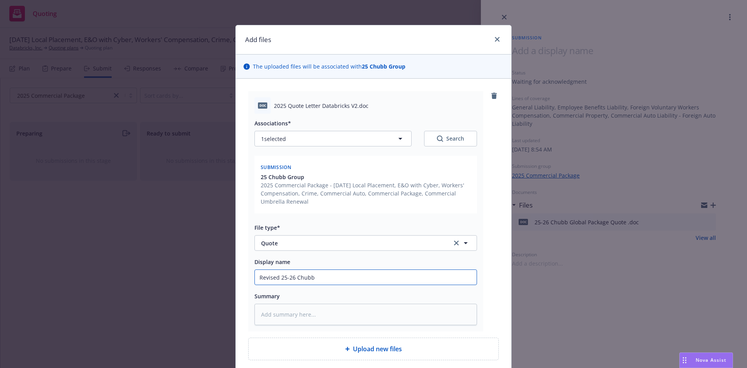
type textarea "x"
type input "Revised 25-26 Chubb"
type textarea "x"
type input "Revised 25-26 Chubb G"
type textarea "x"
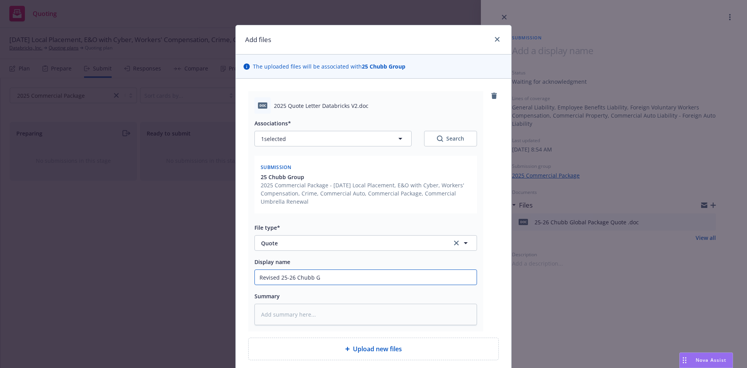
type input "Revised 25-26 Chubb Gl"
type textarea "x"
type input "Revised 25-26 Chubb Glo"
type textarea "x"
type input "Revised 25-26 Chubb Glob"
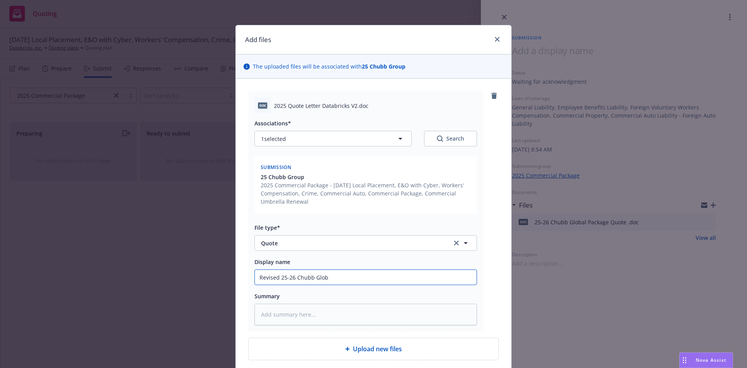
type textarea "x"
type input "Revised 25-26 Chubb Globa"
type textarea "x"
type input "Revised 25-26 Chubb Global"
type textarea "x"
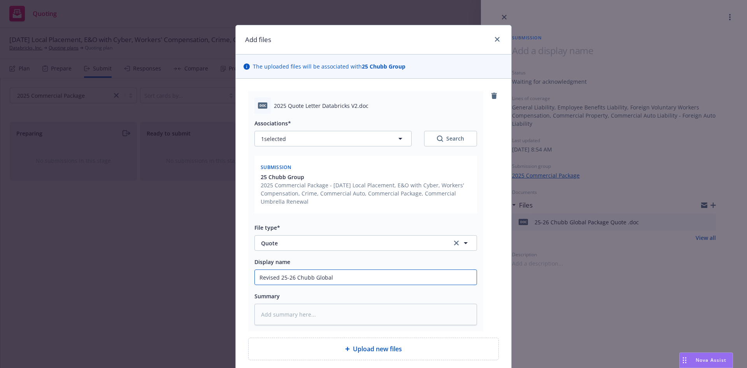
type input "Revised 25-26 Chubb Global"
type textarea "x"
type input "Revised 25-26 Chubb Global P"
type textarea "x"
type input "Revised 25-26 Chubb Global"
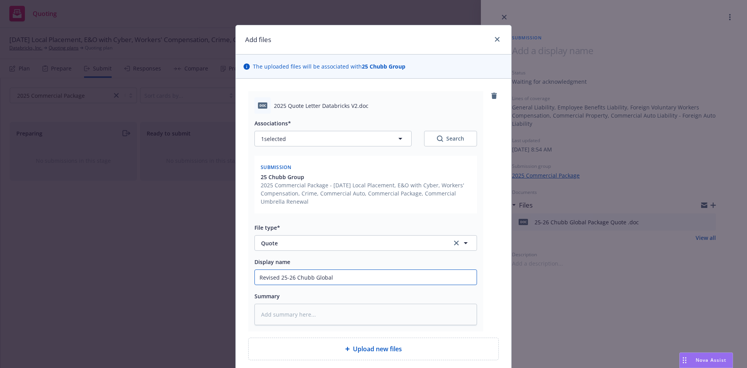
type textarea "x"
type input "Revised 25-26 Chubb Global p"
type textarea "x"
type input "Revised 25-26 Chubb Global pa"
type textarea "x"
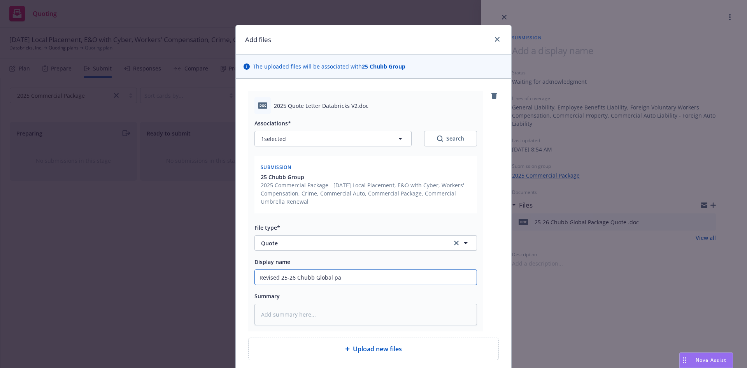
type input "Revised 25-26 Chubb Global pac"
type textarea "x"
type input "Revised 25-26 Chubb Global pack"
type textarea "x"
type input "Revised 25-26 Chubb Global packag"
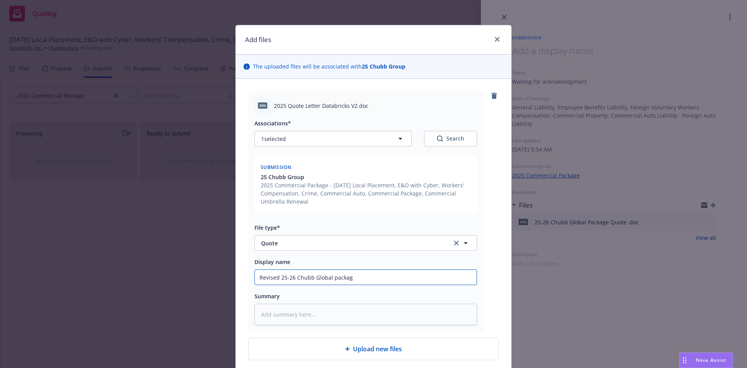
type textarea "x"
type input "Revised 25-26 Chubb Global packagf"
type textarea "x"
type input "Revised 25-26 Chubb Global packagfe"
type textarea "x"
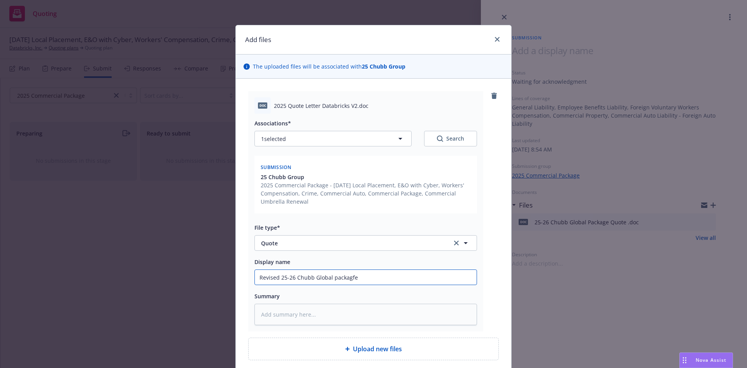
type input "Revised 25-26 Chubb Global packagfe"
type textarea "x"
type input "Revised 25-26 Chubb Global packagfe"
type textarea "x"
type input "Revised 25-26 Chubb Global packagf"
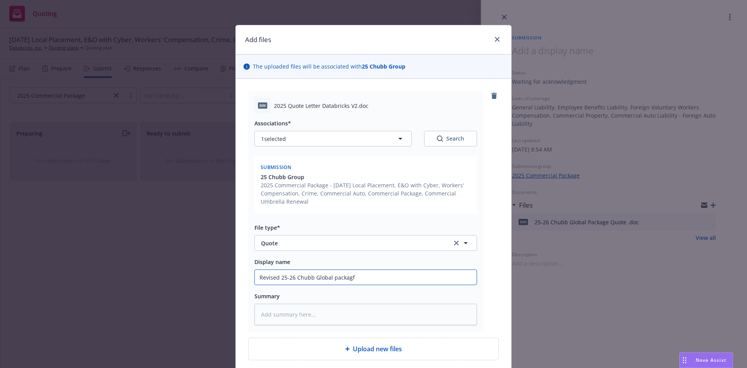
type textarea "x"
type input "Revised 25-26 Chubb Global packag"
type textarea "x"
type input "Revised 25-26 Chubb Global package"
type textarea "x"
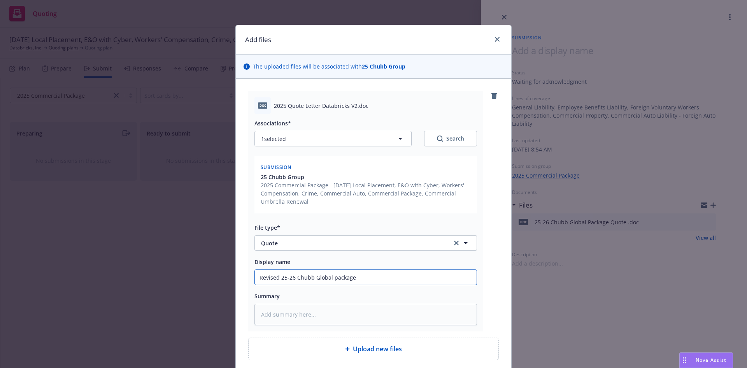
type input "Revised 25-26 Chubb Global package"
type textarea "x"
type input "Revised 25-26 Chubb Global package q"
type textarea "x"
type input "Revised 25-26 Chubb Global package qu"
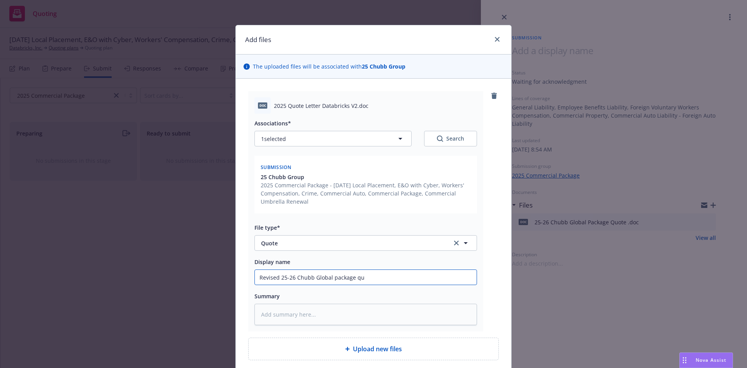
type textarea "x"
type input "Revised 25-26 Chubb Global package quo"
type textarea "x"
type input "Revised 25-26 Chubb Global package quot"
type textarea "x"
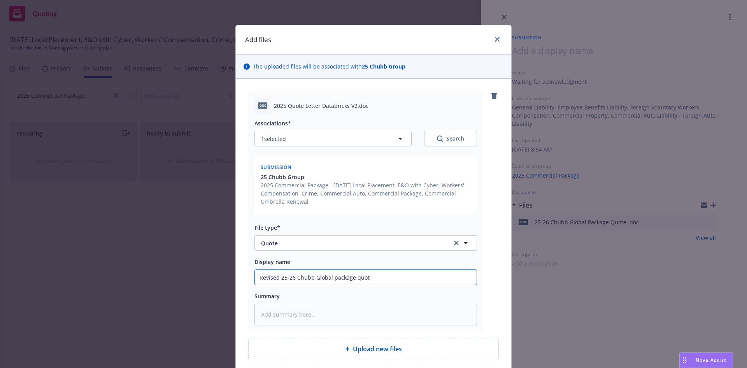
type input "Revised 25-26 Chubb Global package quote"
type textarea "x"
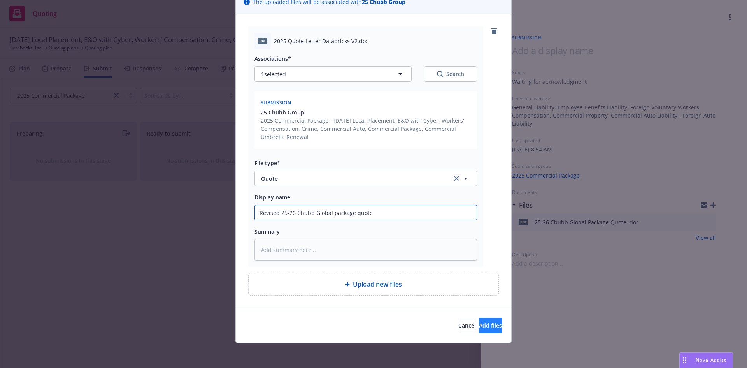
type input "Revised 25-26 Chubb Global package quote"
click at [485, 321] on button "Add files" at bounding box center [490, 326] width 23 height 16
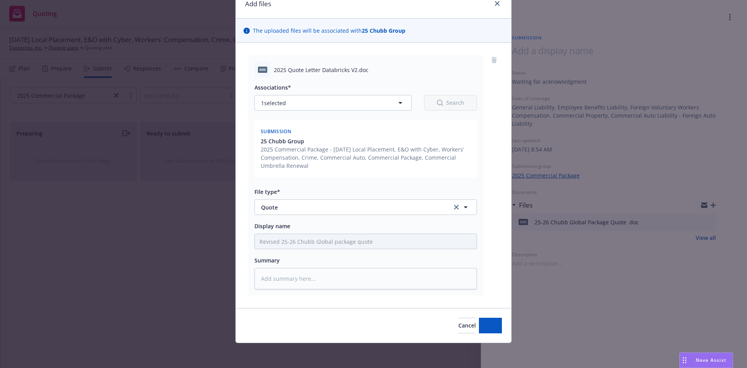
scroll to position [36, 0]
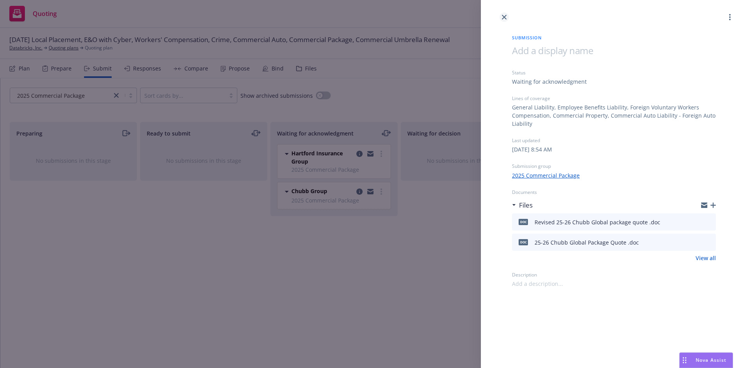
click at [505, 17] on icon "close" at bounding box center [504, 17] width 5 height 5
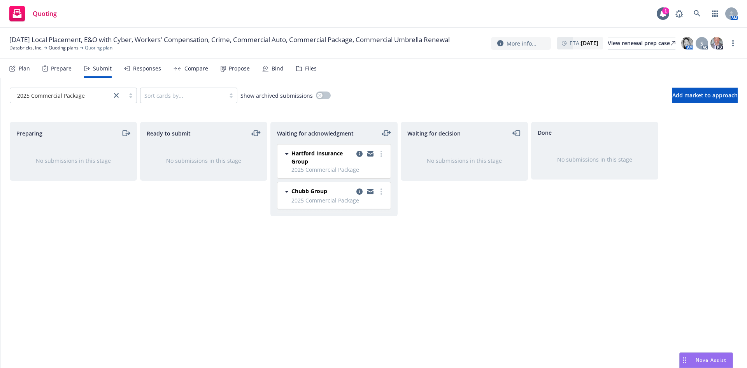
click at [299, 67] on div "Files" at bounding box center [306, 68] width 21 height 19
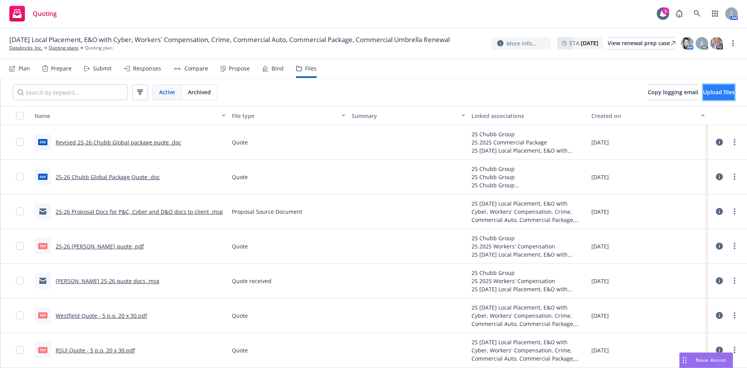
click at [703, 91] on span "Upload files" at bounding box center [719, 91] width 32 height 7
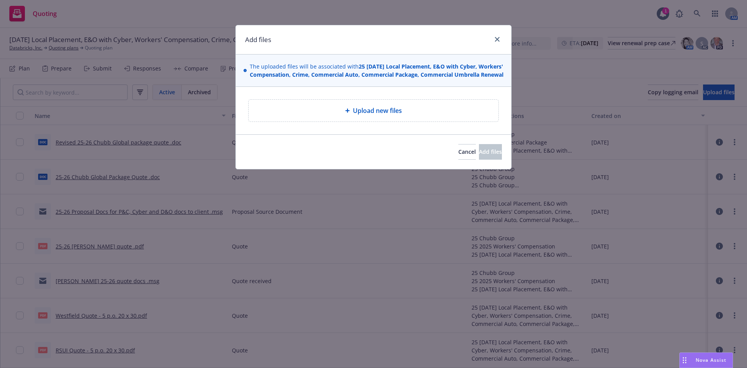
type textarea "x"
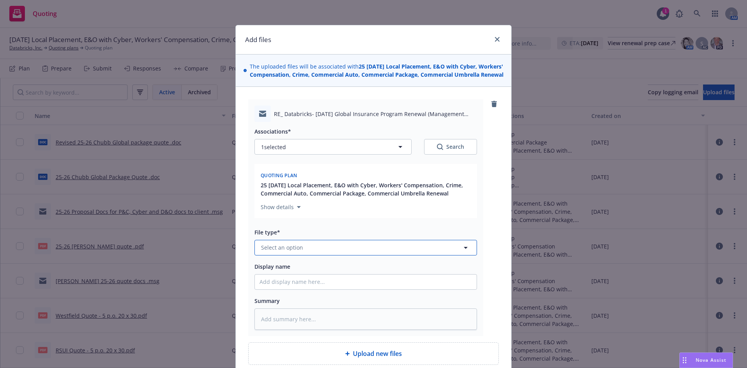
click at [299, 251] on span "Select an option" at bounding box center [282, 247] width 42 height 8
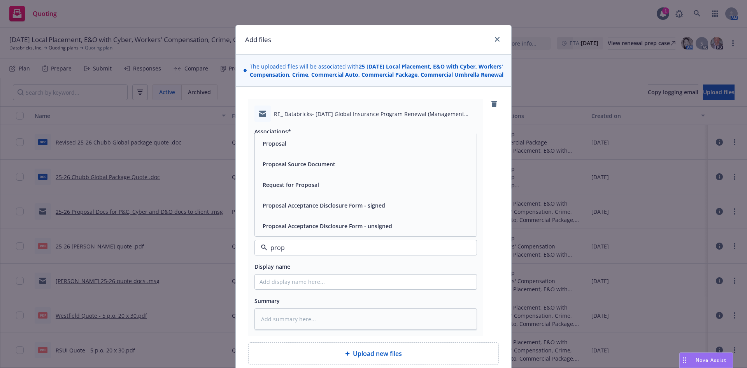
type input "propo"
click at [293, 168] on span "Proposal Source Document" at bounding box center [299, 164] width 73 height 8
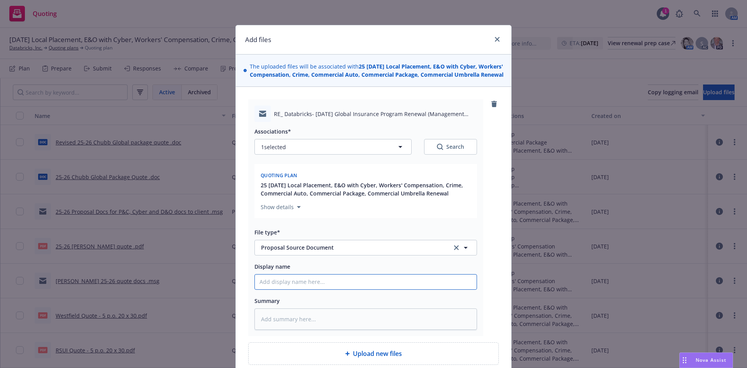
click at [287, 289] on input "Display name" at bounding box center [366, 281] width 222 height 15
type textarea "x"
type input "2"
type textarea "x"
type input "25"
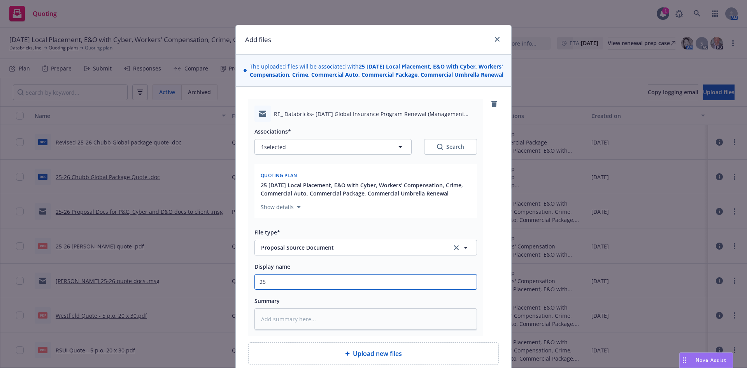
type textarea "x"
type input "25-"
type textarea "x"
type input "25-2"
type textarea "x"
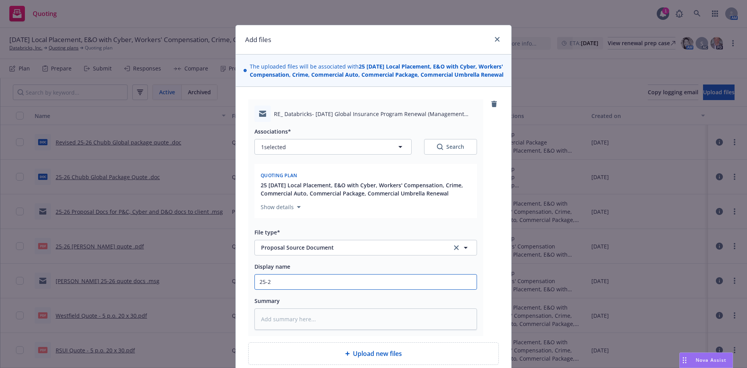
type input "25-26"
type textarea "x"
type input "25-26"
type textarea "x"
type input "25-26 P"
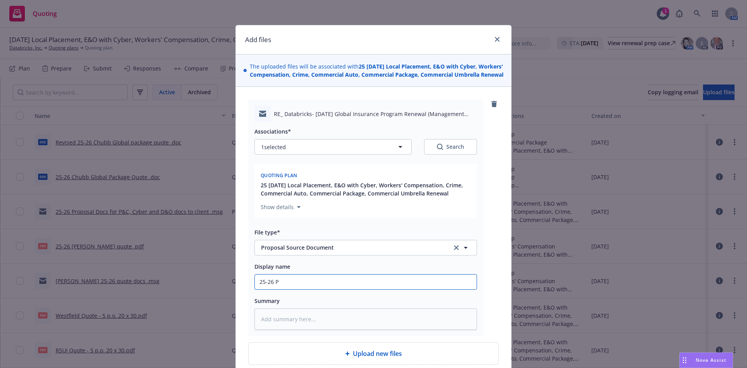
type textarea "x"
type input "25-26 P&"
type textarea "x"
type input "25-26 P&C"
type textarea "x"
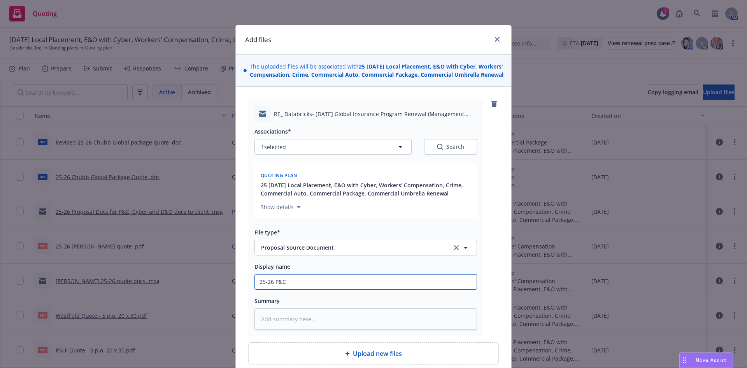
type input "25-26 P&C"
type textarea "x"
type input "25-26 P&C"
type textarea "x"
type input "25-26 P&C."
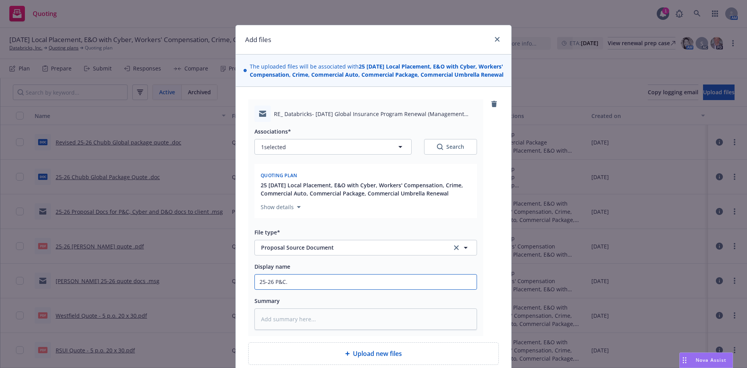
type textarea "x"
type input "25-26 P&C."
type textarea "x"
type input "25-26 P&C."
type textarea "x"
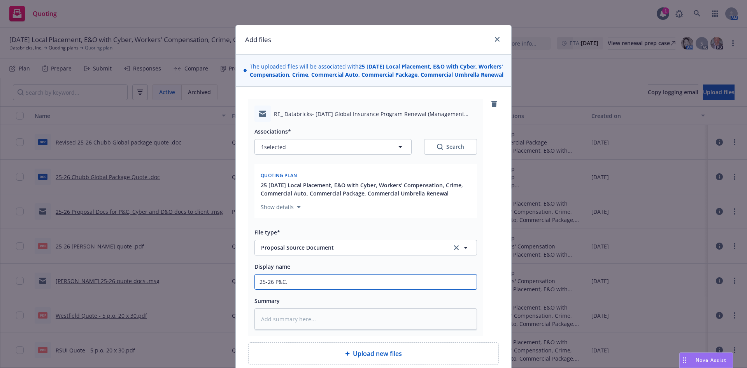
type input "25-26 P&C"
type textarea "x"
type input "25-26 P&"
type textarea "x"
type input "25-26 P"
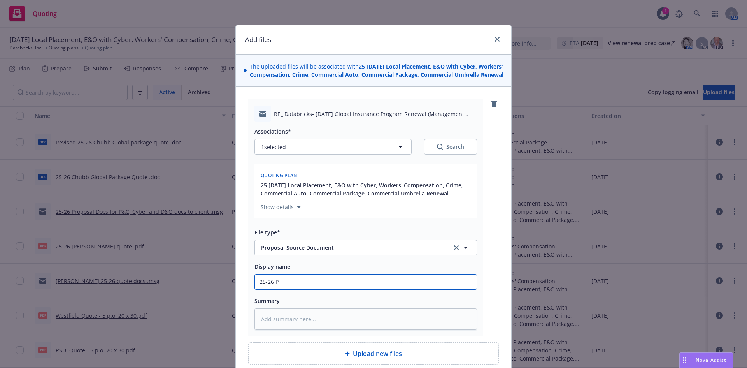
type textarea "x"
type input "25-26"
type textarea "x"
type input "25-26"
type textarea "x"
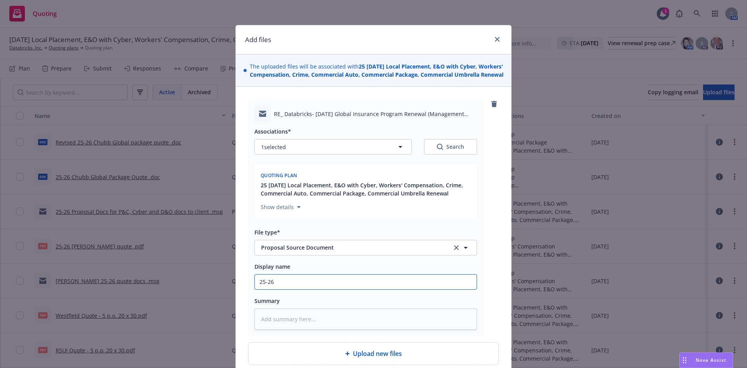
type input "25-2"
type textarea "x"
type input "25-"
type textarea "x"
type input "25"
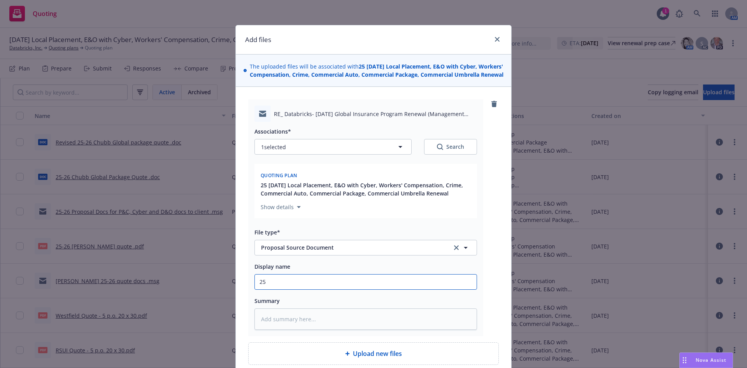
type textarea "x"
type input "2"
type textarea "x"
type input "U"
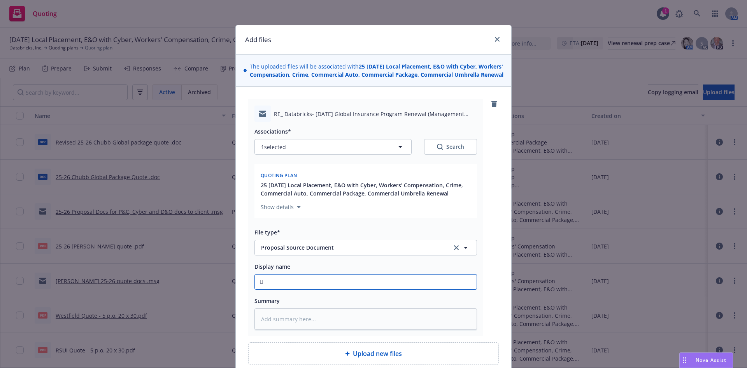
type textarea "x"
type input "Up"
type textarea "x"
type input "Upd"
type textarea "x"
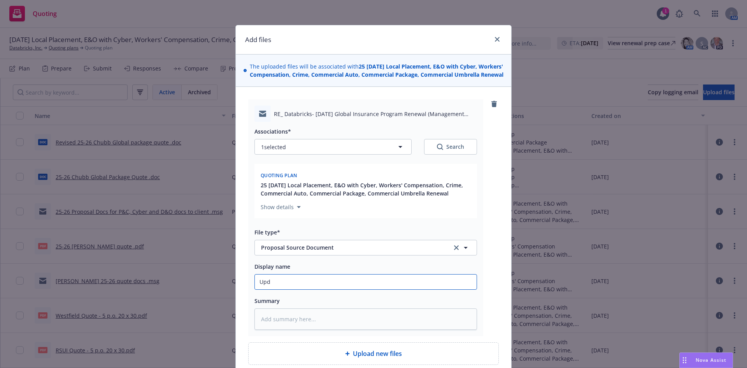
type input "Upda"
type textarea "x"
type input "Update"
type textarea "x"
type input "Updated"
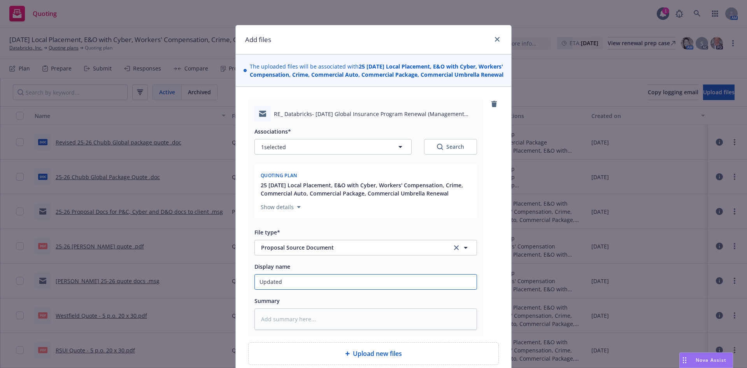
type textarea "x"
type input "Updated"
type textarea "x"
type input "Updated 2"
type textarea "x"
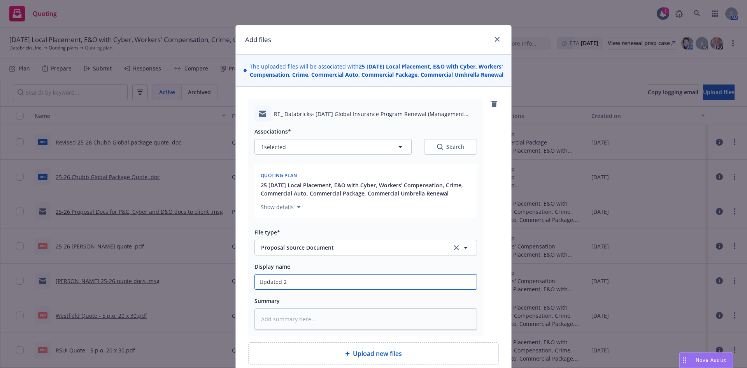
type input "Updated 25"
type textarea "x"
type input "Updated 25-"
type textarea "x"
type input "Updated 25-2"
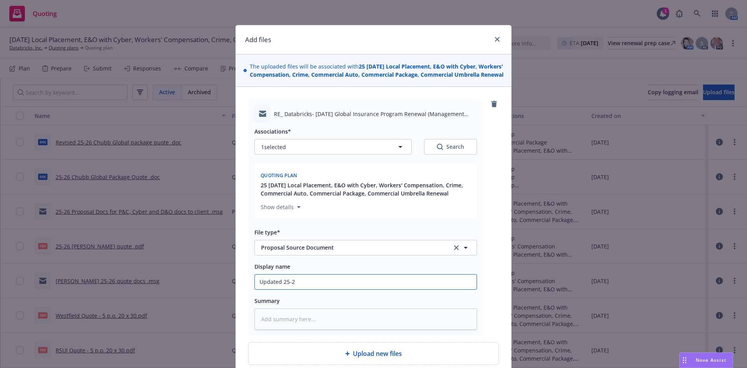
type textarea "x"
type input "Updated 25-26"
type textarea "x"
type input "Updated 25-26"
type textarea "x"
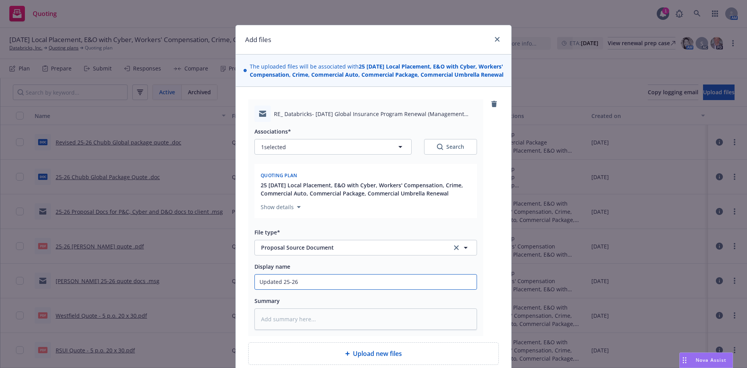
type input "Updated 25-26 P"
type textarea "x"
type input "Updated 25-26 Pr"
type textarea "x"
type input "Updated 25-26 Pro"
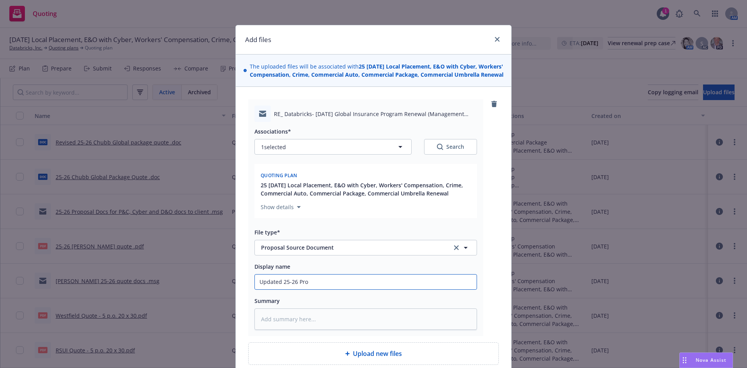
type textarea "x"
type input "Updated 25-26 Prop"
type textarea "x"
type input "Updated 25-26 Propos"
type textarea "x"
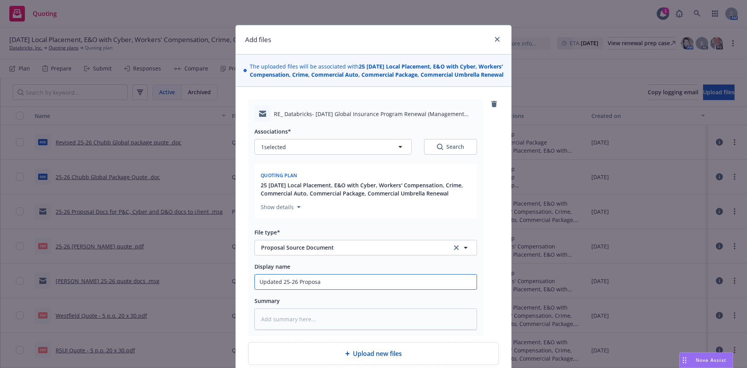
type input "Updated 25-26 Proposal"
type textarea "x"
type input "Updated 25-26 Proposal"
type textarea "x"
type input "Updated 25-26 Proposal o"
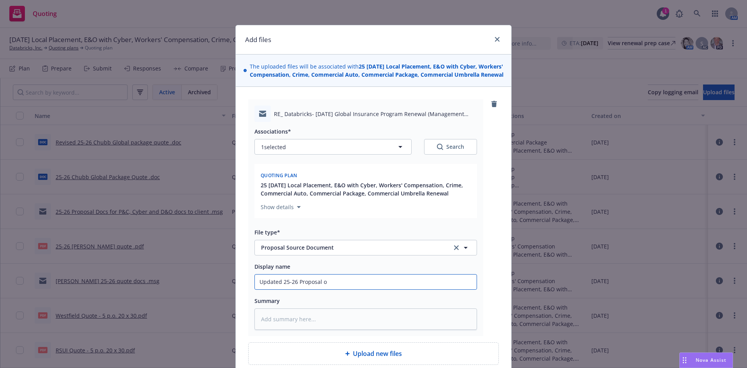
type textarea "x"
type input "Updated 25-26 Proposal"
type textarea "x"
type input "Updated 25-26 Proposal d"
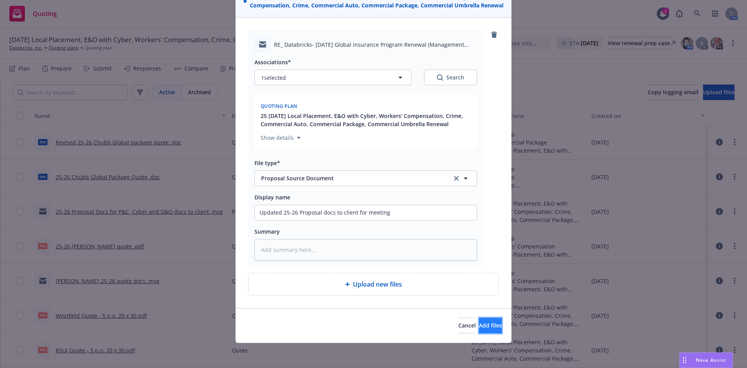
click at [486, 328] on button "Add files" at bounding box center [490, 326] width 23 height 16
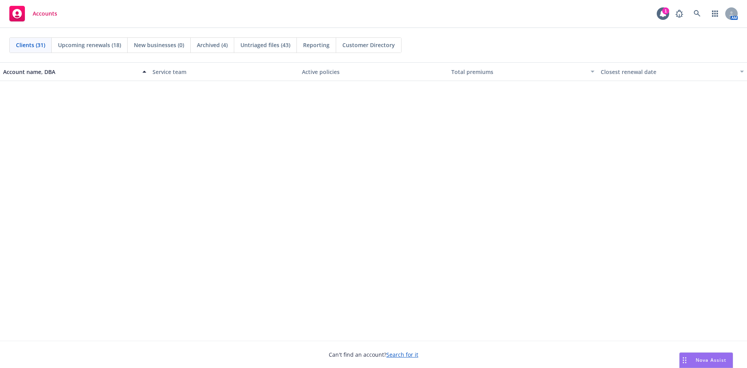
scroll to position [623, 0]
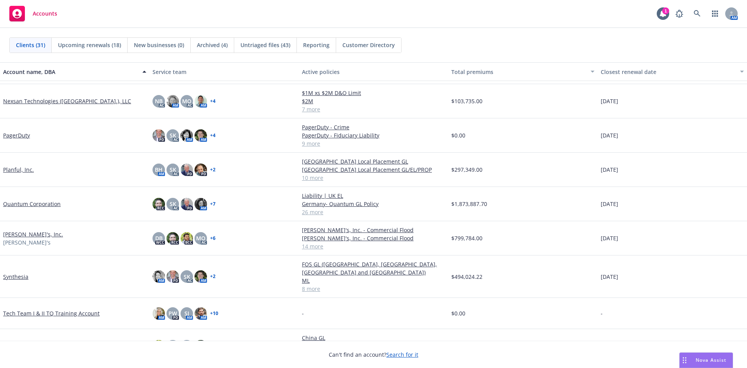
click at [22, 237] on link "[PERSON_NAME]'s, Inc." at bounding box center [33, 234] width 60 height 8
